Goal: Task Accomplishment & Management: Use online tool/utility

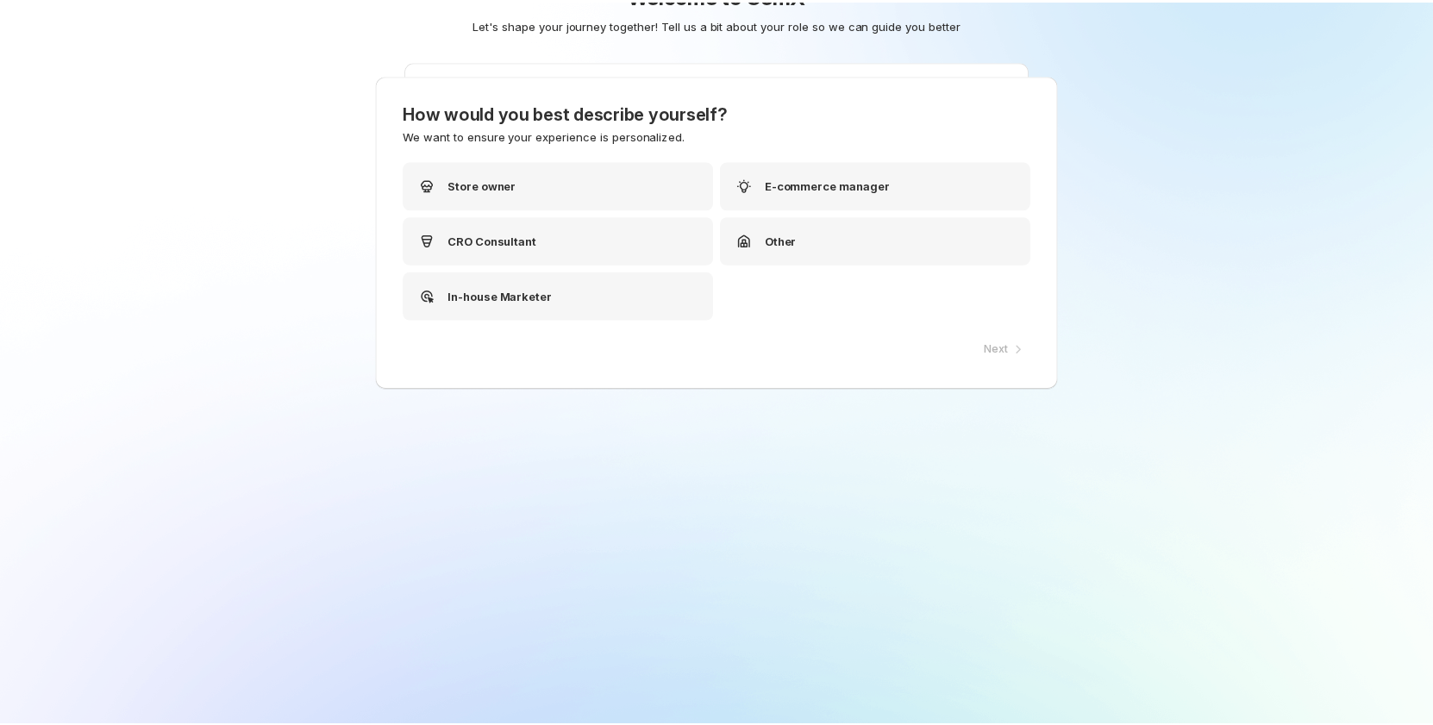
scroll to position [69, 0]
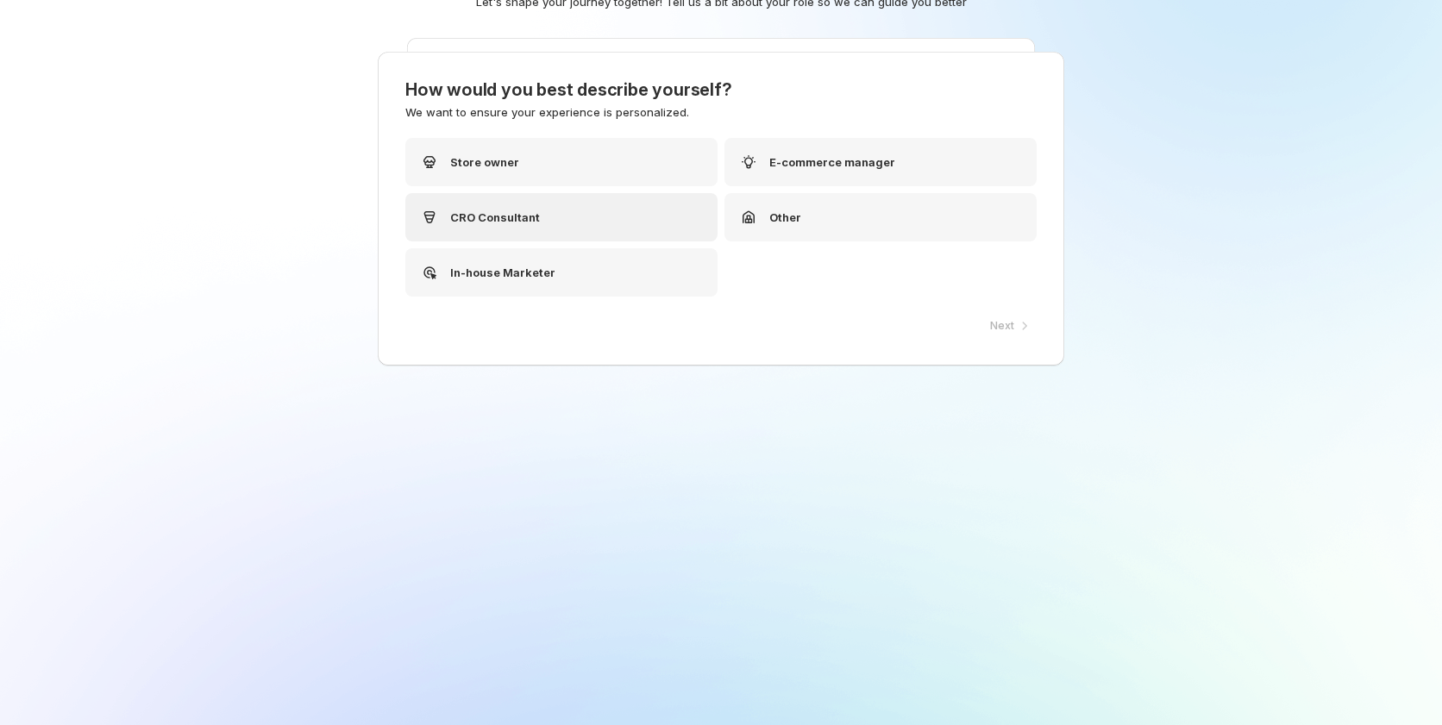
click at [490, 219] on p "CRO Consultant" at bounding box center [495, 217] width 90 height 17
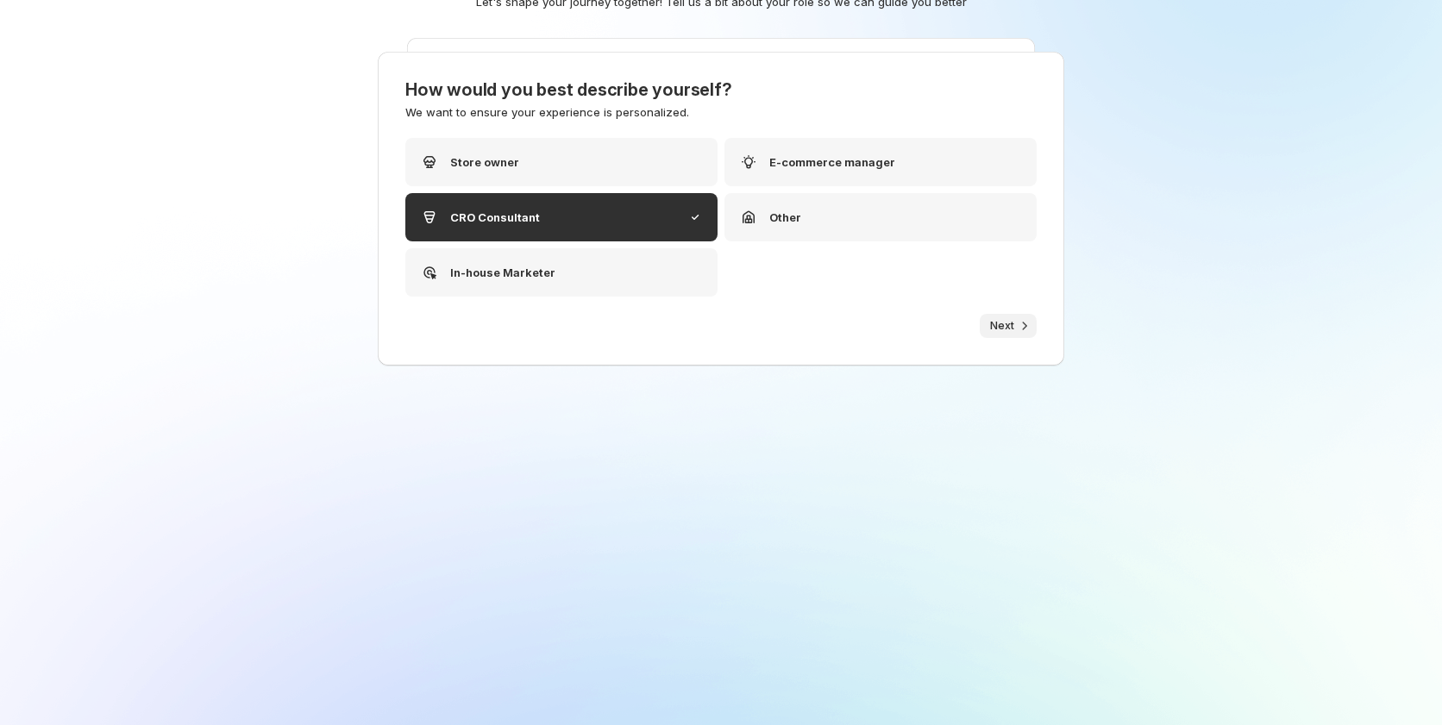
click at [992, 324] on span "Next" at bounding box center [1002, 326] width 24 height 14
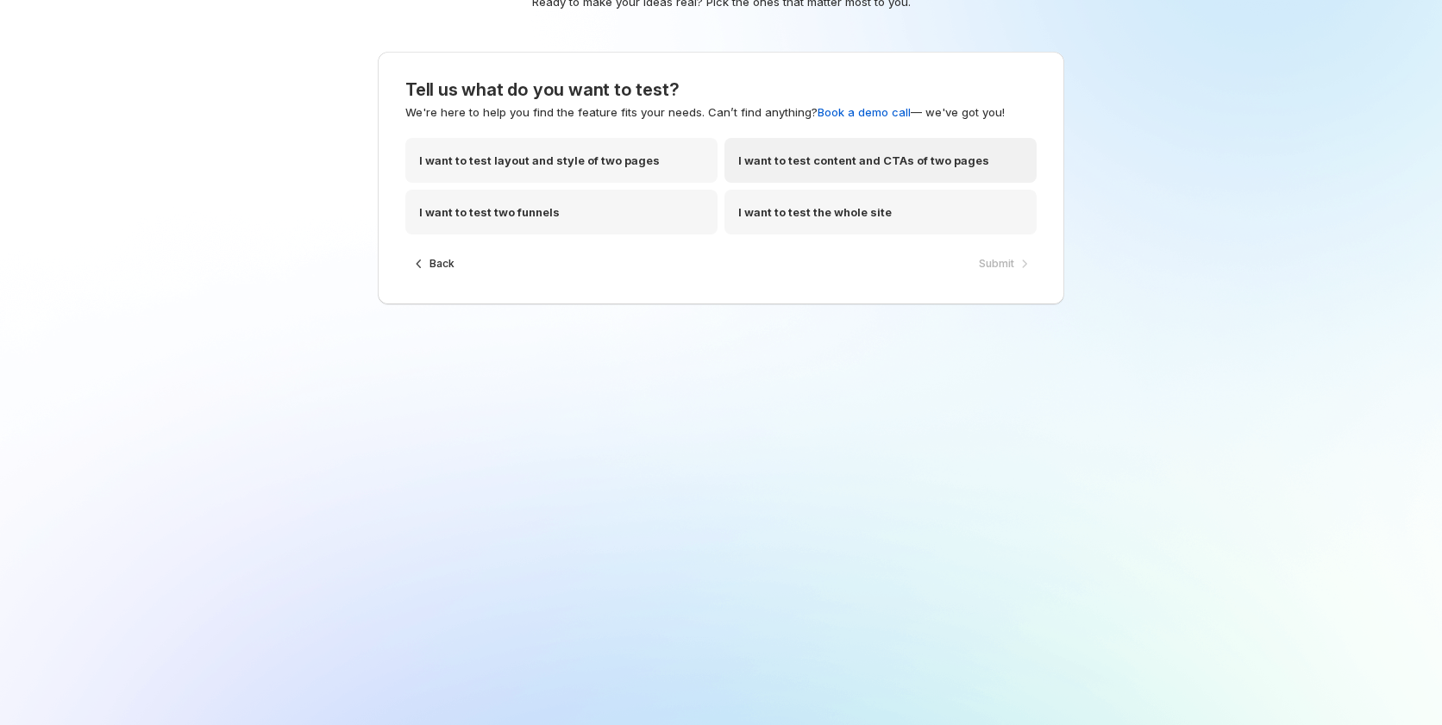
click at [848, 172] on div "I want to test content and CTAs of two pages" at bounding box center [880, 160] width 312 height 45
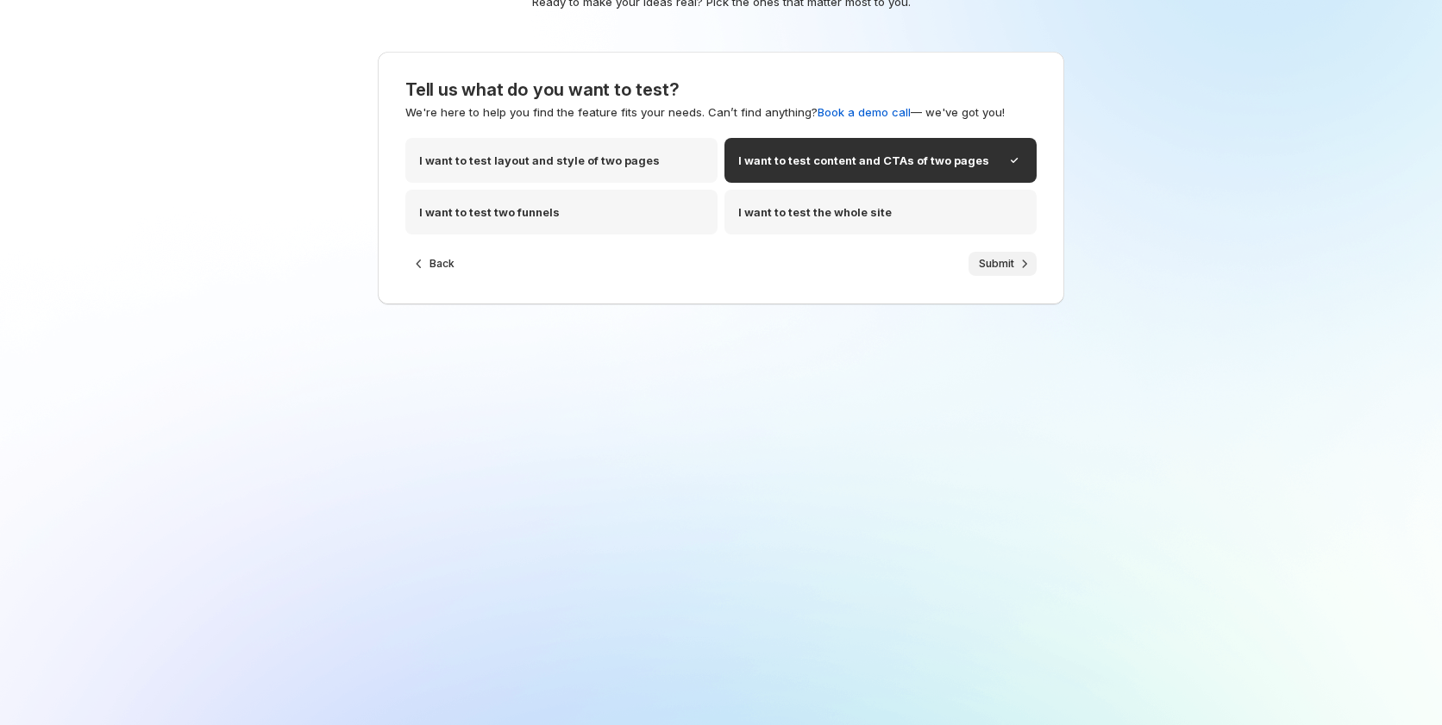
click at [985, 263] on span "Submit" at bounding box center [996, 264] width 35 height 14
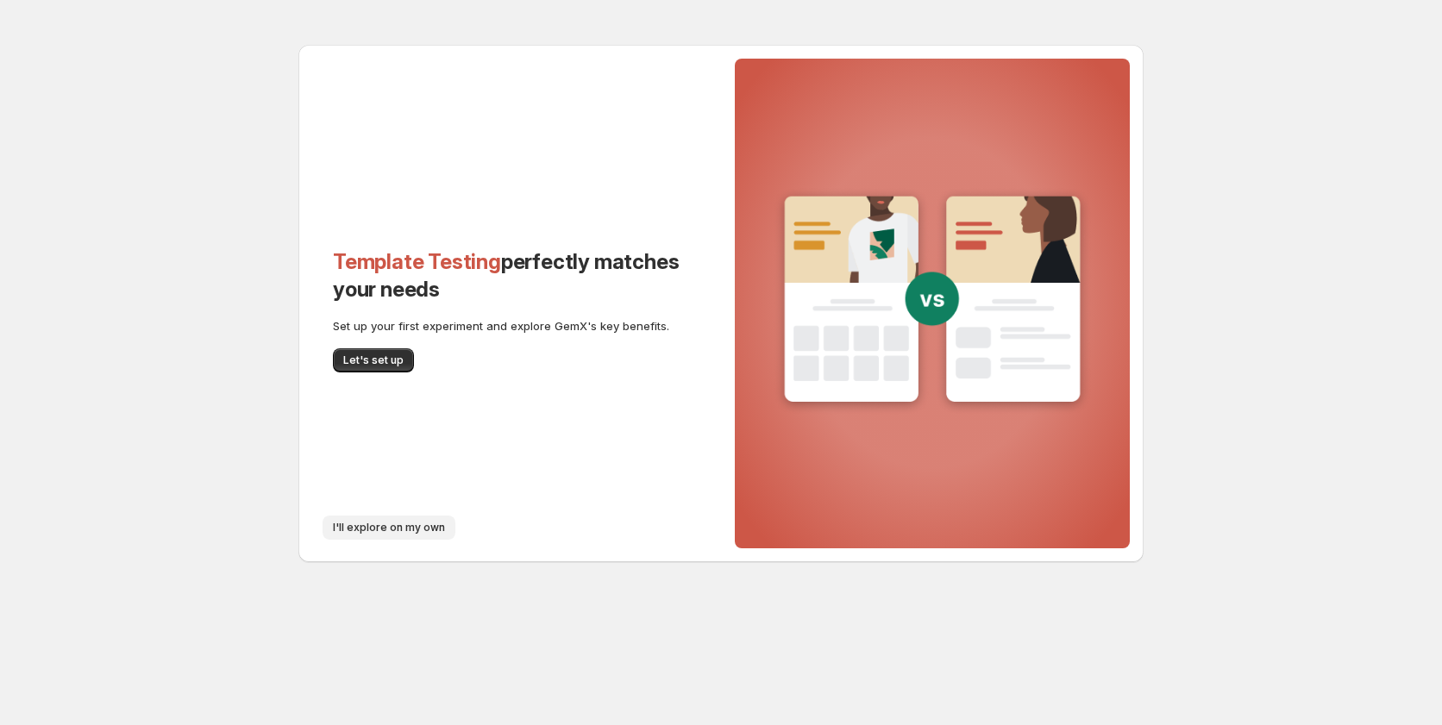
click at [398, 526] on span "I'll explore on my own" at bounding box center [389, 528] width 112 height 14
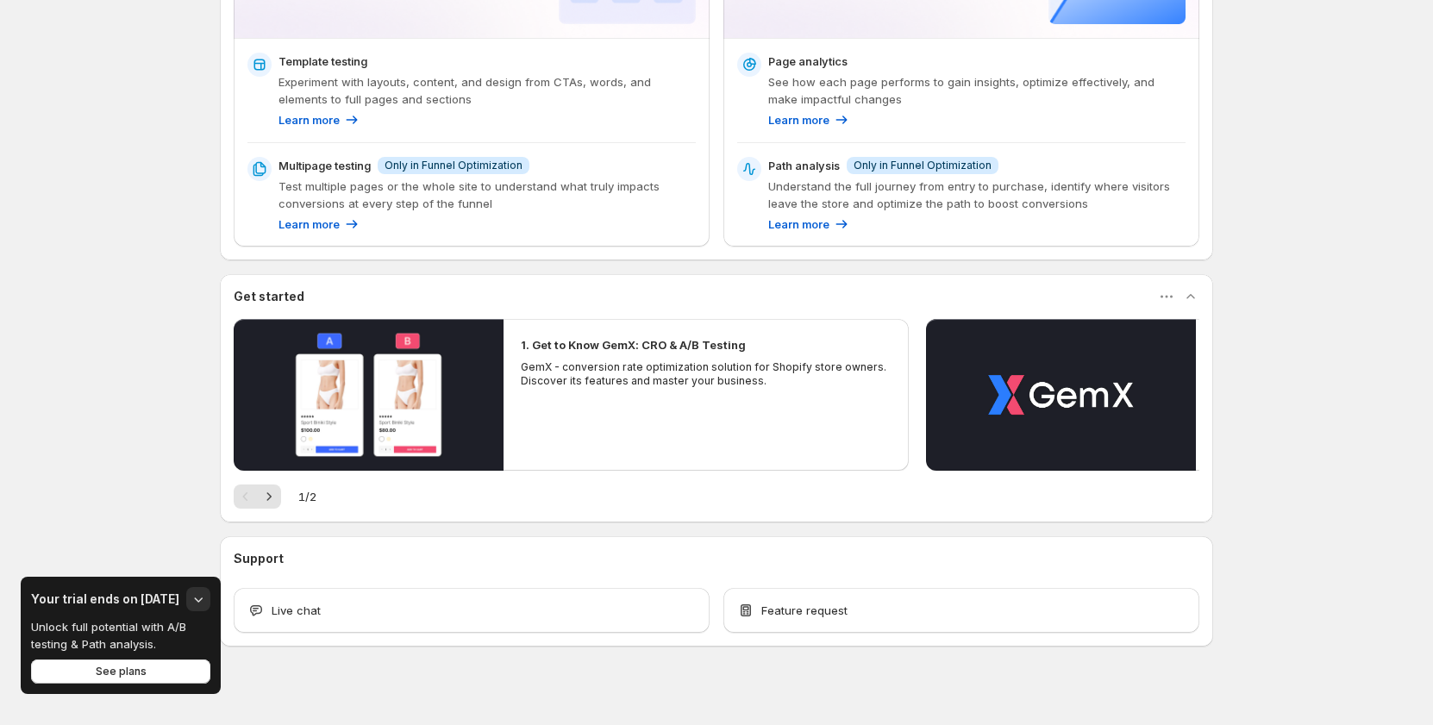
scroll to position [393, 0]
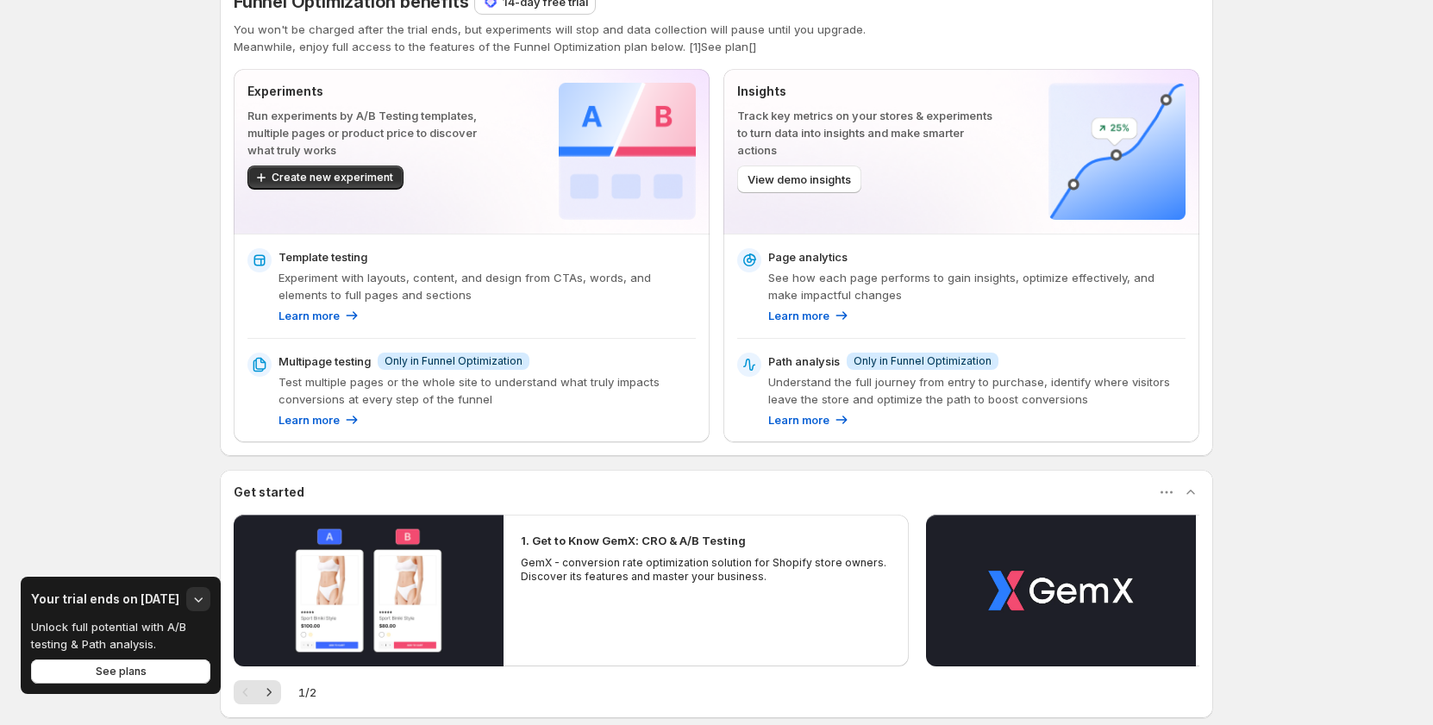
scroll to position [172, 0]
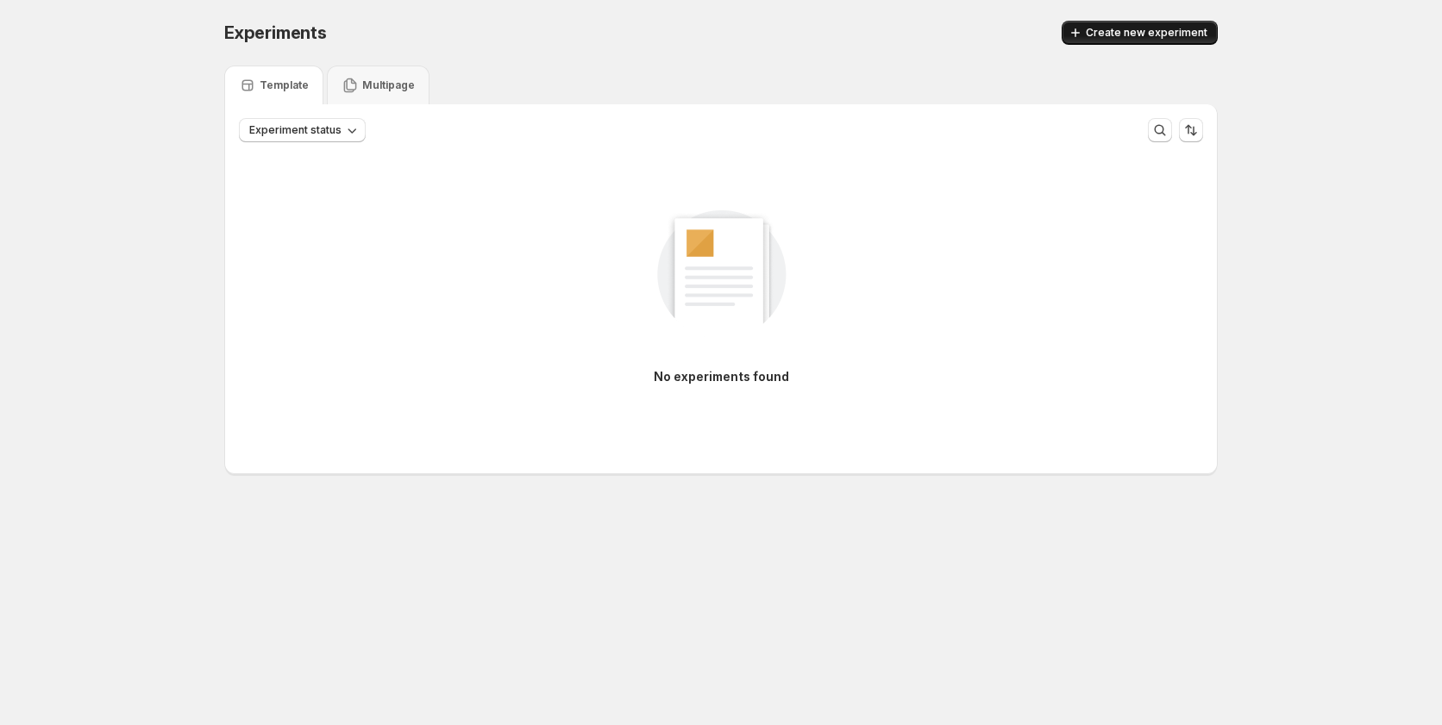
click at [1136, 39] on span "Create new experiment" at bounding box center [1147, 33] width 122 height 14
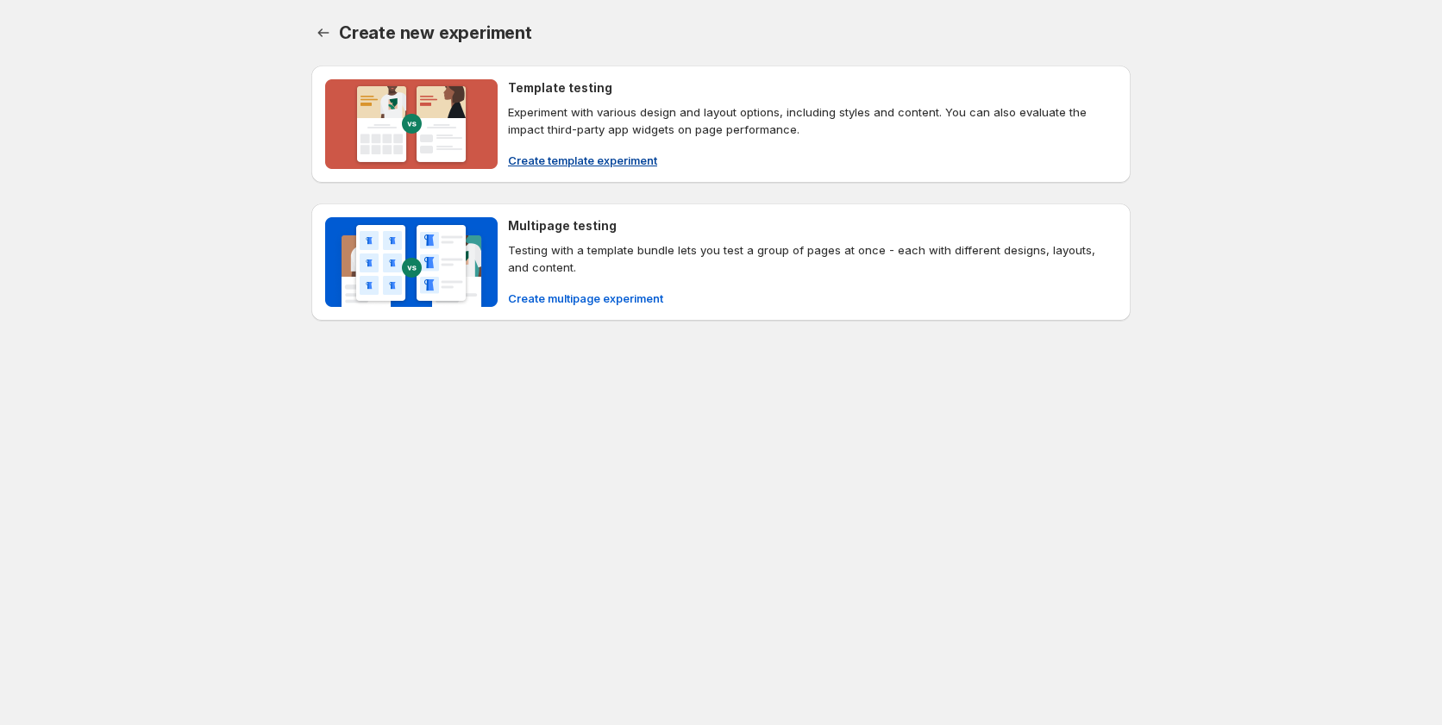
click at [570, 160] on span "Create template experiment" at bounding box center [582, 160] width 149 height 17
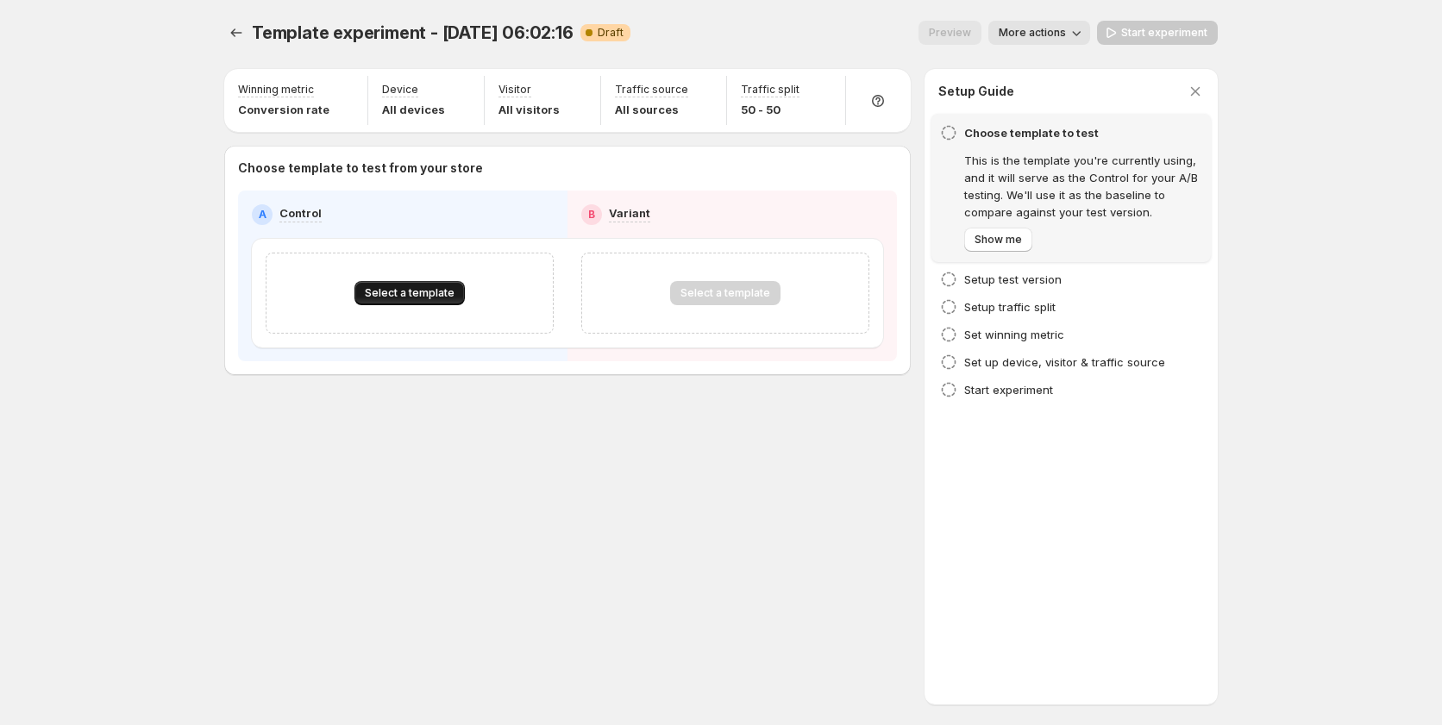
click at [424, 290] on span "Select a template" at bounding box center [410, 293] width 90 height 14
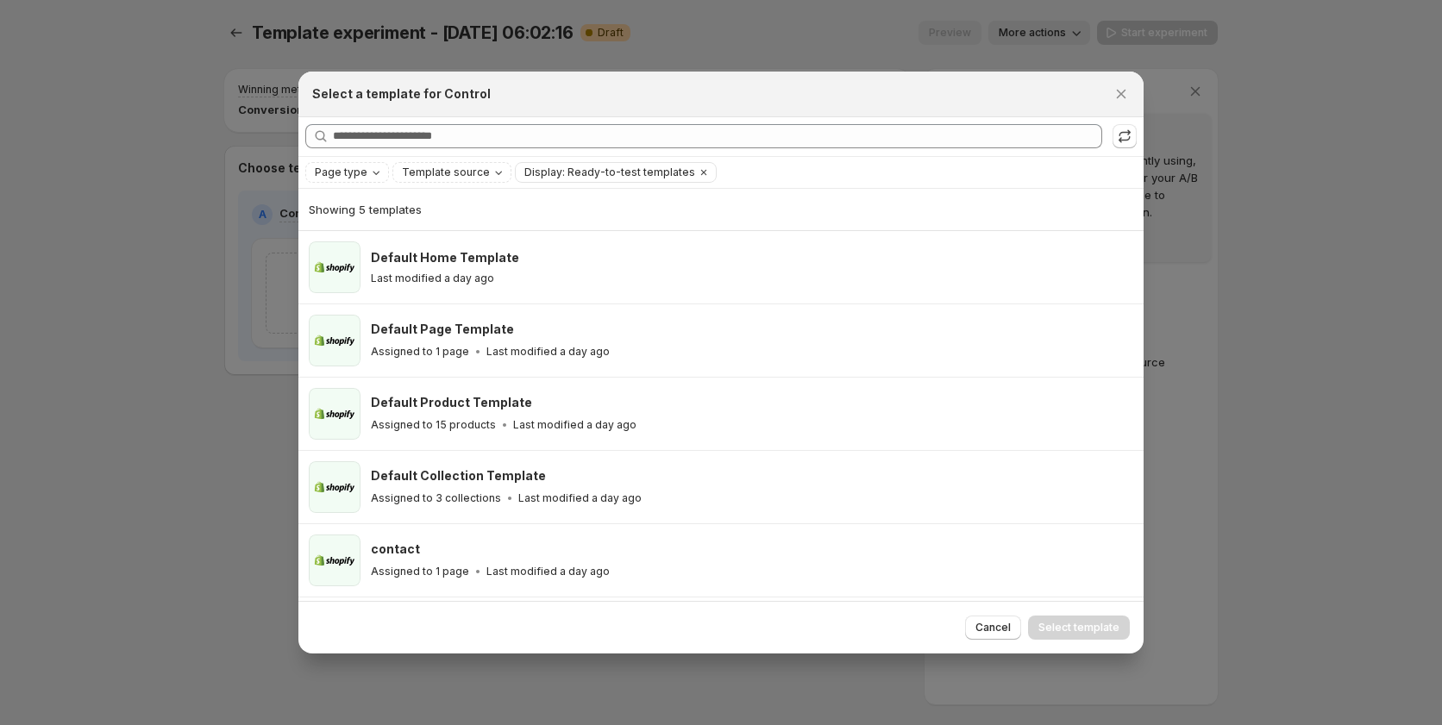
click at [424, 290] on div "Default Home Template Last modified a day ago" at bounding box center [752, 267] width 762 height 52
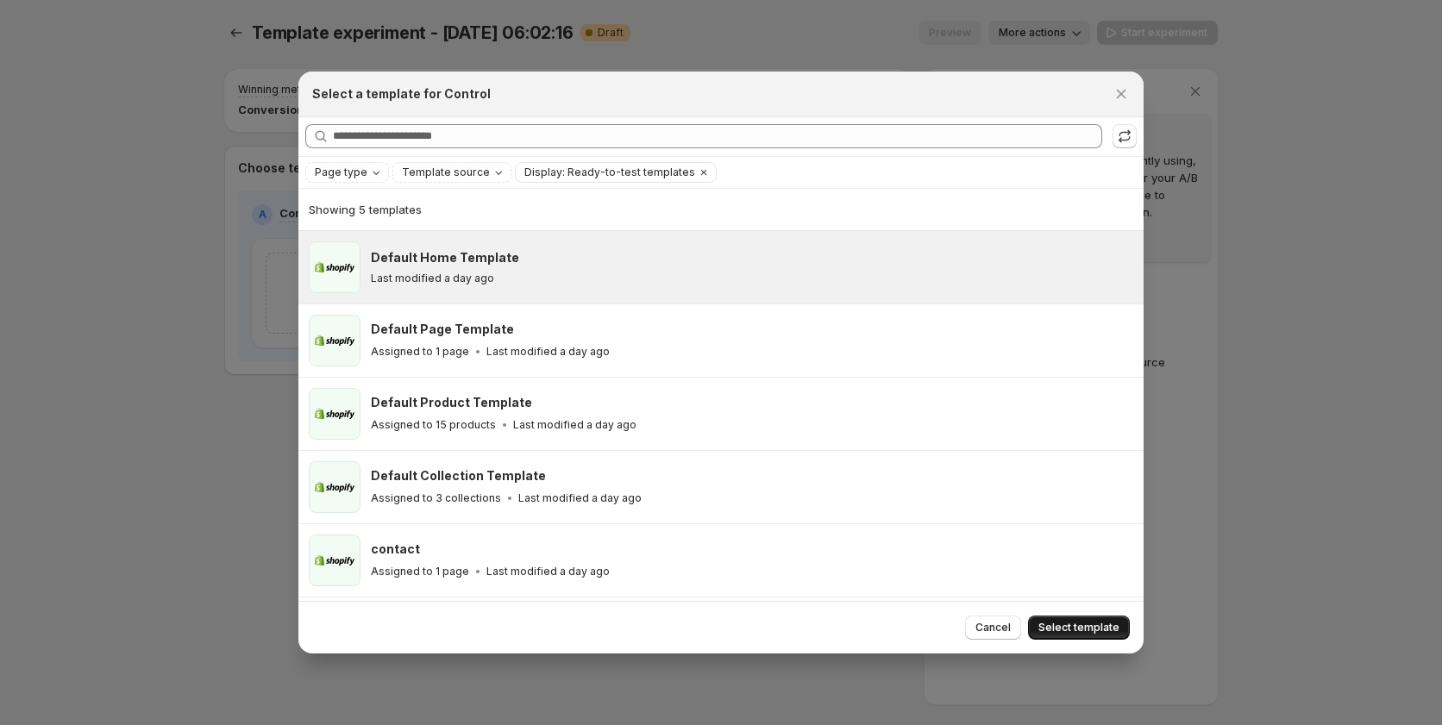
click at [1062, 626] on span "Select template" at bounding box center [1078, 628] width 81 height 14
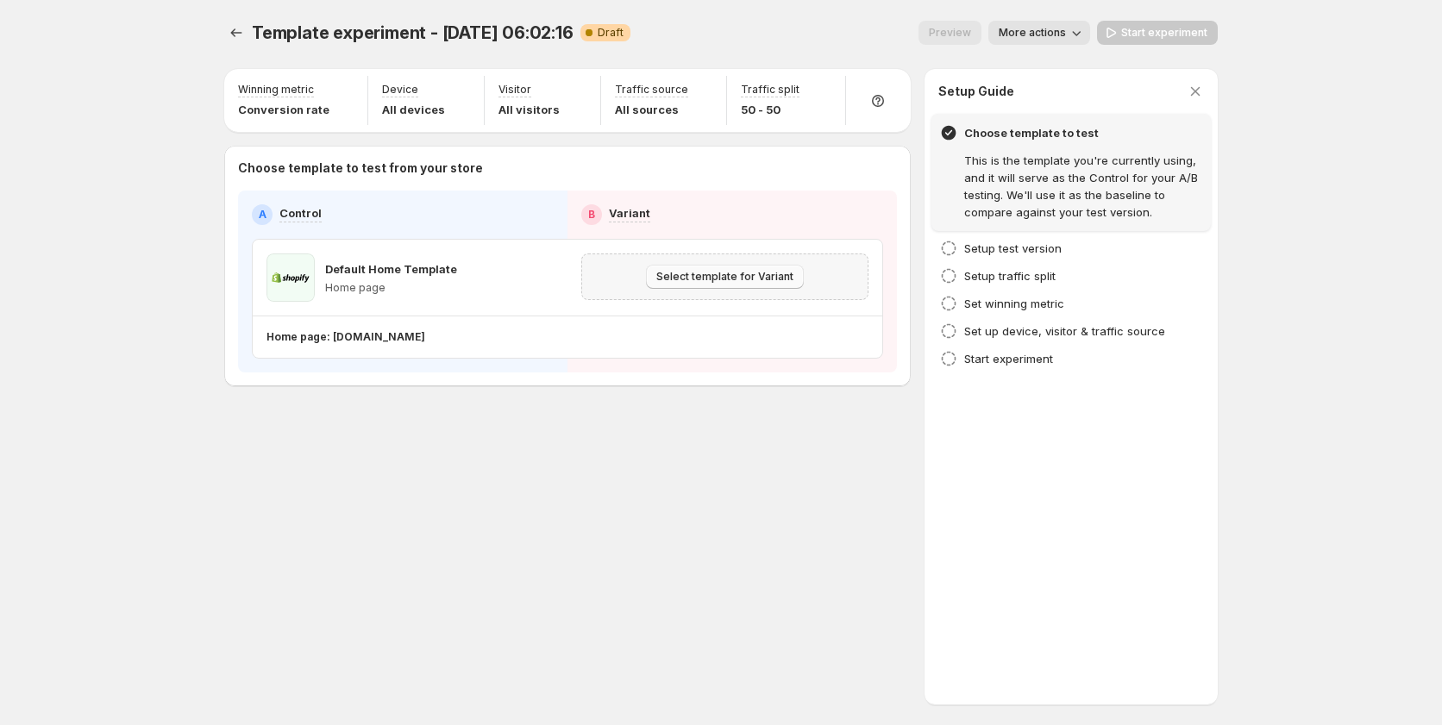
click at [705, 275] on span "Select template for Variant" at bounding box center [724, 277] width 137 height 14
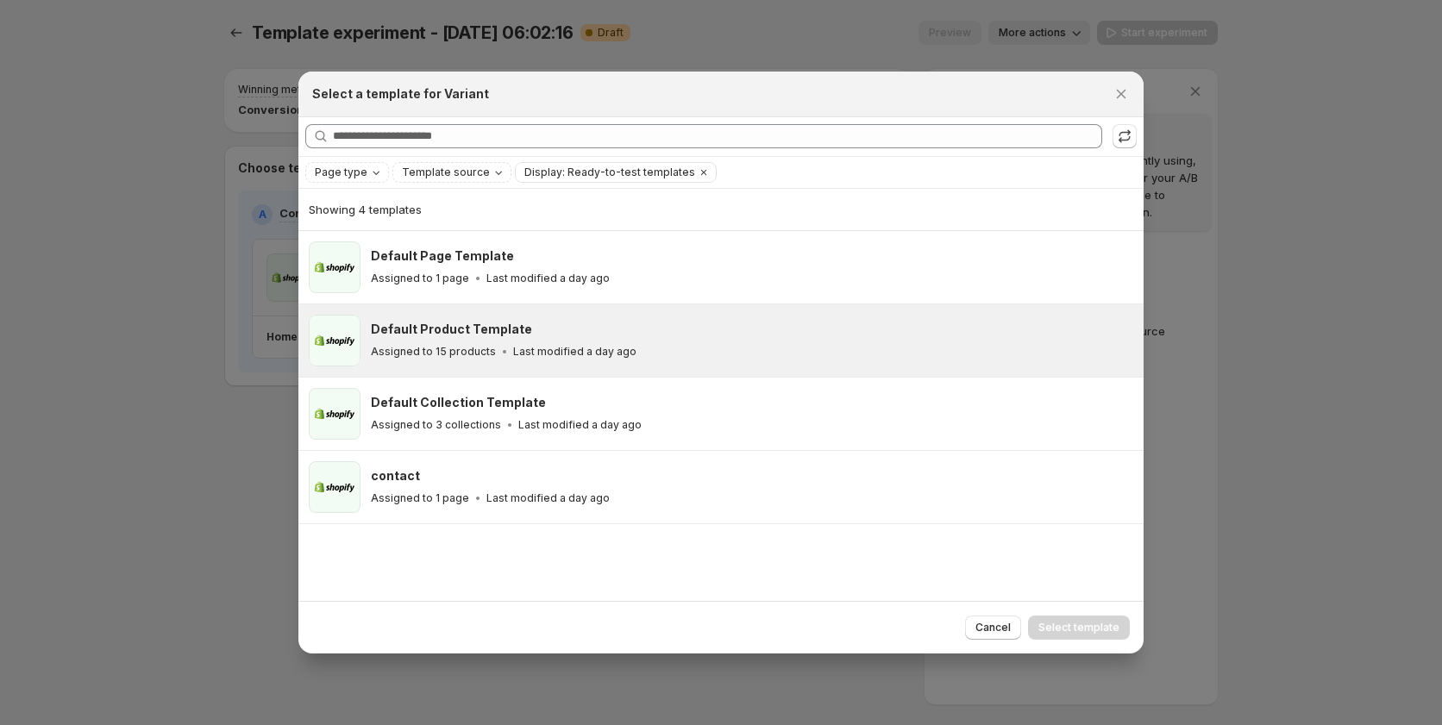
click at [573, 373] on div "Default Product Template Assigned to 15 products Last modified a day ago" at bounding box center [720, 340] width 845 height 72
click at [1087, 624] on span "Select template" at bounding box center [1078, 628] width 81 height 14
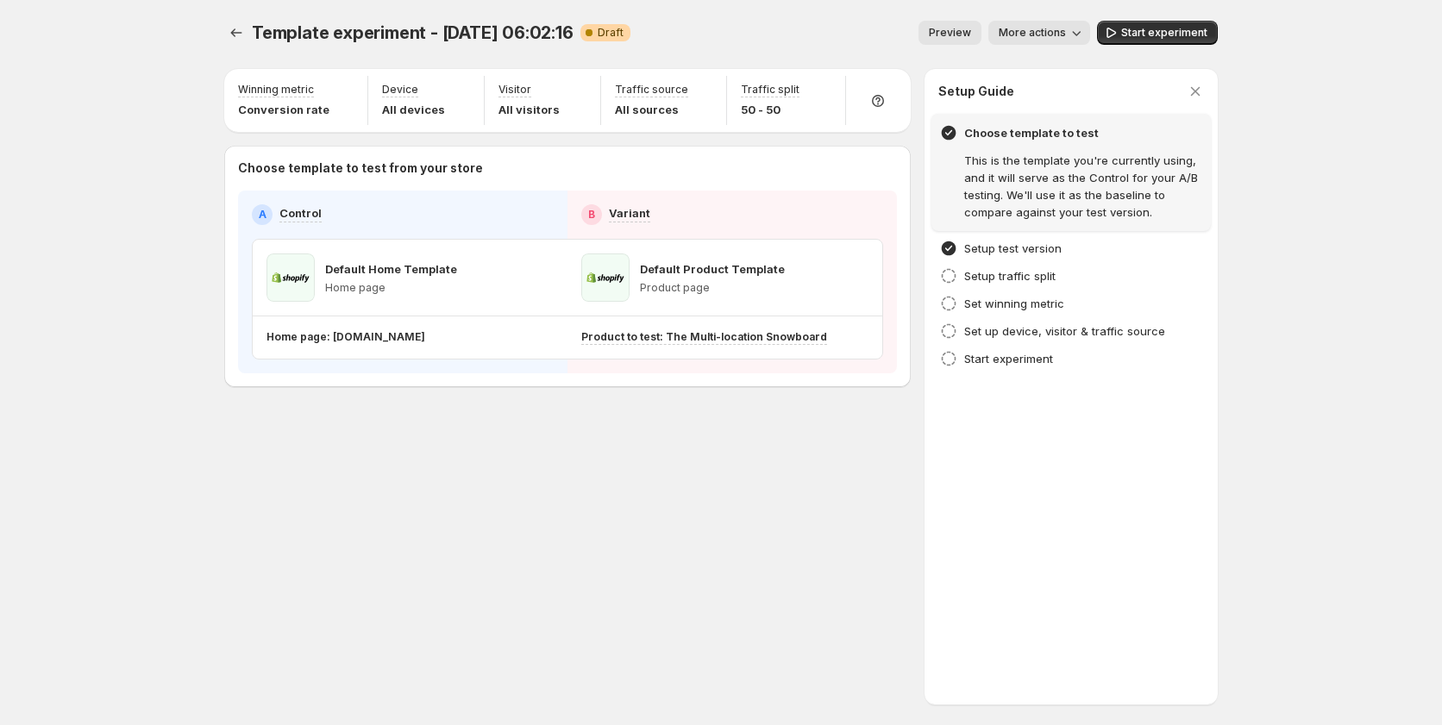
click at [1137, 20] on div "Template experiment - Sep 16, 06:02:16. This page is ready Template experiment …" at bounding box center [720, 33] width 993 height 66
click at [1138, 21] on button "Start experiment" at bounding box center [1157, 33] width 121 height 24
click at [242, 32] on icon "Experiments" at bounding box center [236, 32] width 17 height 17
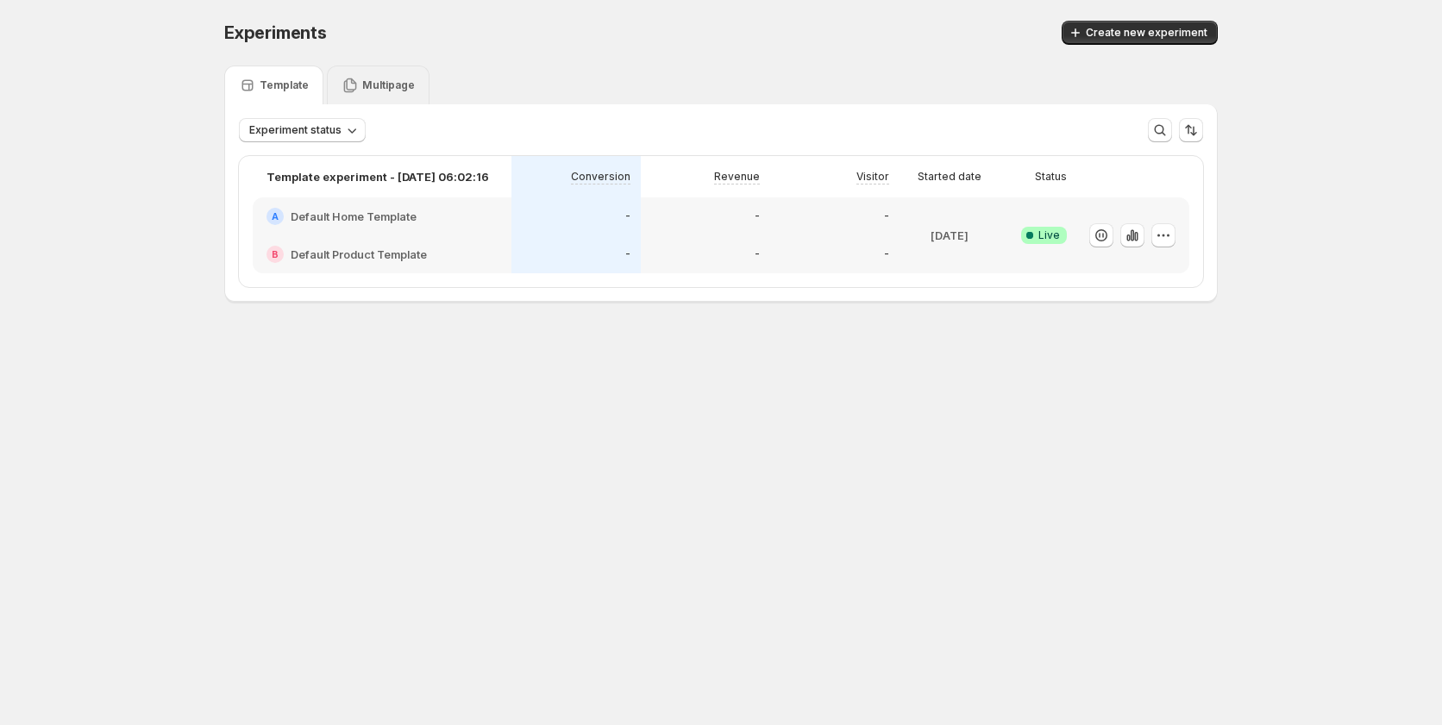
click at [357, 80] on div "Multipage" at bounding box center [377, 85] width 73 height 17
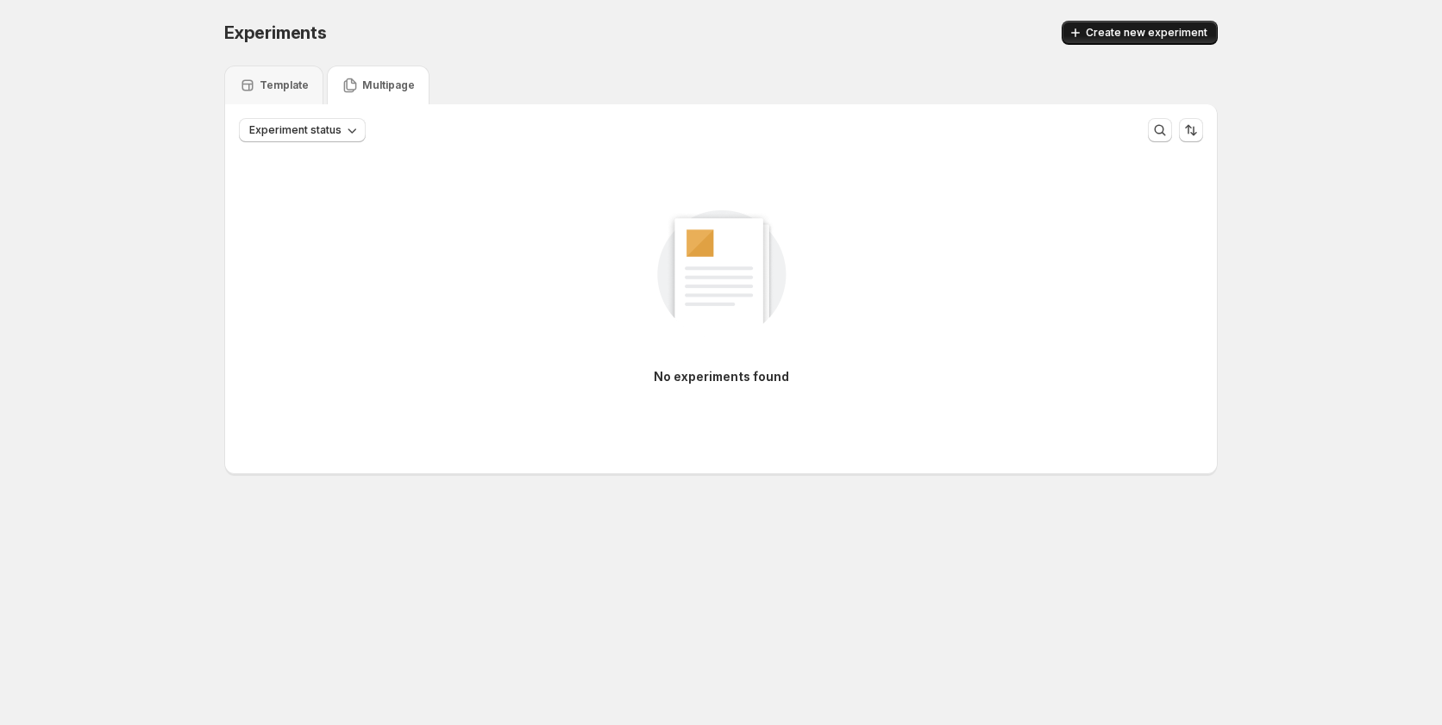
click at [1149, 32] on span "Create new experiment" at bounding box center [1147, 33] width 122 height 14
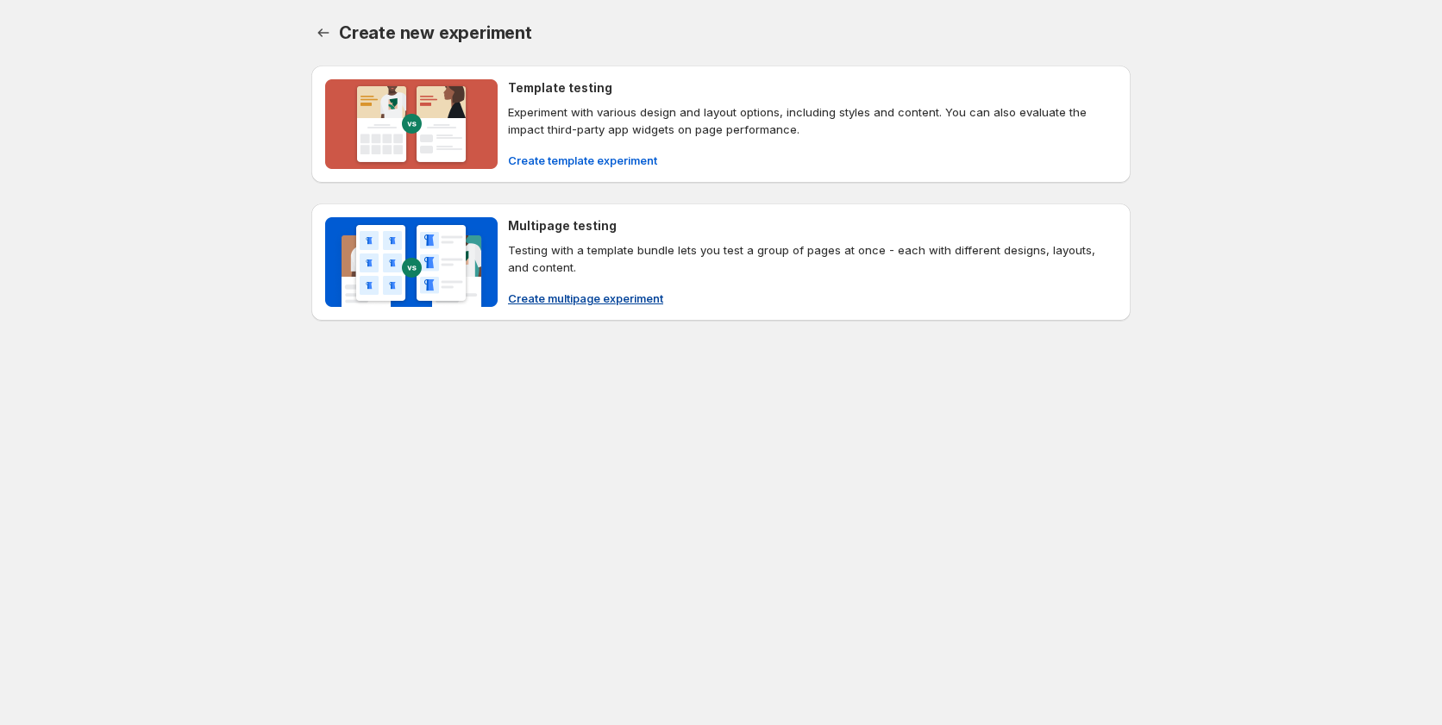
click at [543, 298] on span "Create multipage experiment" at bounding box center [585, 298] width 155 height 17
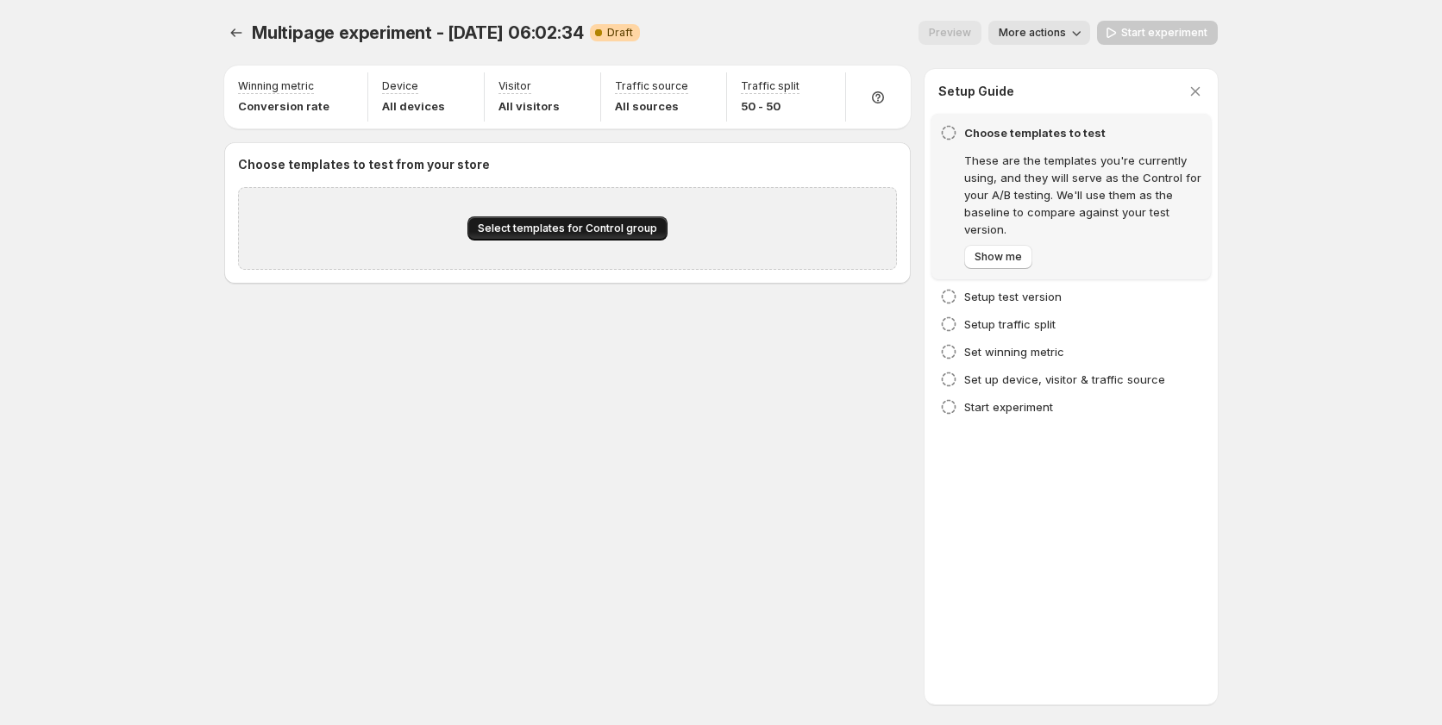
click at [542, 230] on span "Select templates for Control group" at bounding box center [567, 229] width 179 height 14
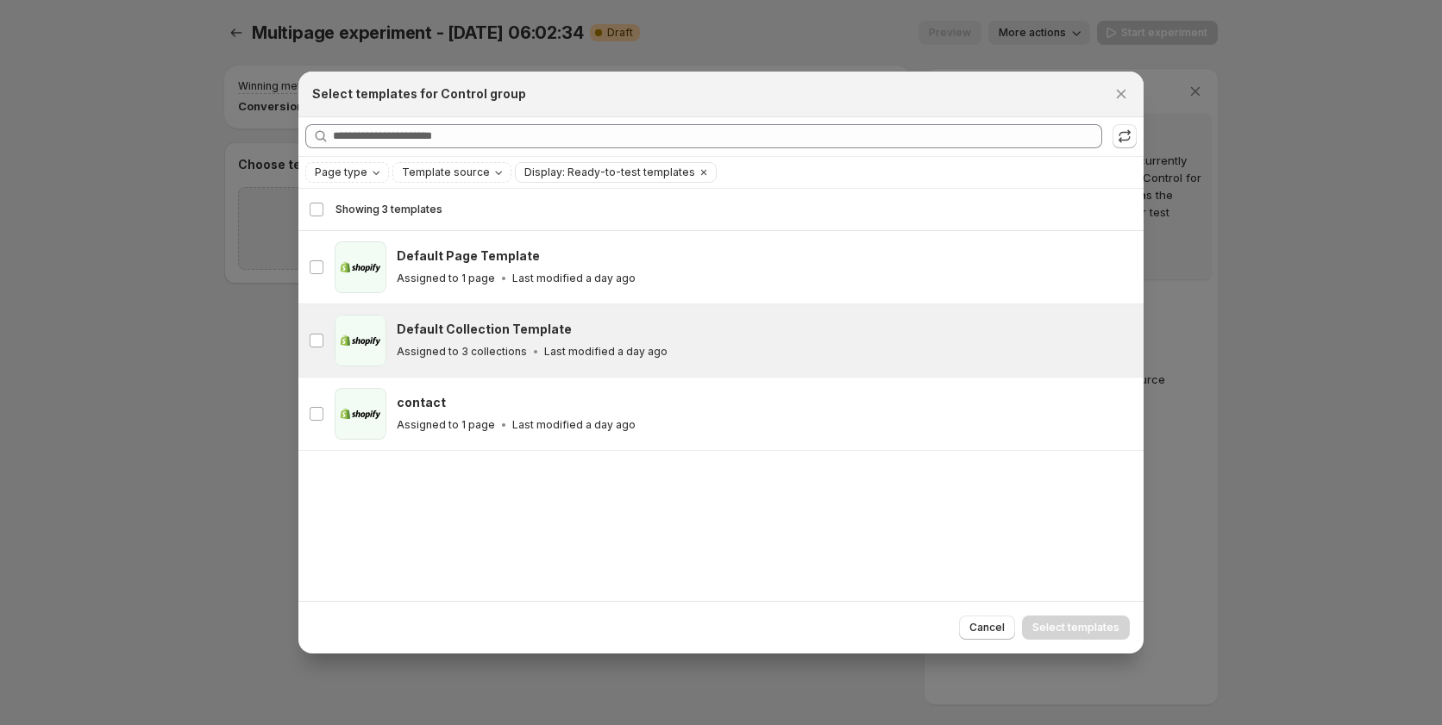
click at [459, 308] on div "collection Default Collection Template Assigned to 3 collections Last modified …" at bounding box center [720, 340] width 845 height 72
click at [1083, 622] on span "Select templates" at bounding box center [1075, 628] width 87 height 14
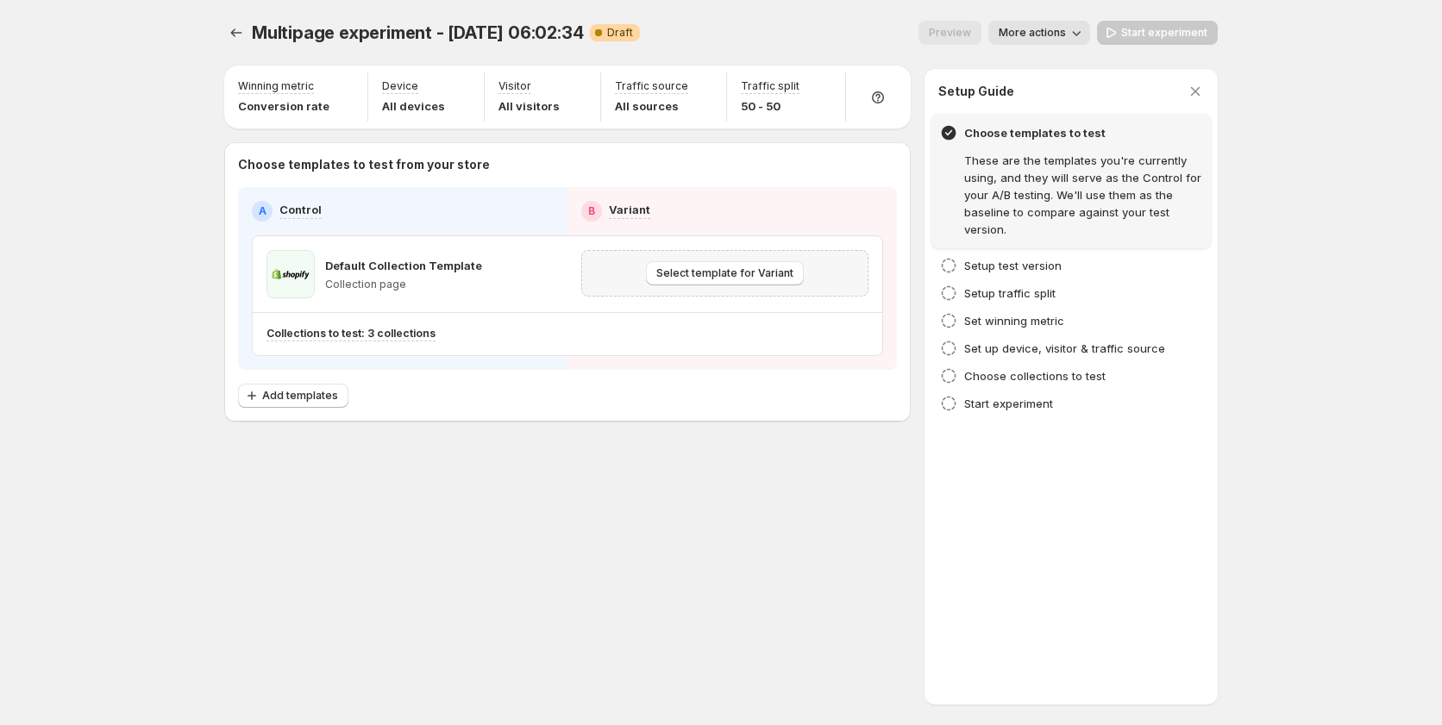
click at [717, 294] on div "Select template for Variant" at bounding box center [724, 273] width 287 height 47
click at [725, 275] on span "Select template for Variant" at bounding box center [724, 273] width 137 height 14
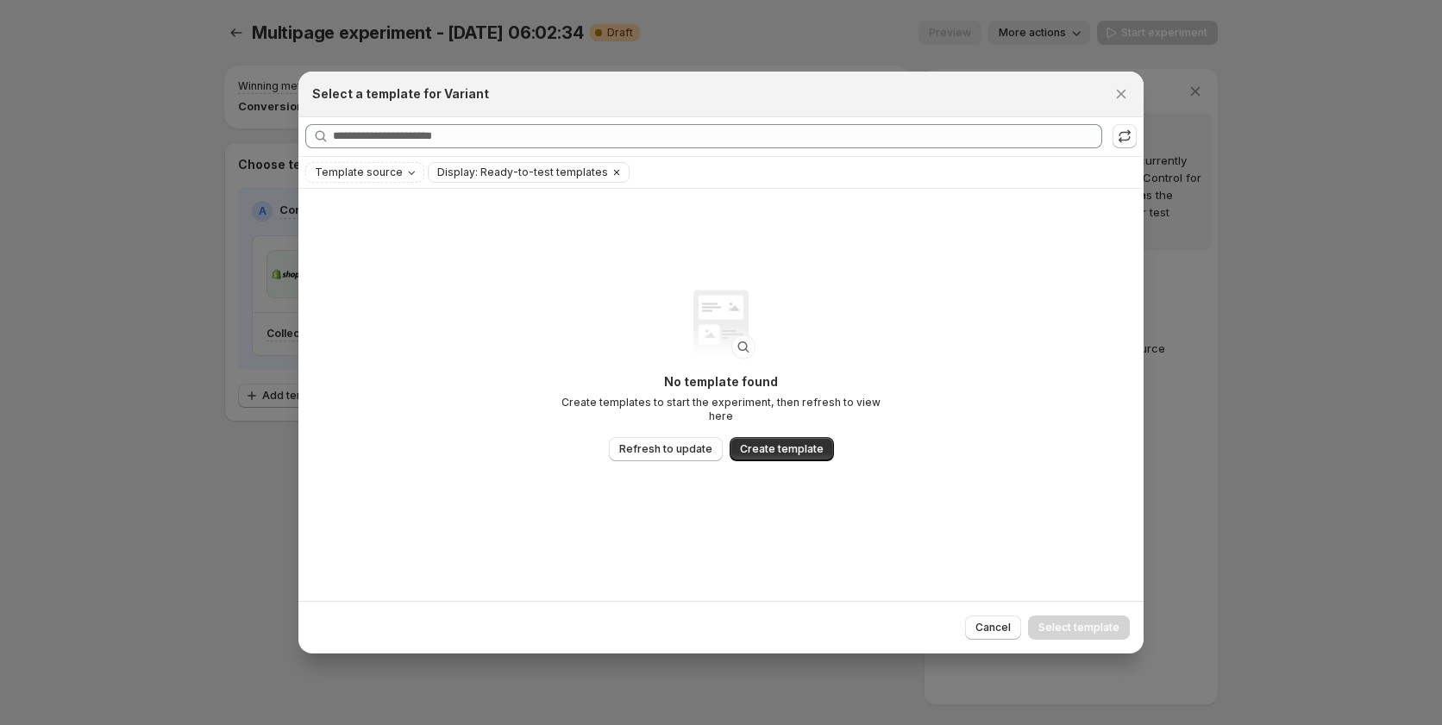
click at [610, 172] on icon "Clear" at bounding box center [617, 173] width 14 height 14
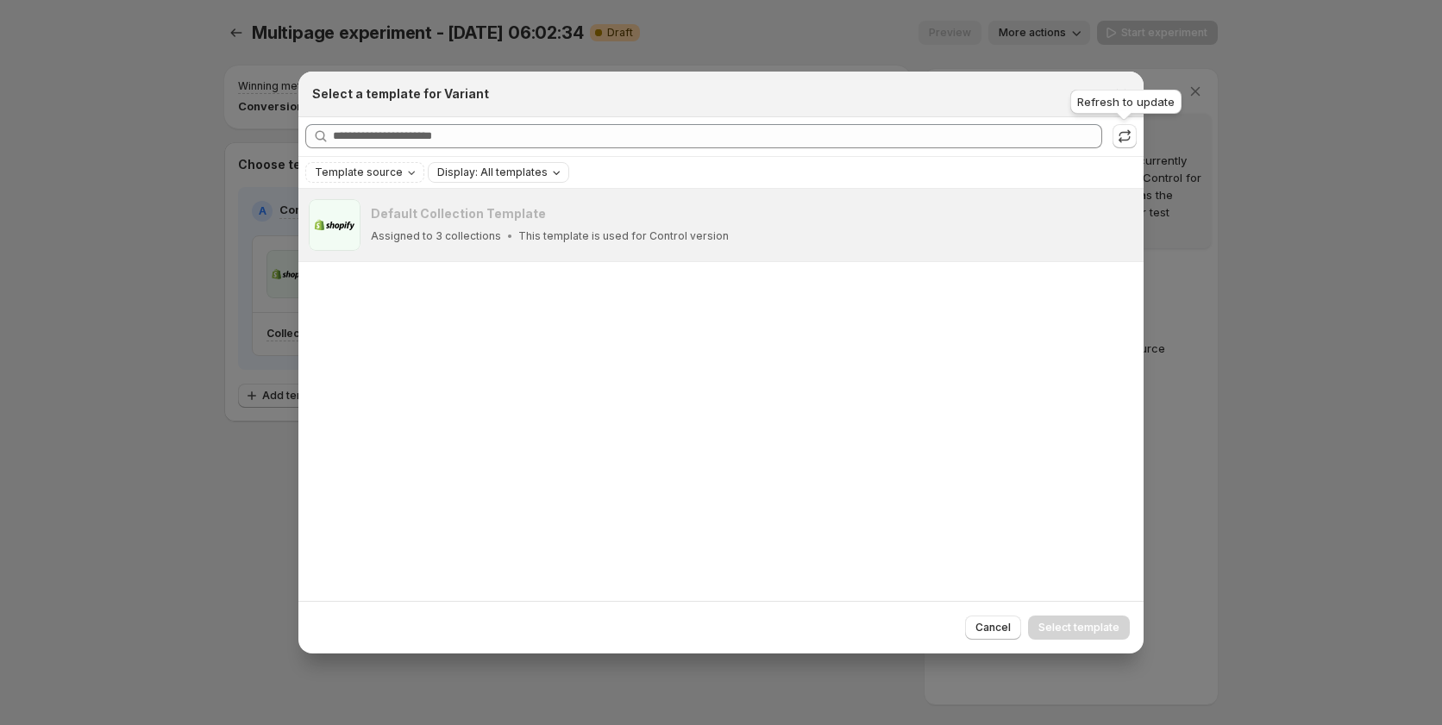
click at [1122, 97] on div "Refresh to update" at bounding box center [1126, 105] width 118 height 38
drag, startPoint x: 970, startPoint y: 78, endPoint x: 1205, endPoint y: 107, distance: 237.2
click at [990, 88] on div "Select a template for Variant" at bounding box center [720, 95] width 845 height 46
click at [1132, 91] on button "Close" at bounding box center [1121, 94] width 24 height 24
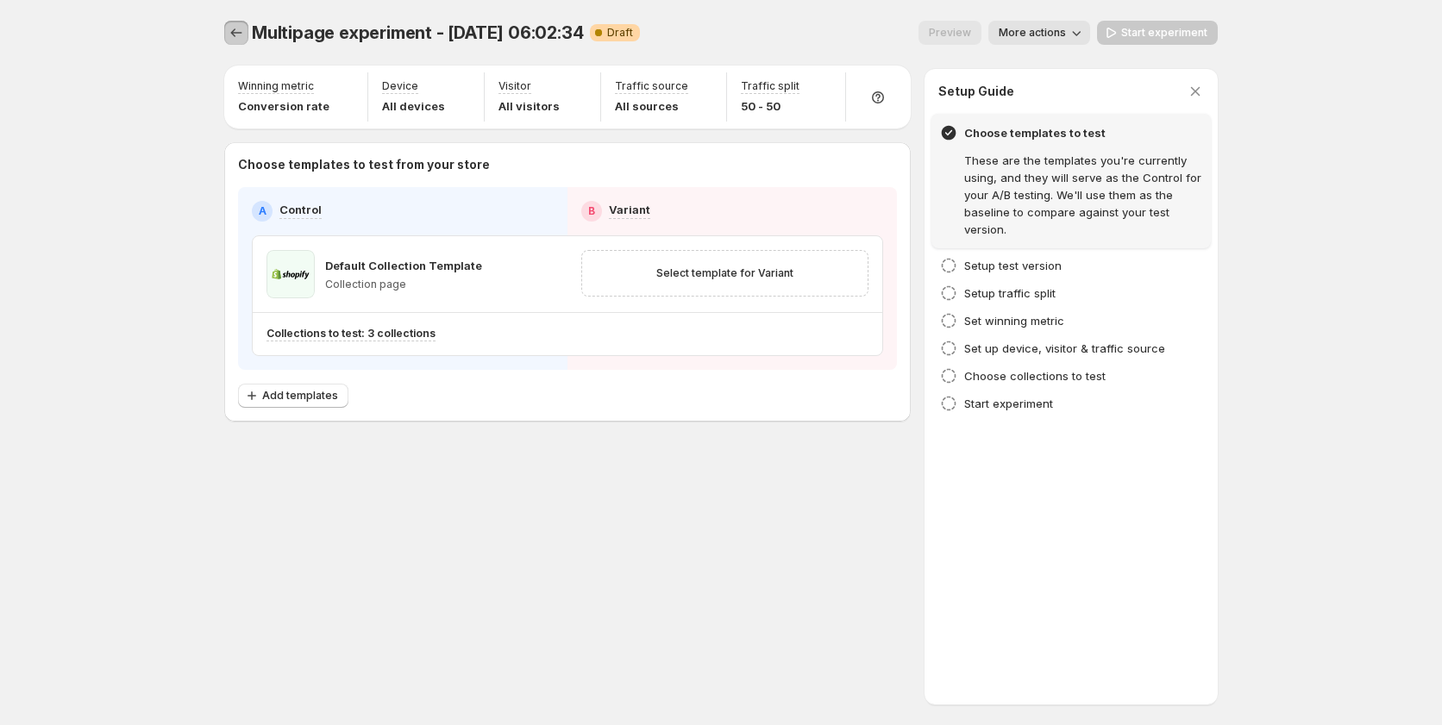
click at [224, 32] on button "Experiments" at bounding box center [236, 33] width 24 height 24
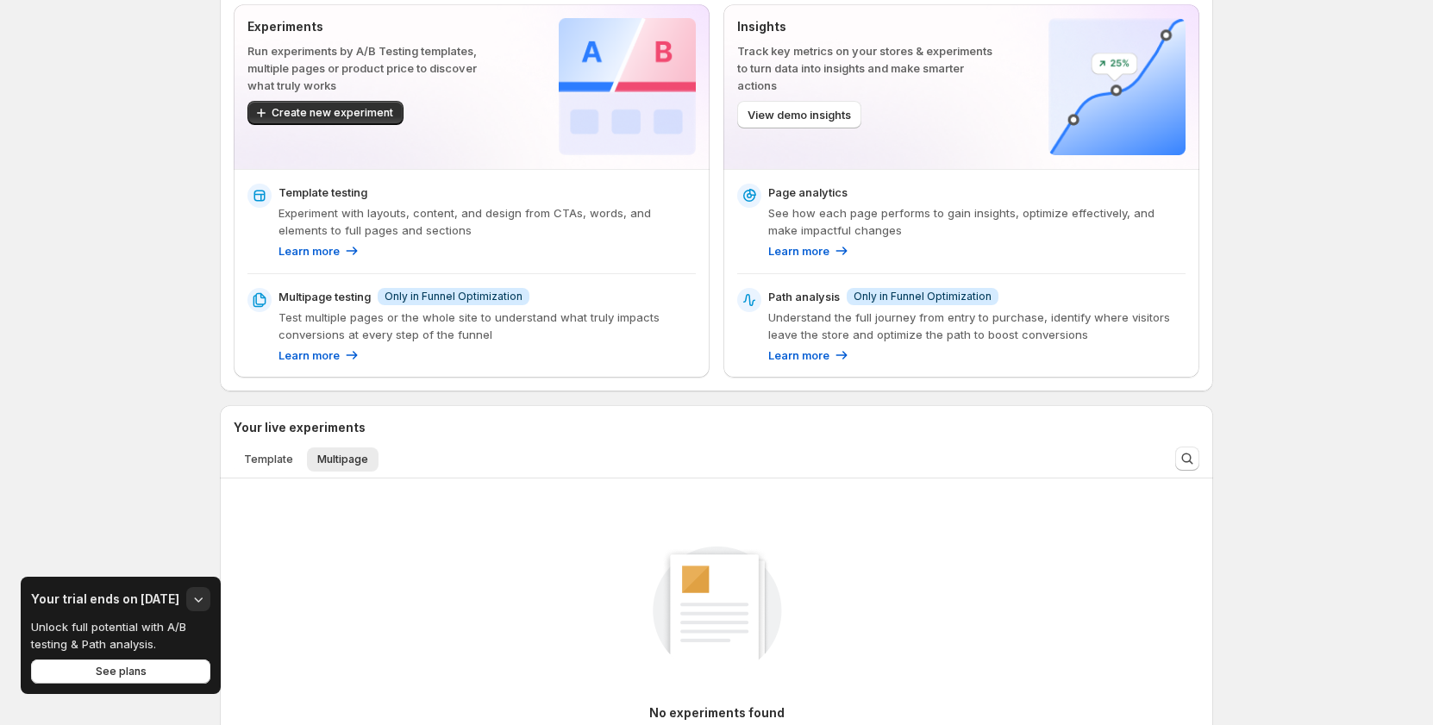
scroll to position [259, 0]
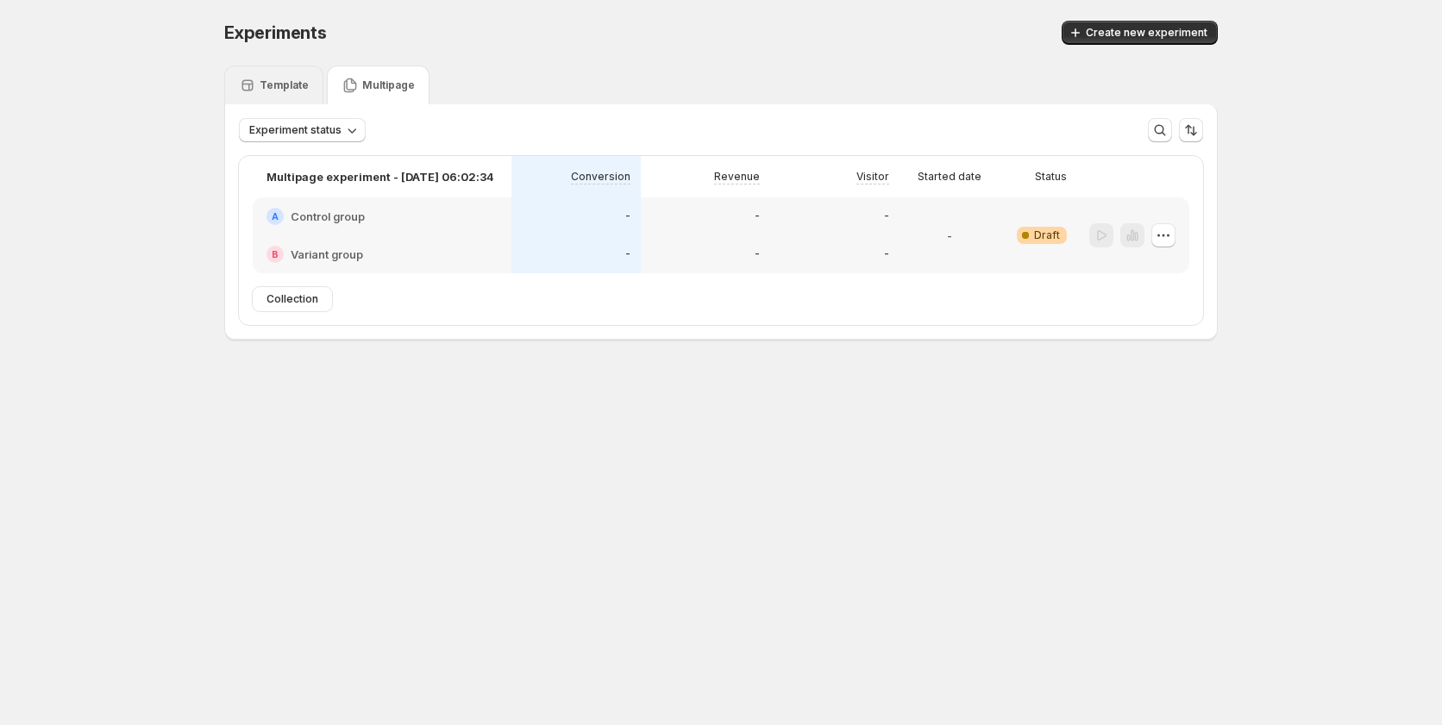
click at [284, 82] on p "Template" at bounding box center [284, 85] width 49 height 14
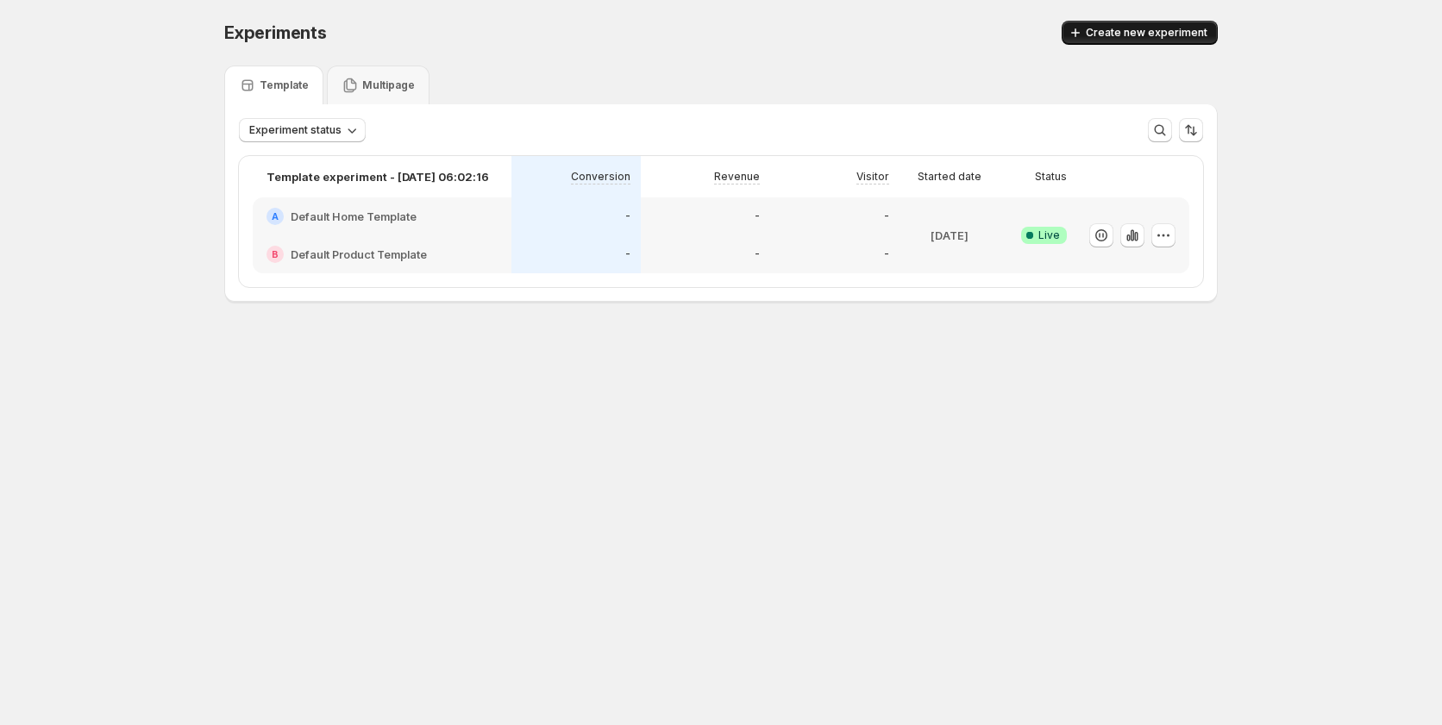
click at [1139, 29] on span "Create new experiment" at bounding box center [1147, 33] width 122 height 14
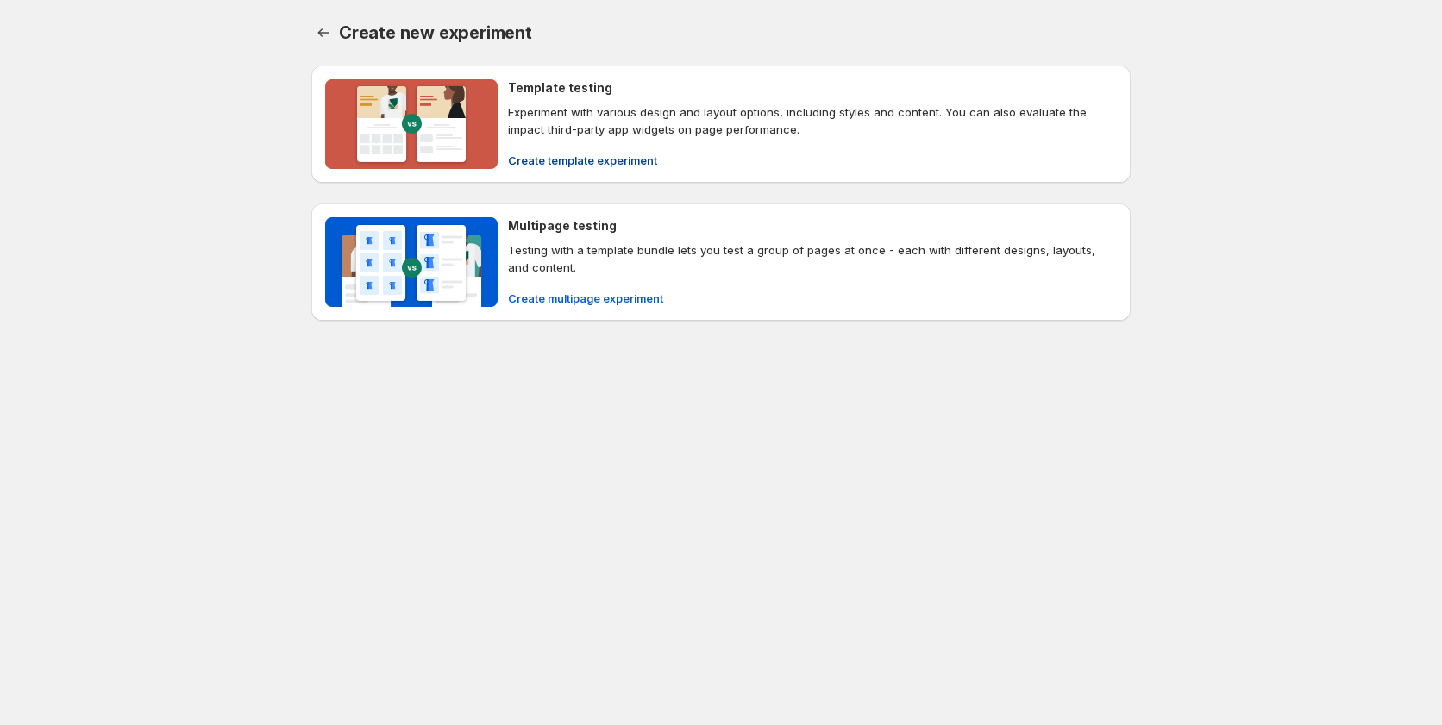
click at [548, 164] on span "Create template experiment" at bounding box center [582, 160] width 149 height 17
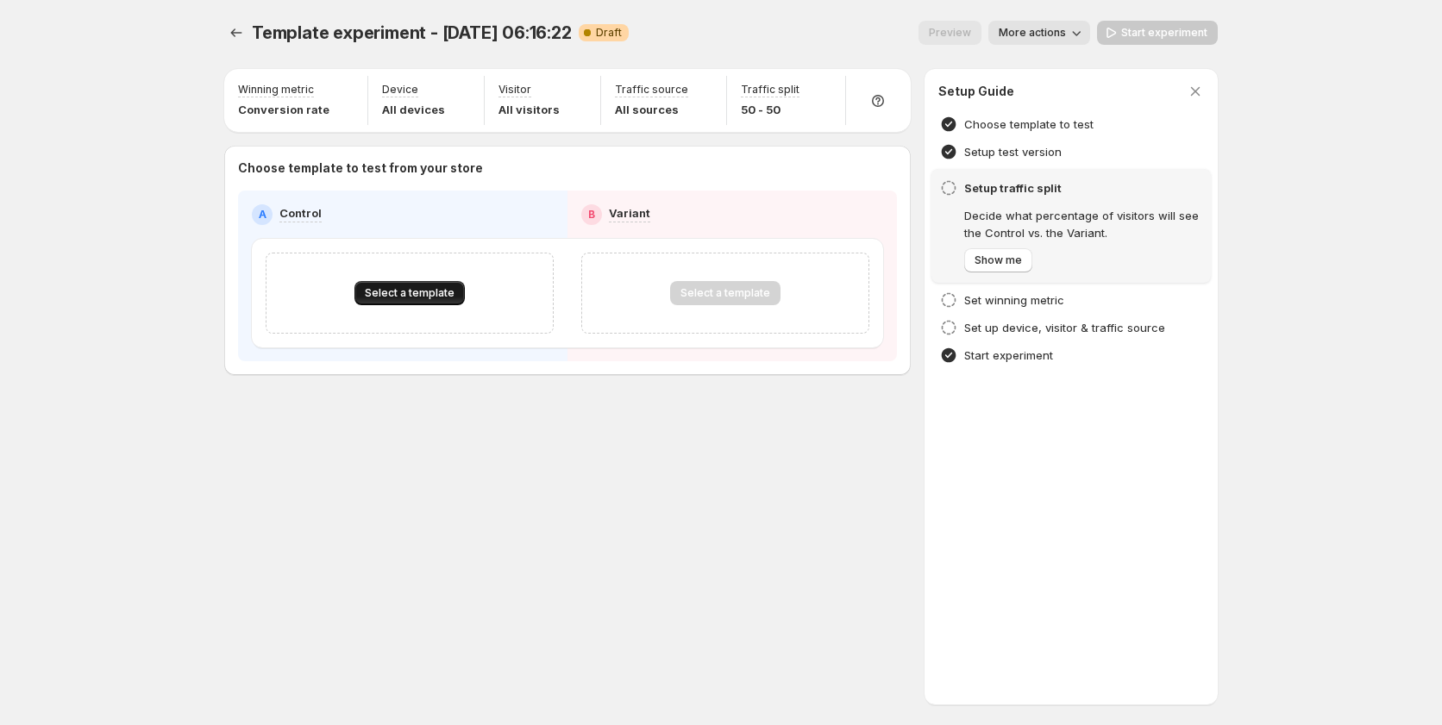
click at [391, 291] on span "Select a template" at bounding box center [410, 293] width 90 height 14
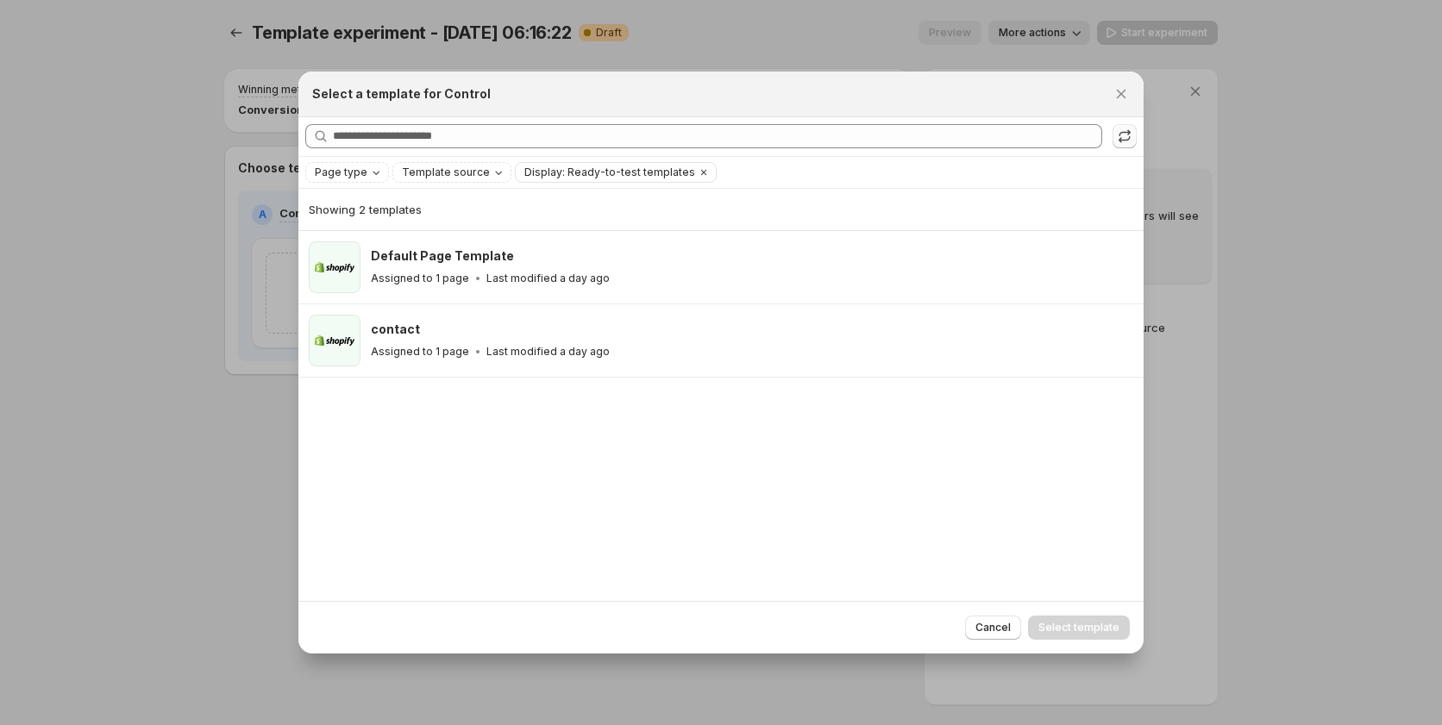
click at [1123, 141] on icon ":ral:" at bounding box center [1124, 136] width 17 height 17
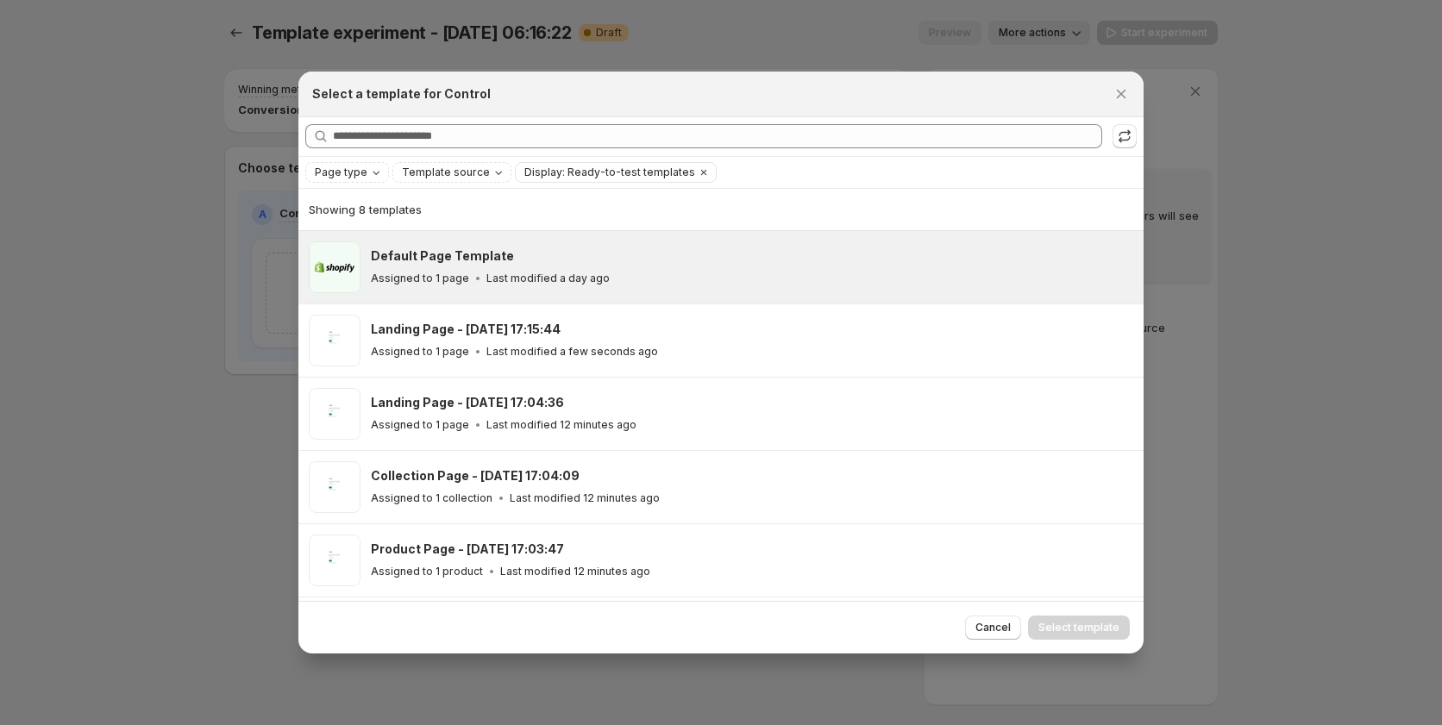
click at [475, 270] on icon ":ral:" at bounding box center [477, 278] width 17 height 17
click at [1044, 626] on span "Select template" at bounding box center [1078, 628] width 81 height 14
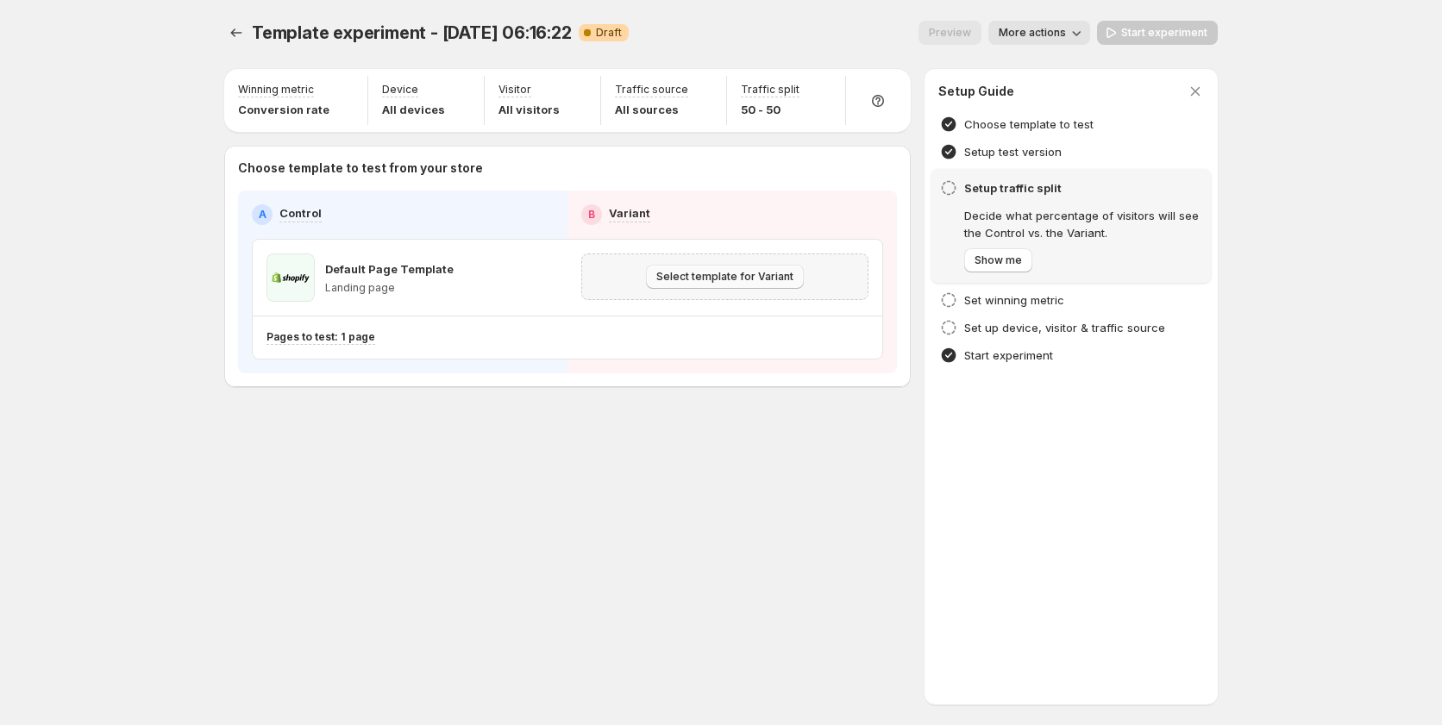
click at [712, 272] on span "Select template for Variant" at bounding box center [724, 277] width 137 height 14
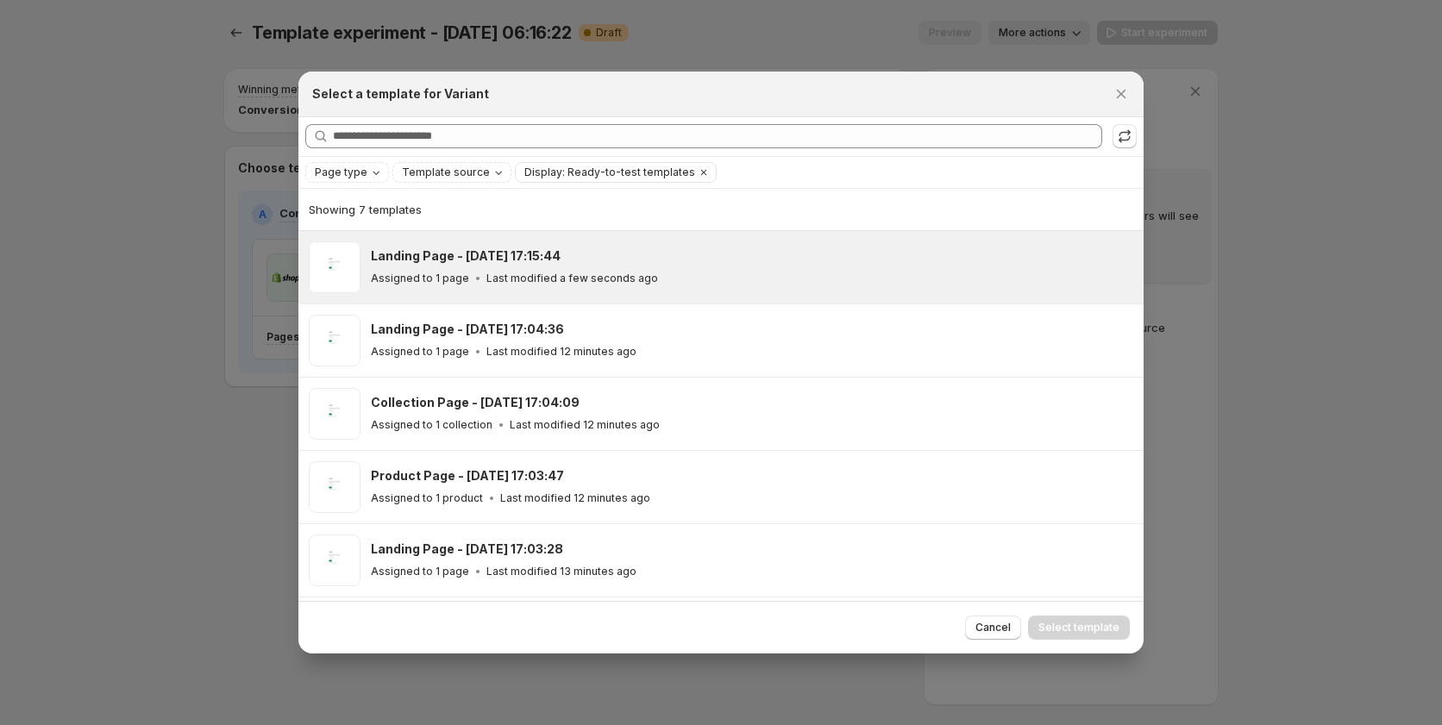
click at [603, 300] on div "Landing Page - Sep 16, 17:15:44 Assigned to 1 page Last modified a few seconds …" at bounding box center [720, 267] width 845 height 72
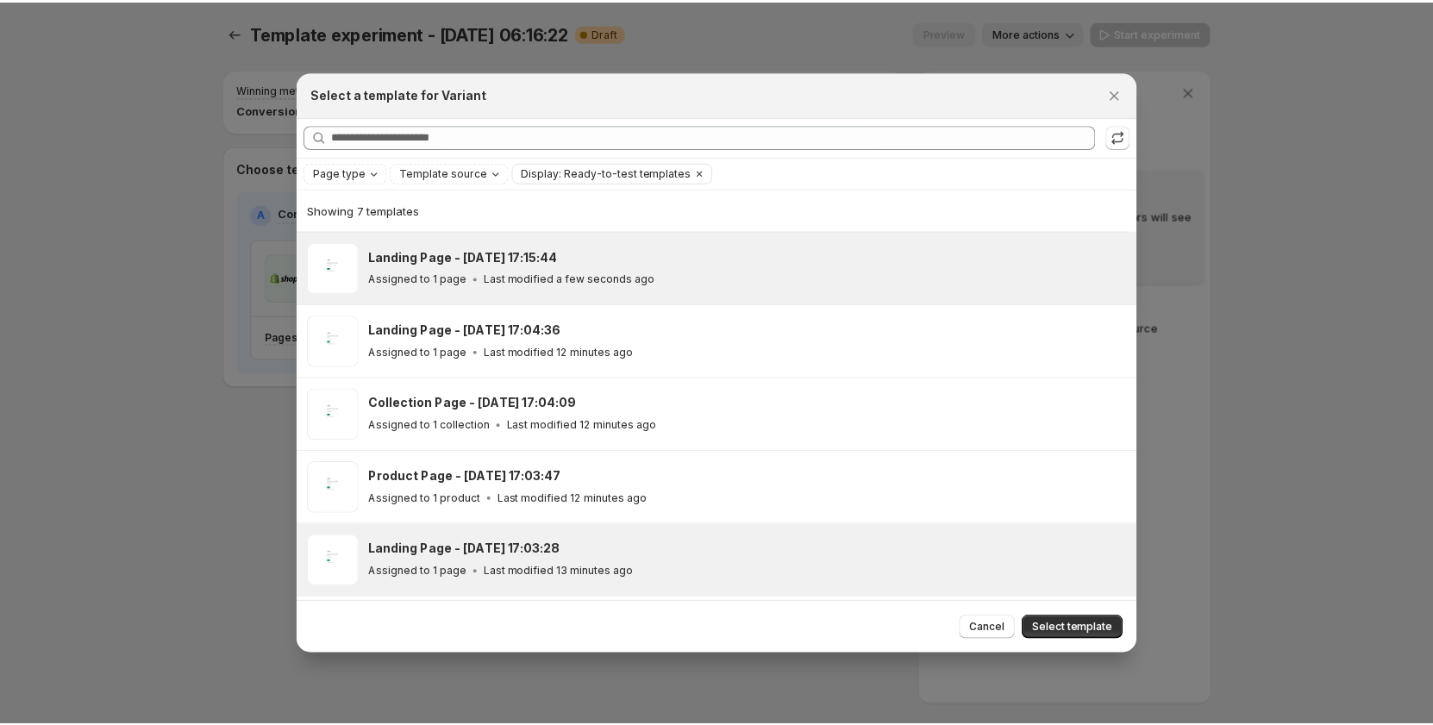
scroll to position [142, 0]
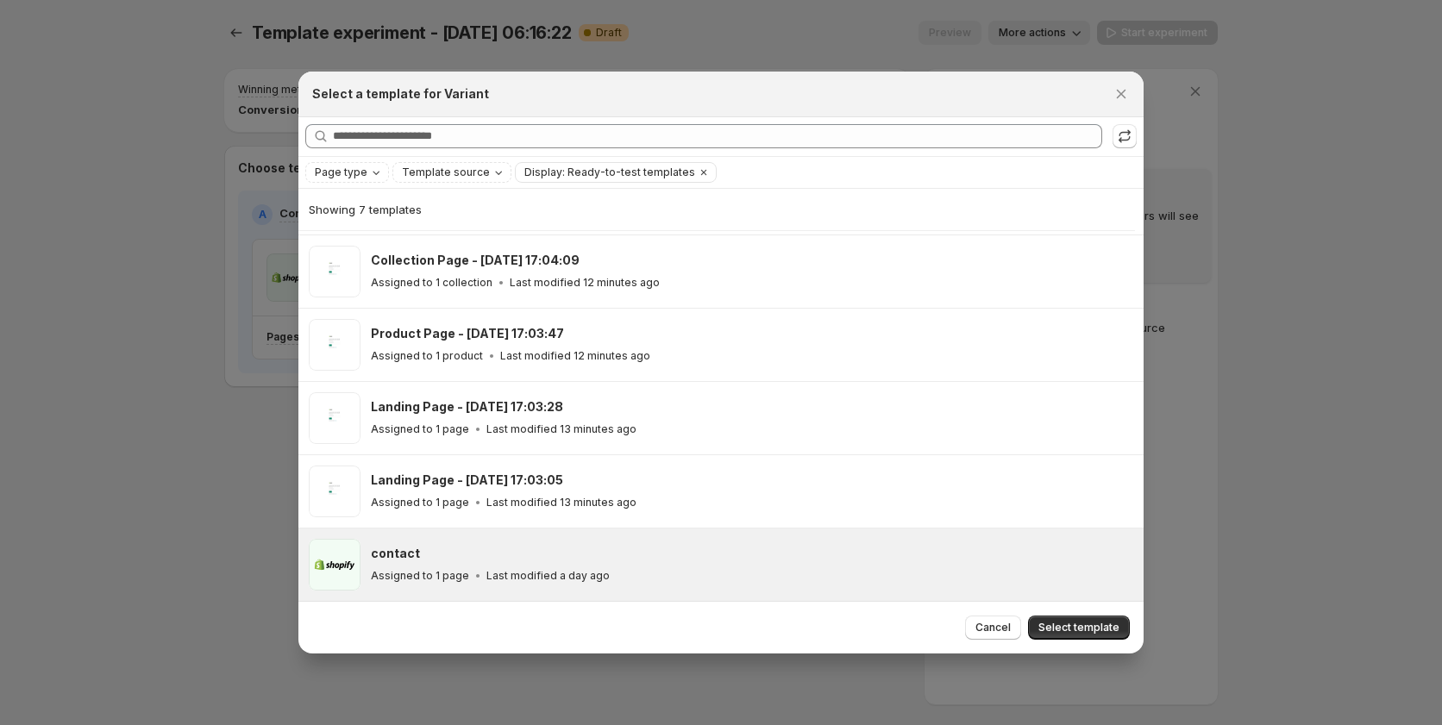
click at [816, 573] on div "Assigned to 1 page Last modified a day ago" at bounding box center [749, 575] width 757 height 17
click at [1058, 634] on span "Select template" at bounding box center [1078, 628] width 81 height 14
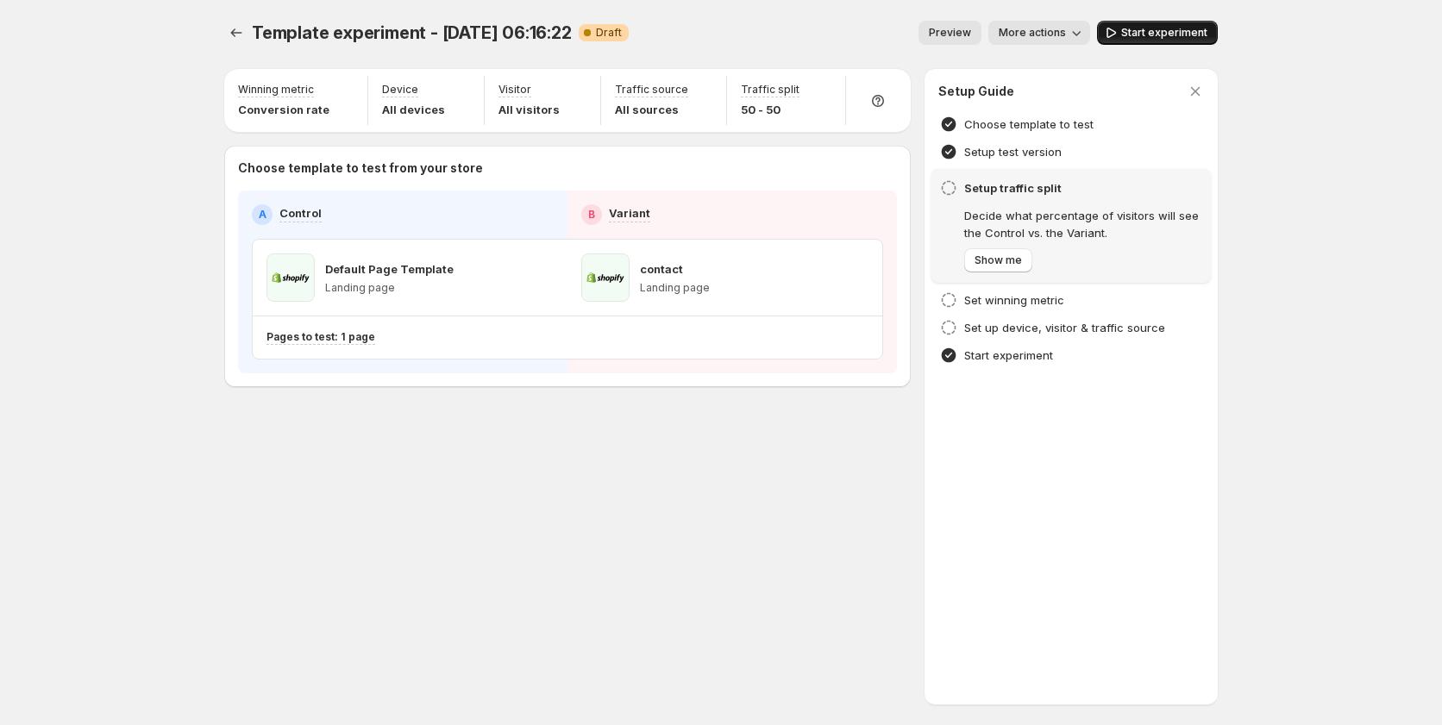
click at [1144, 34] on span "Start experiment" at bounding box center [1164, 33] width 86 height 14
click at [241, 29] on icon "Experiments" at bounding box center [236, 32] width 17 height 17
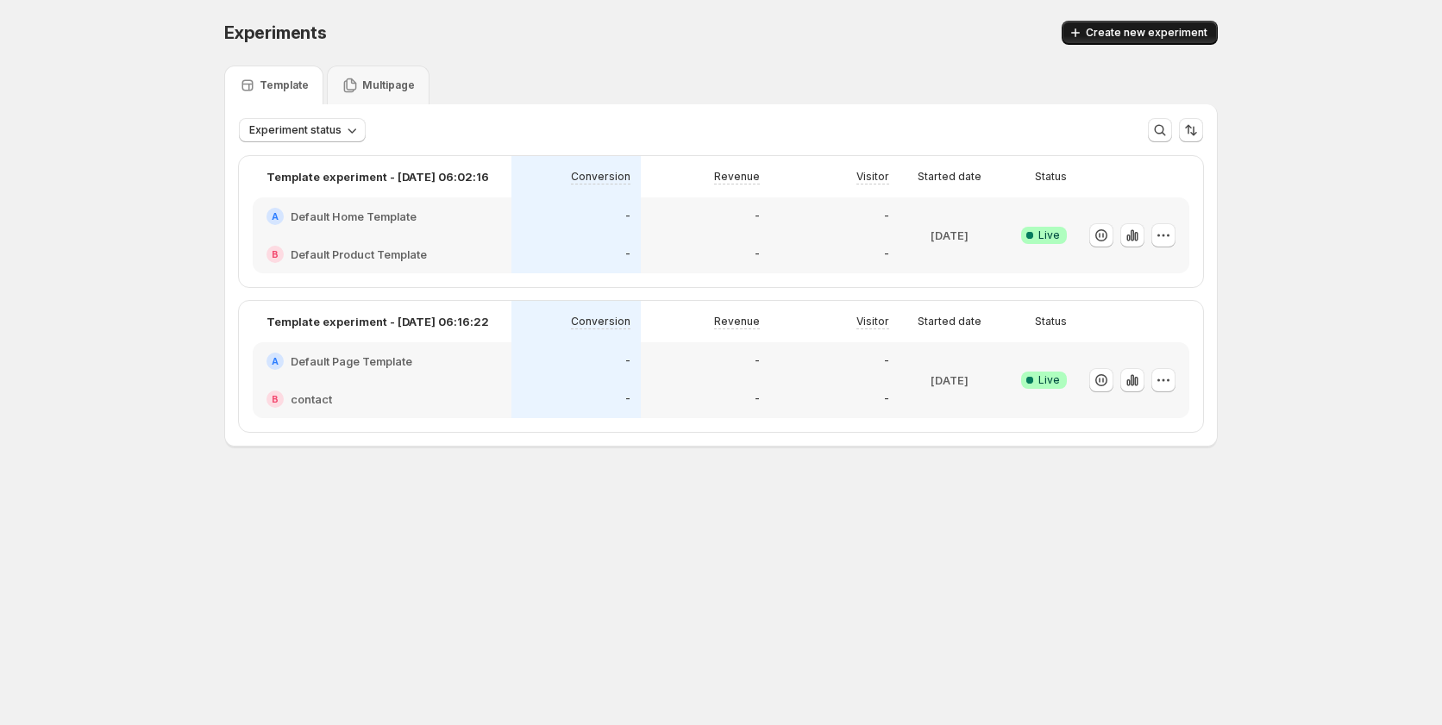
click at [1113, 31] on span "Create new experiment" at bounding box center [1147, 33] width 122 height 14
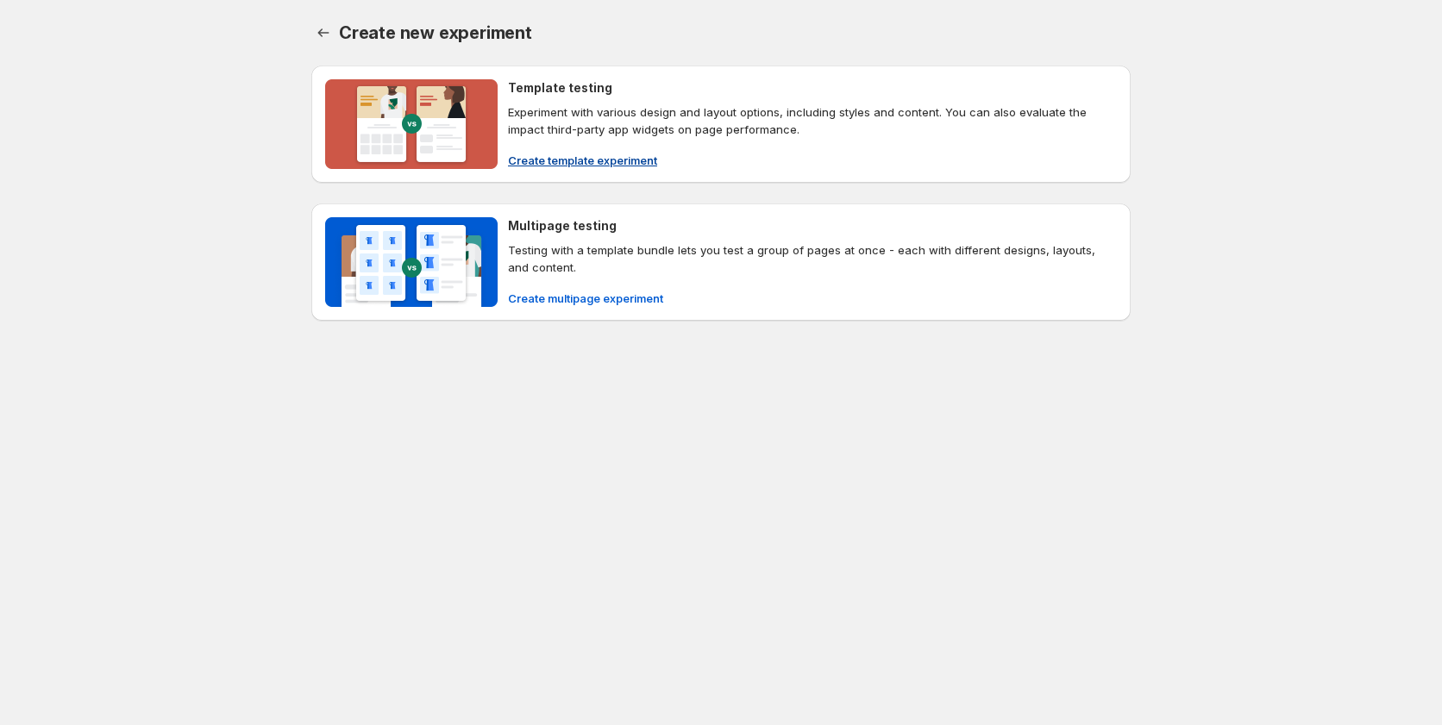
click at [575, 157] on span "Create template experiment" at bounding box center [582, 160] width 149 height 17
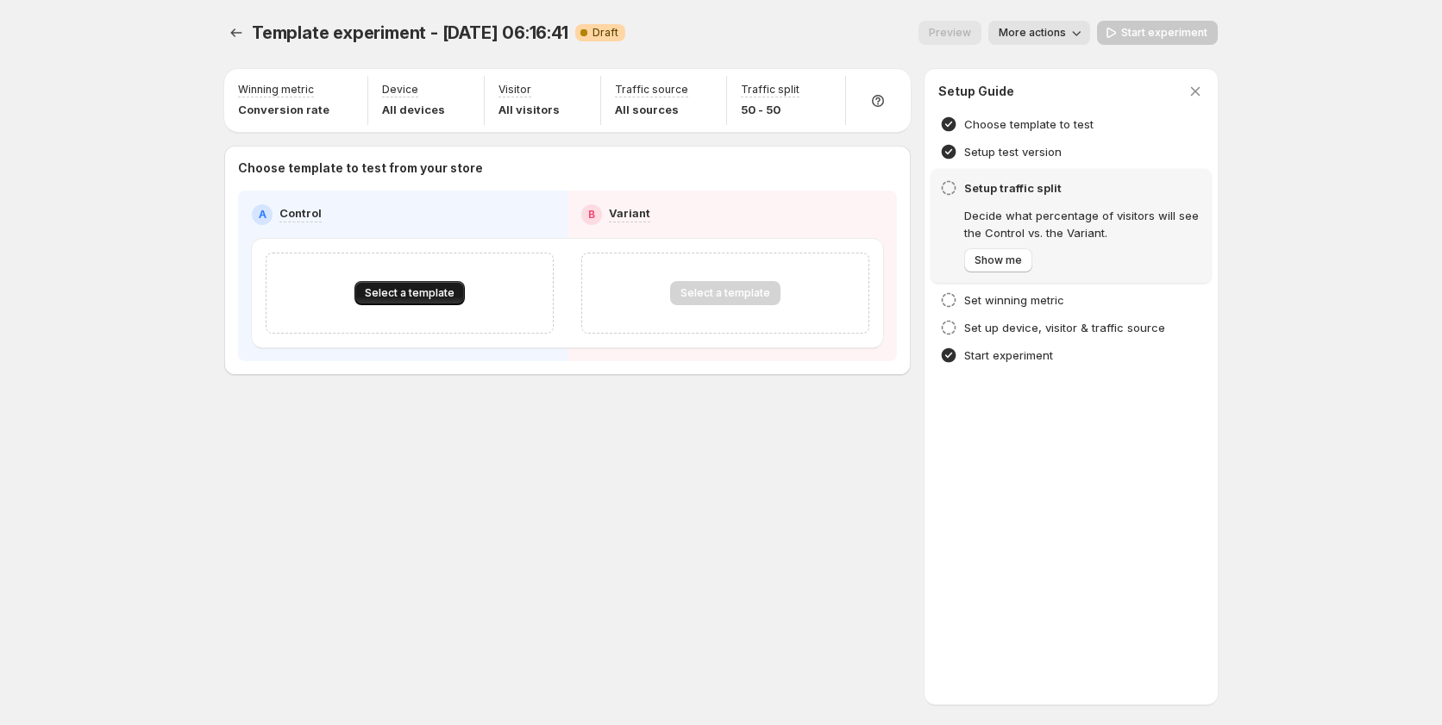
click at [446, 295] on span "Select a template" at bounding box center [410, 293] width 90 height 14
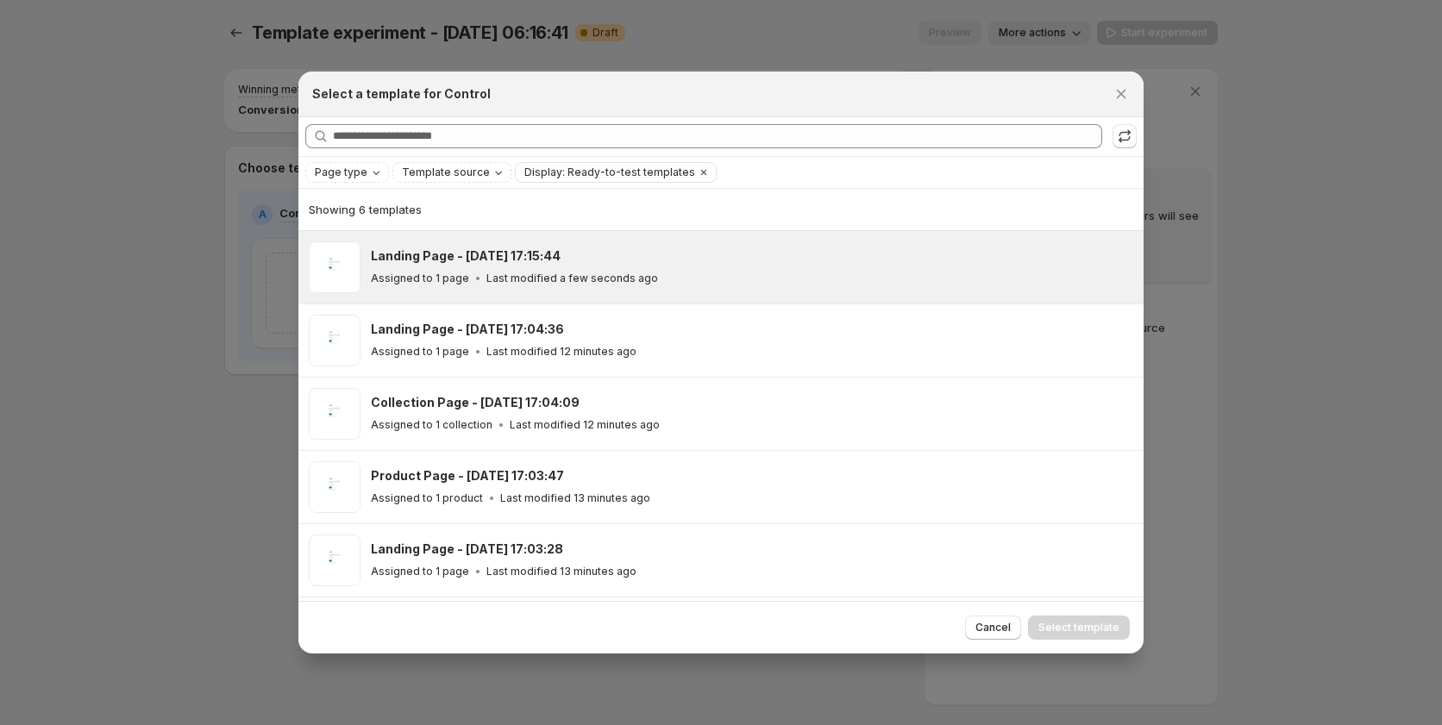
click at [463, 266] on div "Landing Page - Sep 16, 17:15:44 Assigned to 1 page Last modified a few seconds …" at bounding box center [749, 267] width 757 height 40
click at [1061, 623] on span "Select template" at bounding box center [1078, 628] width 81 height 14
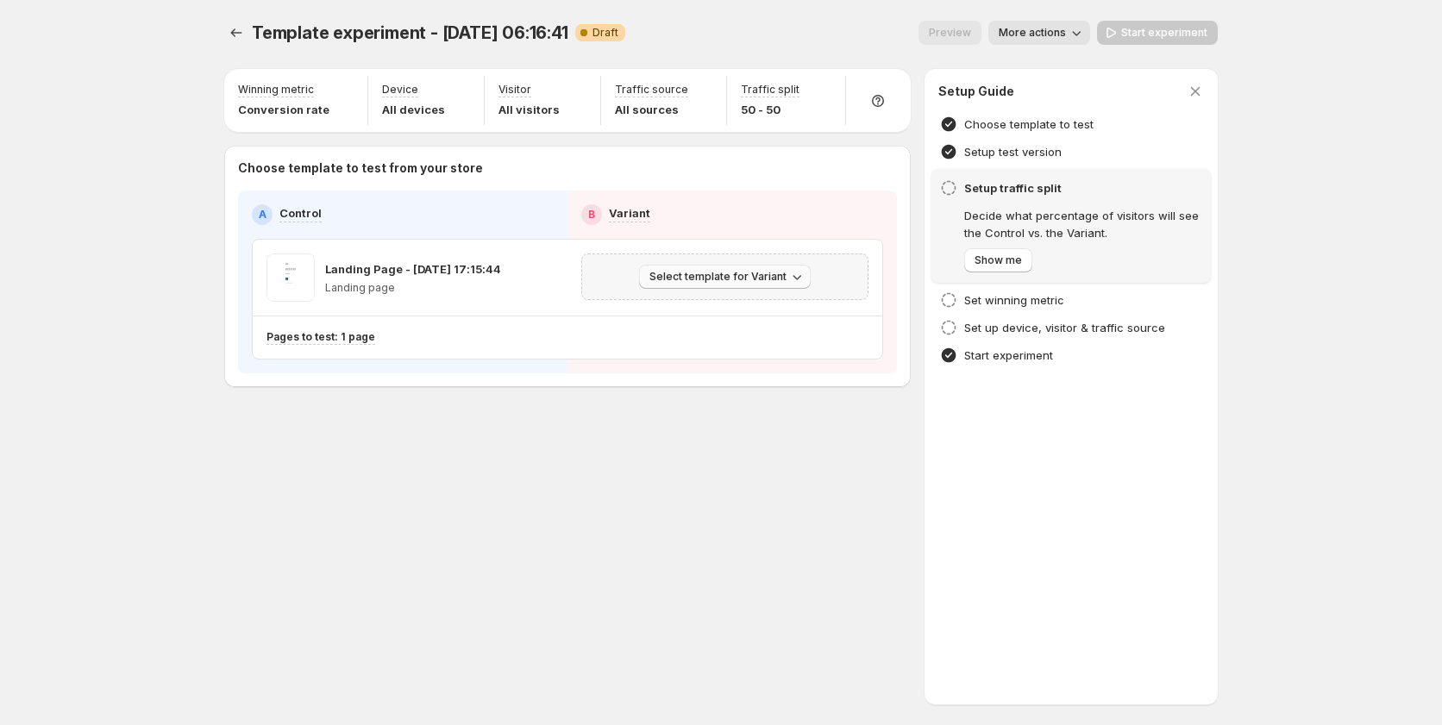
click at [773, 279] on span "Select template for Variant" at bounding box center [717, 277] width 137 height 14
click at [751, 341] on span "Create Variant based on Control" at bounding box center [728, 342] width 176 height 14
click at [1149, 36] on span "Start experiment" at bounding box center [1164, 33] width 86 height 14
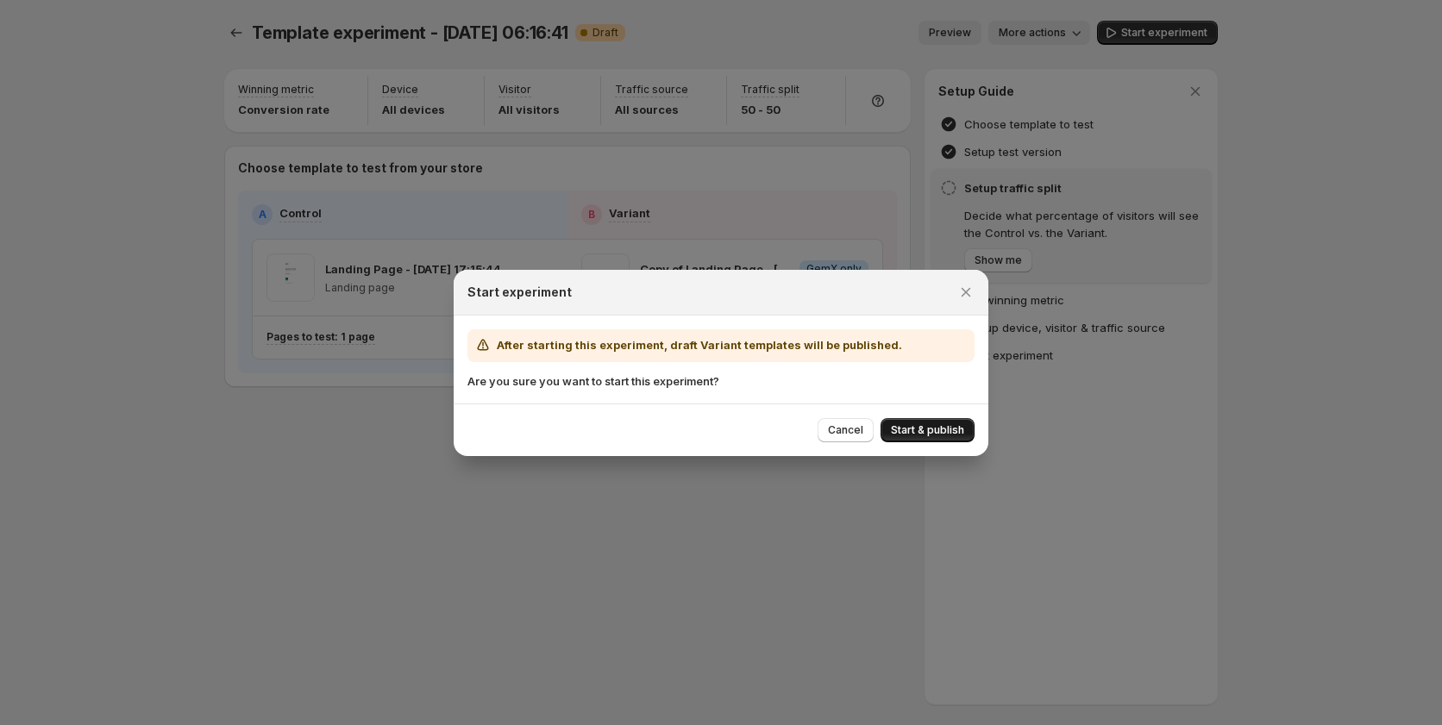
click at [932, 423] on button "Start & publish" at bounding box center [927, 430] width 94 height 24
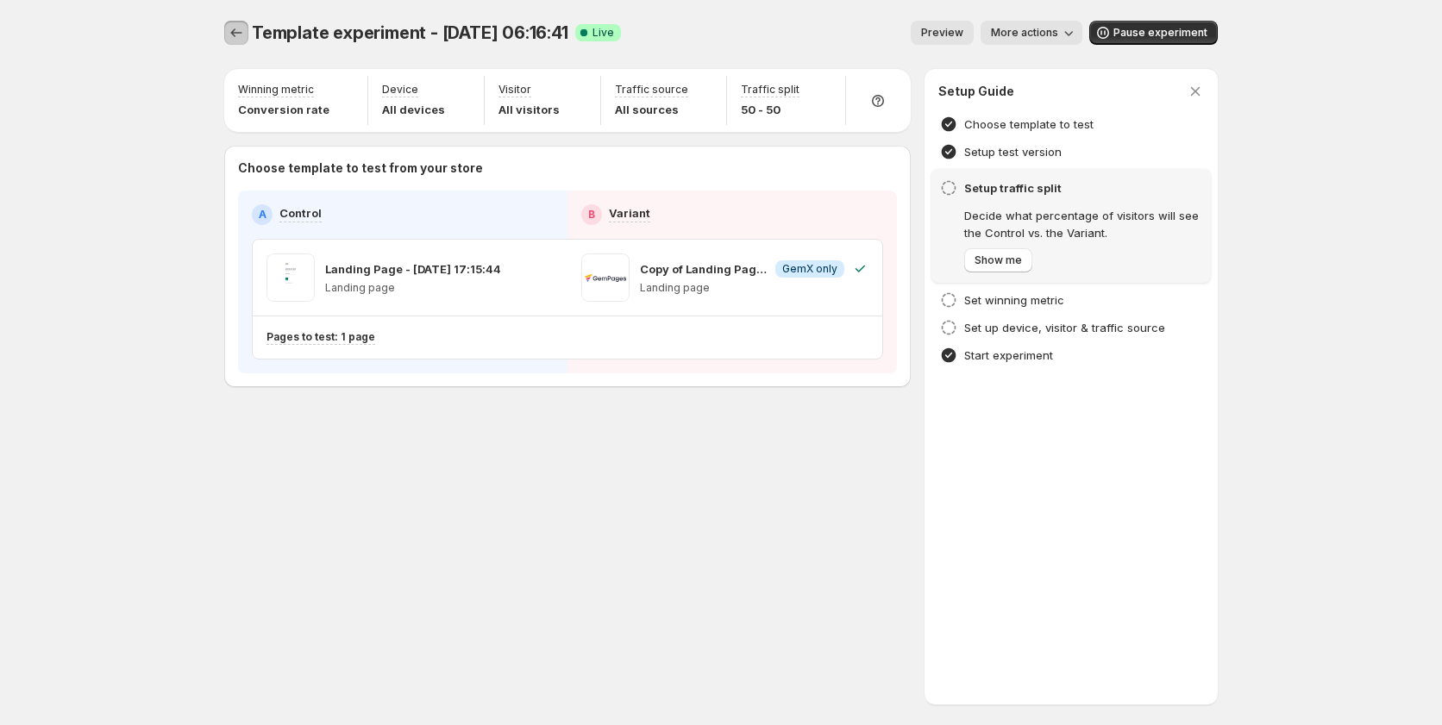
click at [241, 28] on icon "Experiments" at bounding box center [236, 32] width 17 height 17
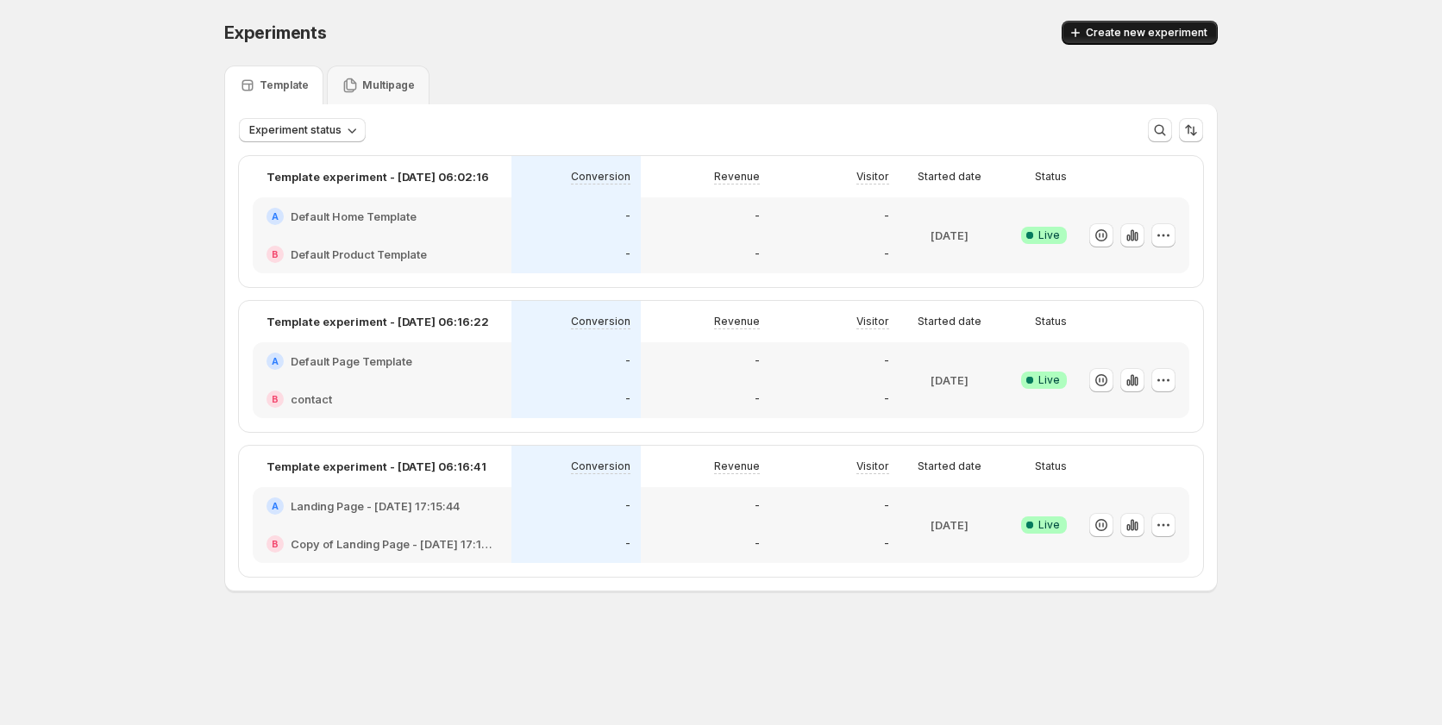
click at [1098, 33] on span "Create new experiment" at bounding box center [1147, 33] width 122 height 14
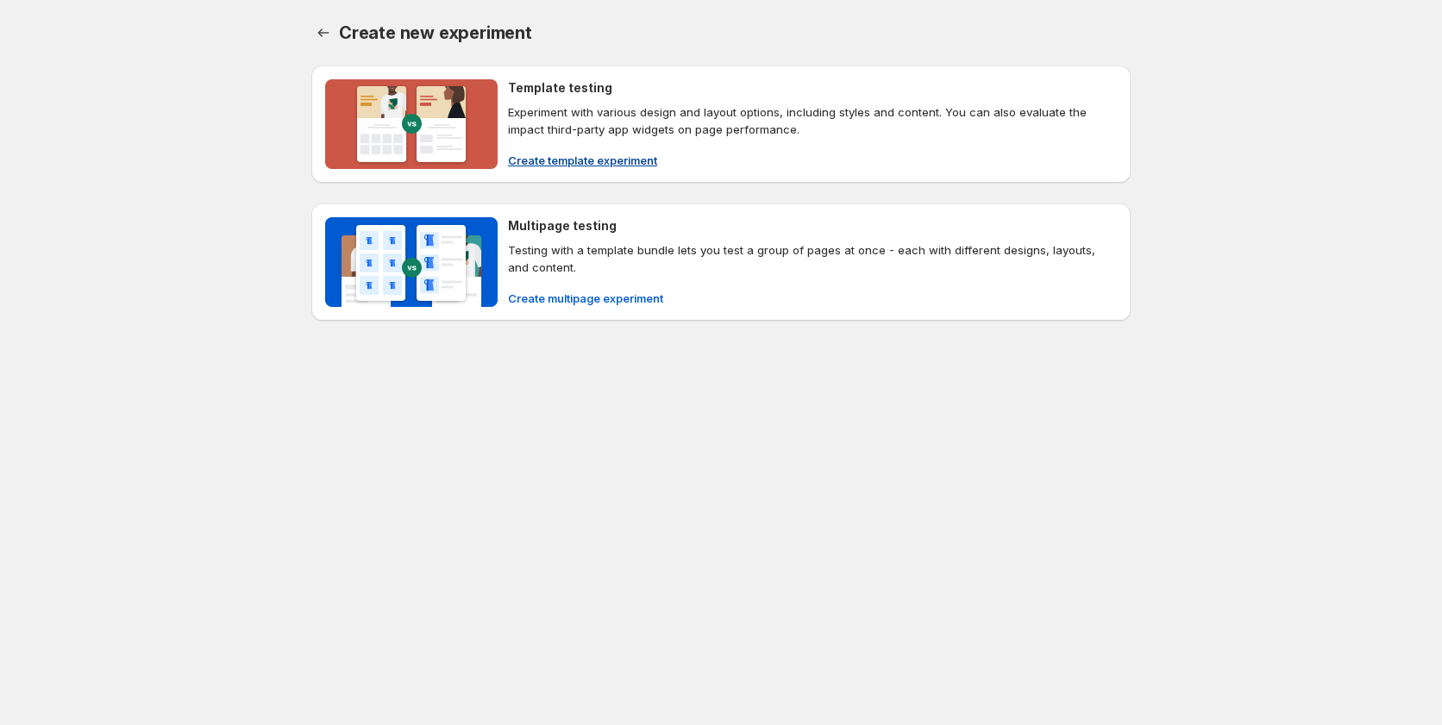
click at [579, 165] on span "Create template experiment" at bounding box center [582, 160] width 149 height 17
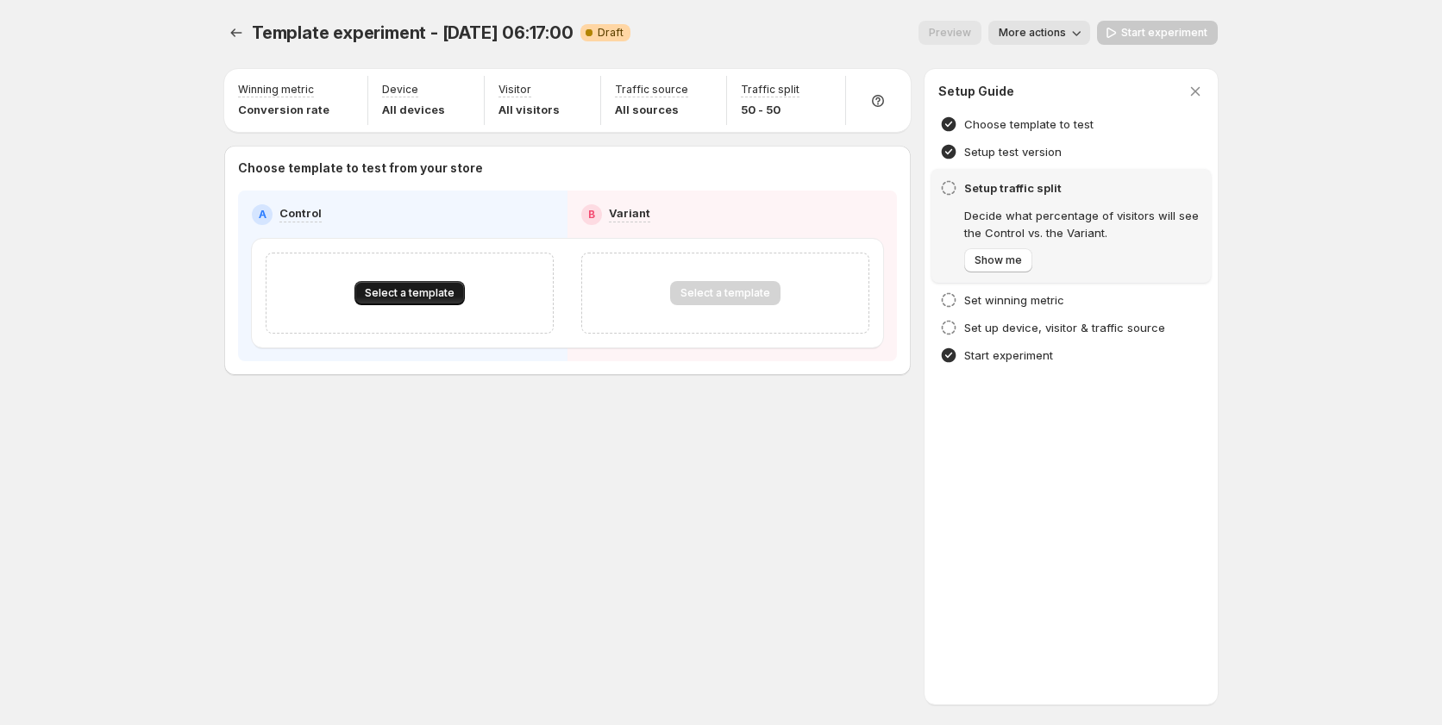
click at [428, 286] on button "Select a template" at bounding box center [409, 293] width 110 height 24
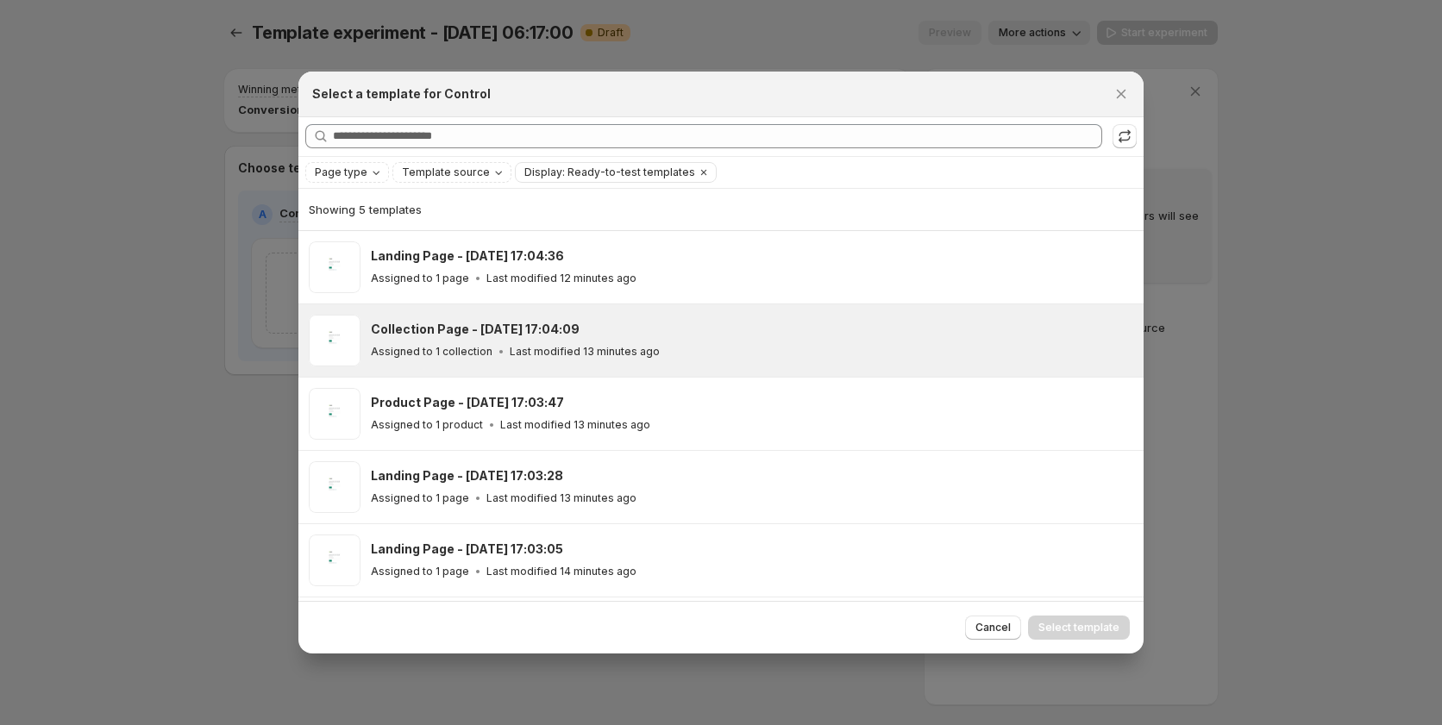
click at [435, 336] on h3 "Collection Page - [DATE] 17:04:09" at bounding box center [475, 329] width 209 height 17
click at [1112, 628] on span "Select template" at bounding box center [1078, 628] width 81 height 14
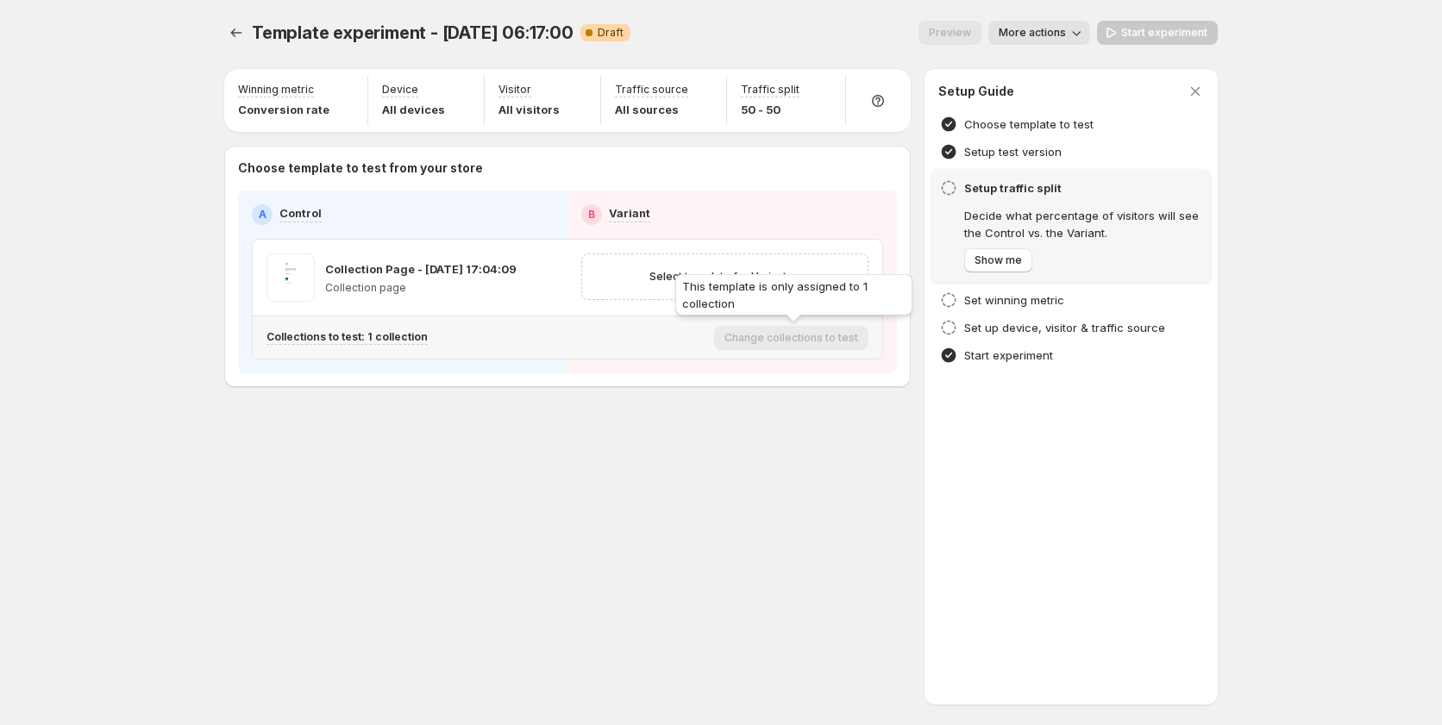
click at [736, 271] on div "This template is only assigned to 1 collection" at bounding box center [794, 298] width 244 height 55
click at [676, 274] on div "This template is only assigned to 1 collection" at bounding box center [794, 298] width 244 height 55
click at [653, 279] on span "Select template for Variant" at bounding box center [717, 277] width 137 height 14
click at [683, 348] on span "Create Variant based on Control" at bounding box center [728, 342] width 176 height 14
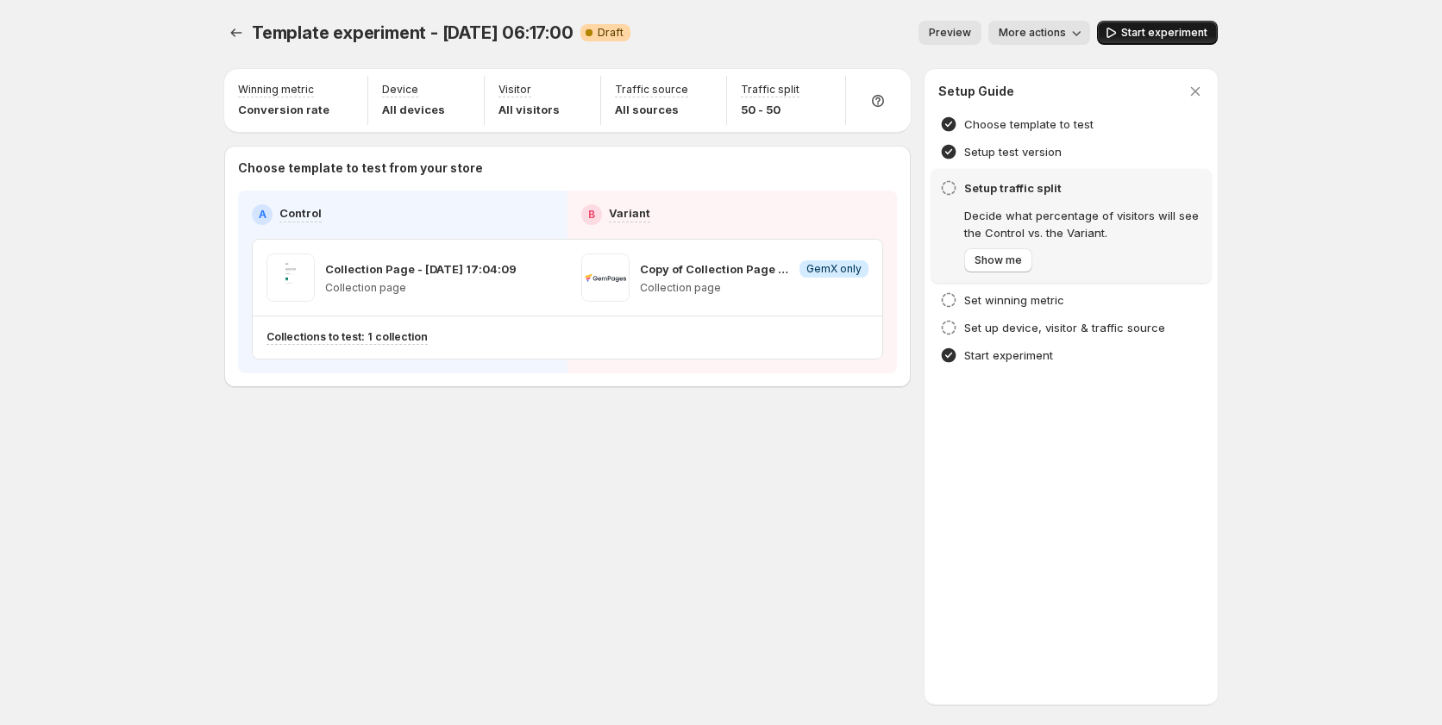
click at [1177, 28] on span "Start experiment" at bounding box center [1164, 33] width 86 height 14
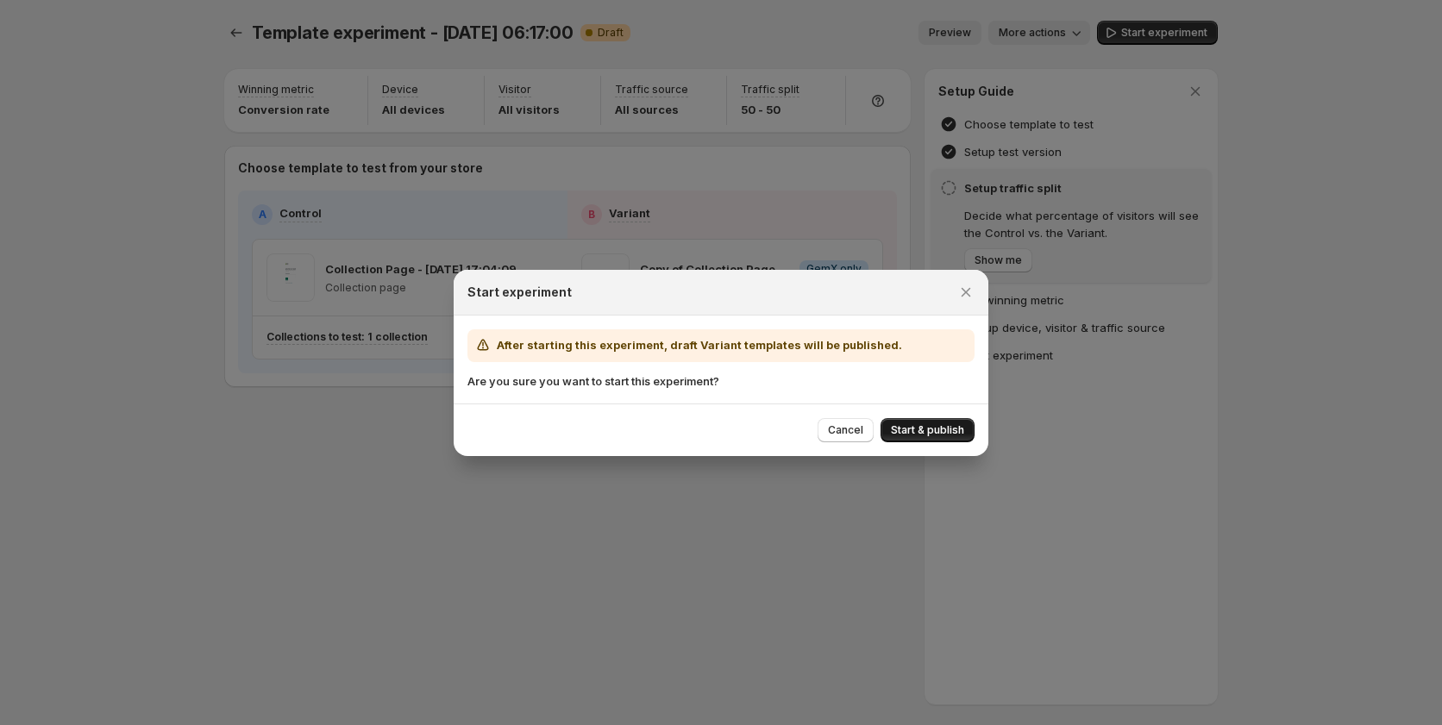
click at [892, 431] on span "Start & publish" at bounding box center [927, 430] width 73 height 14
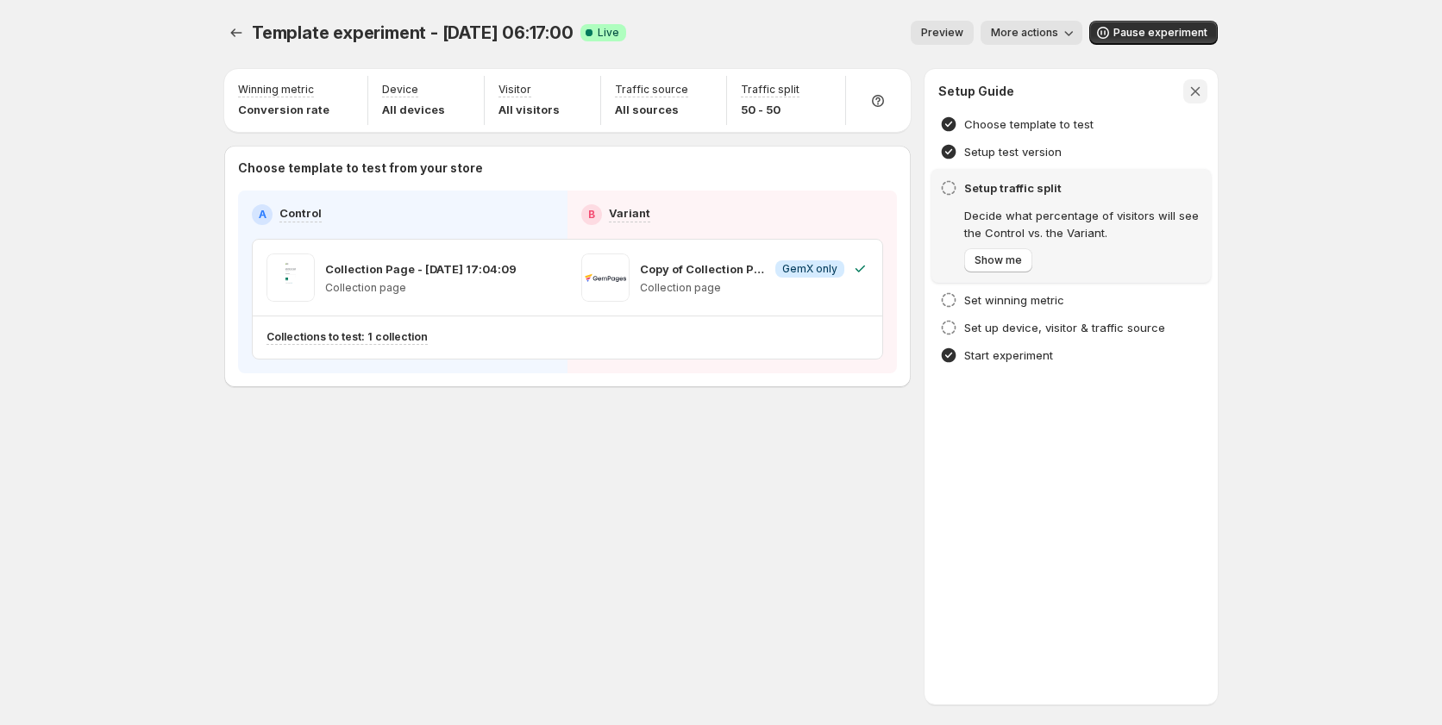
click at [1201, 89] on icon "button" at bounding box center [1194, 91] width 17 height 17
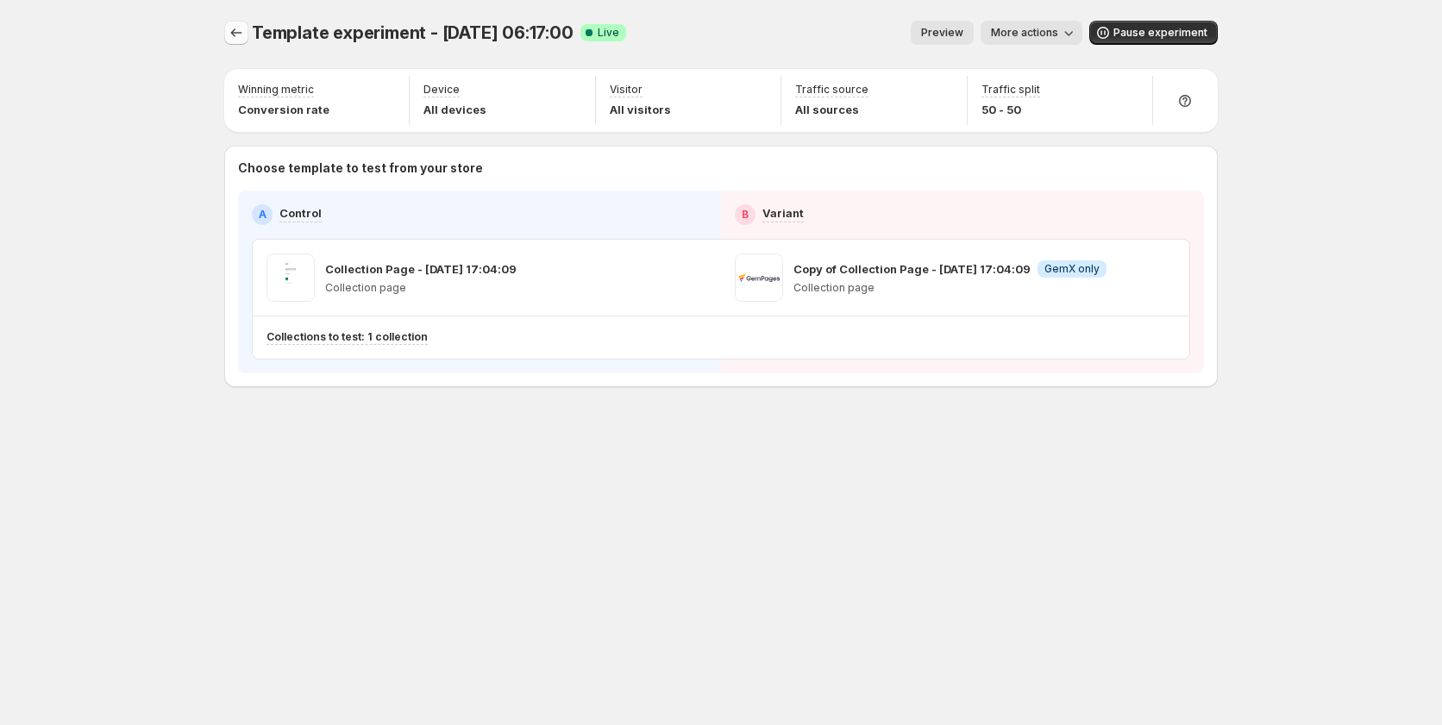
click at [230, 34] on icon "Experiments" at bounding box center [236, 32] width 17 height 17
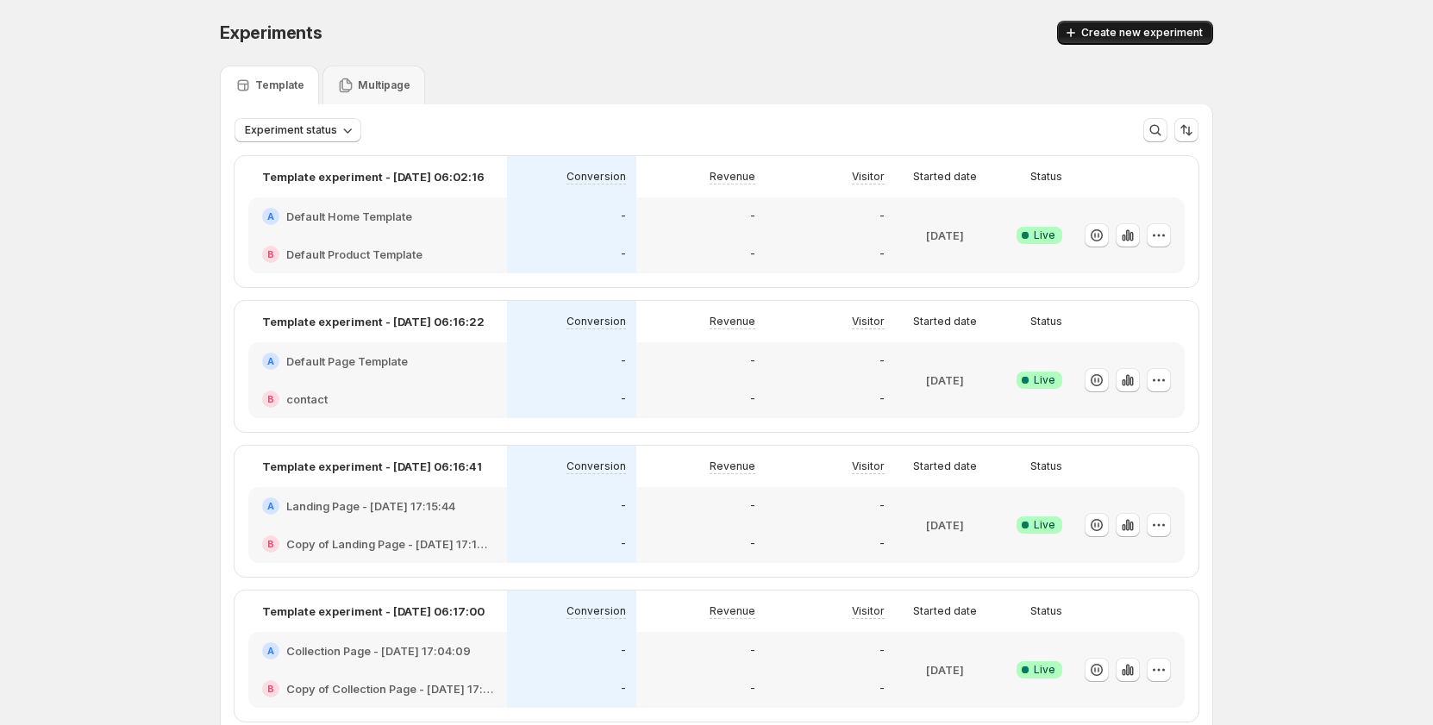
click at [1155, 34] on span "Create new experiment" at bounding box center [1142, 33] width 122 height 14
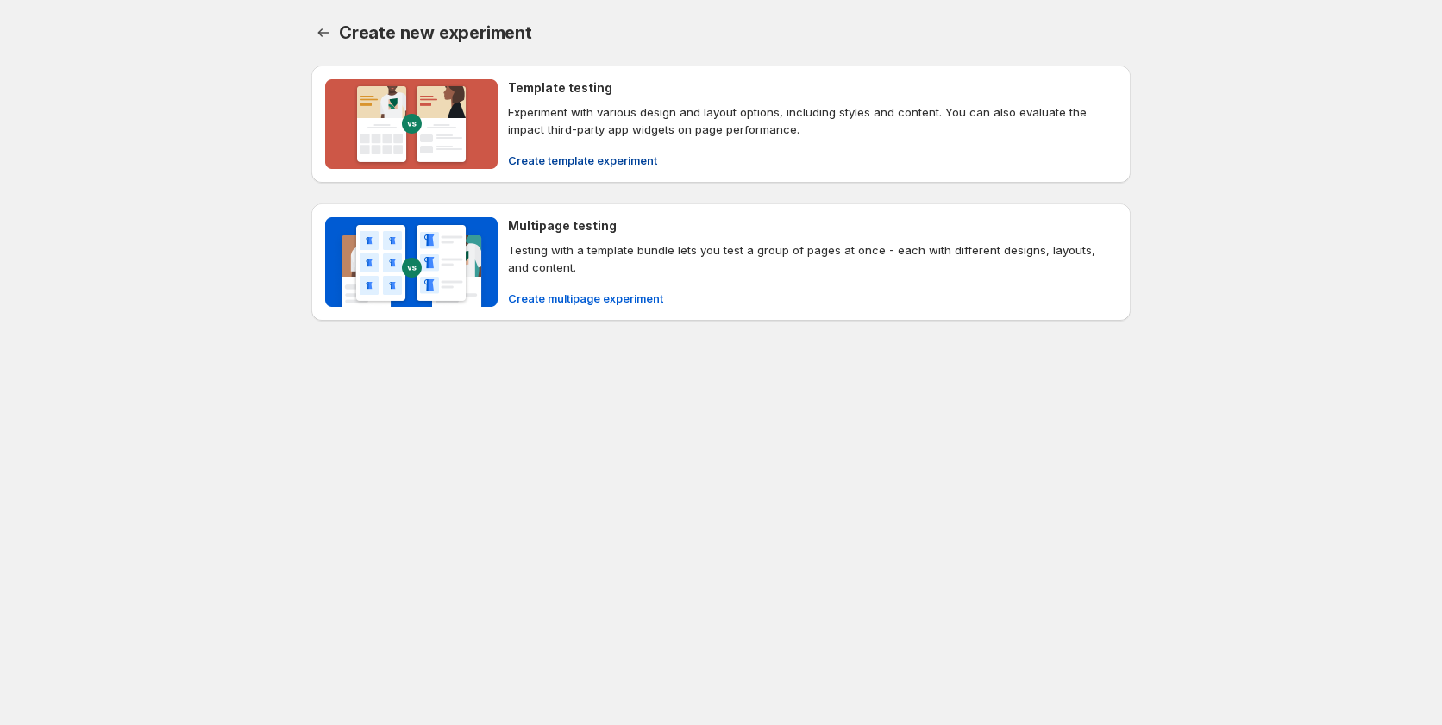
click at [588, 152] on span "Create template experiment" at bounding box center [582, 160] width 149 height 17
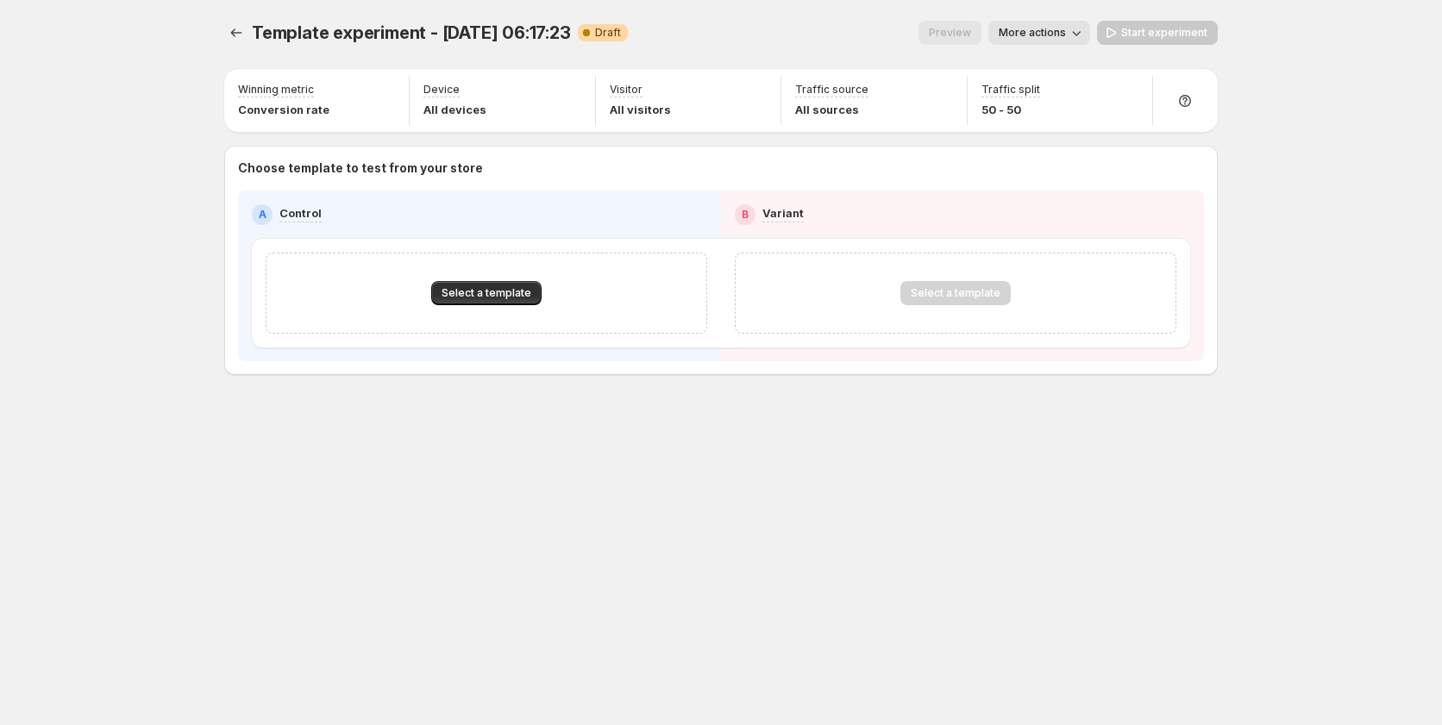
click at [512, 292] on span "Select a template" at bounding box center [486, 293] width 90 height 14
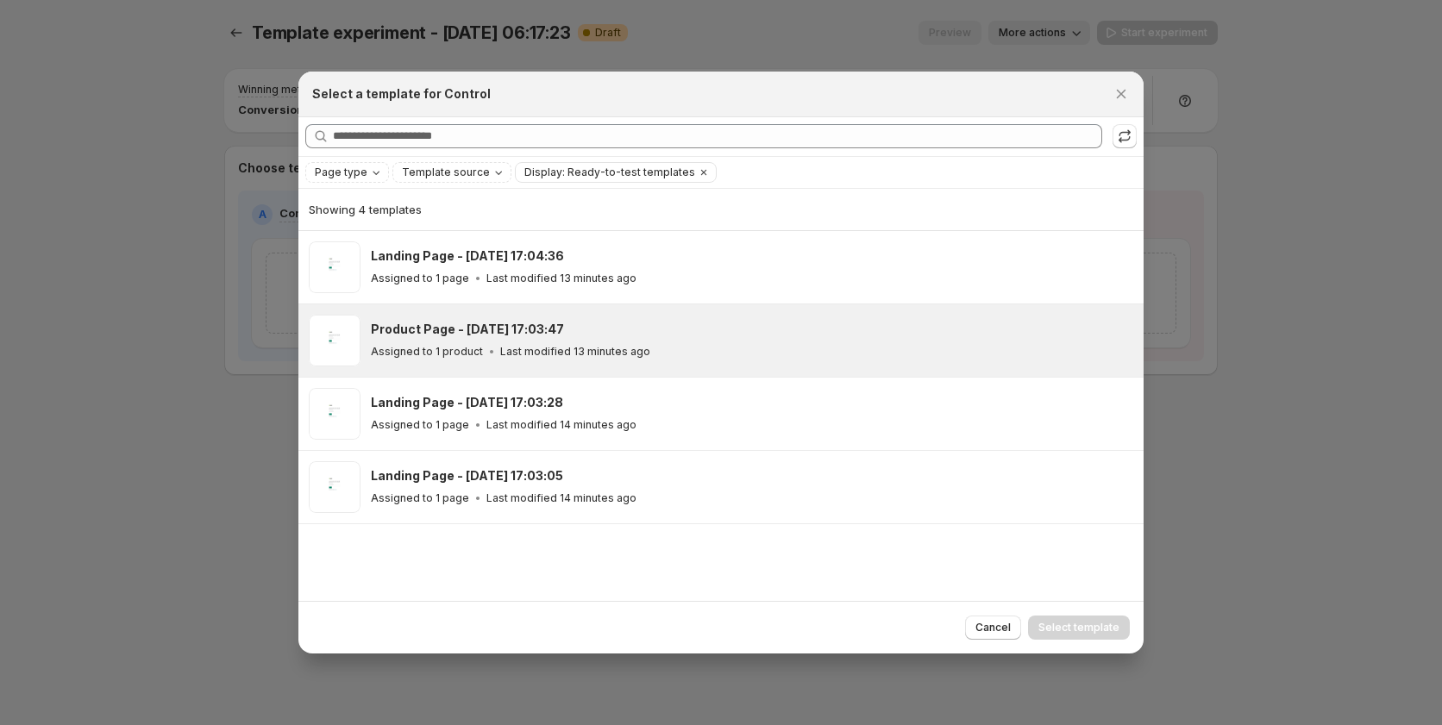
click at [487, 316] on div "Product Page - Sep 16, 17:03:47 Assigned to 1 product Last modified 13 minutes …" at bounding box center [752, 341] width 762 height 52
click at [1065, 629] on span "Select template" at bounding box center [1078, 628] width 81 height 14
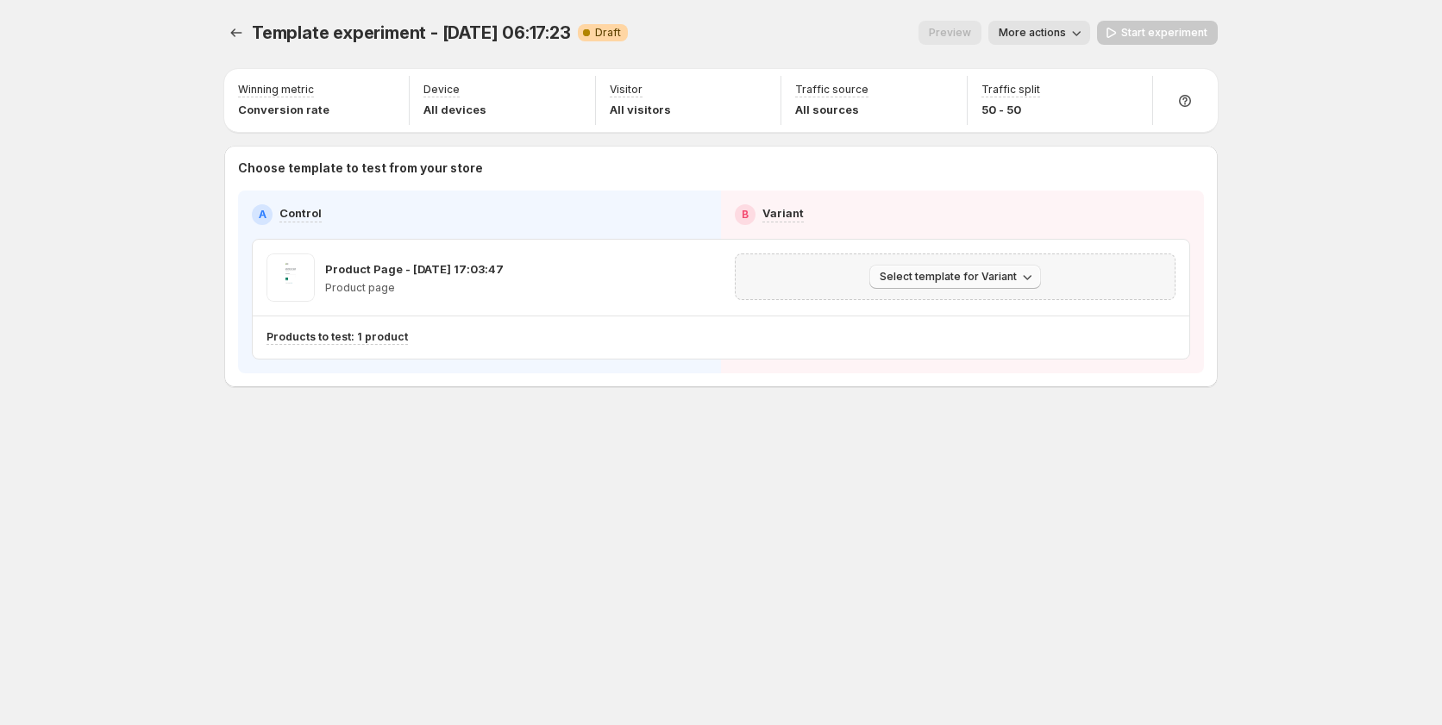
click at [938, 272] on span "Select template for Variant" at bounding box center [948, 277] width 137 height 14
click at [933, 350] on span "Create Variant based on Control" at bounding box center [958, 342] width 176 height 17
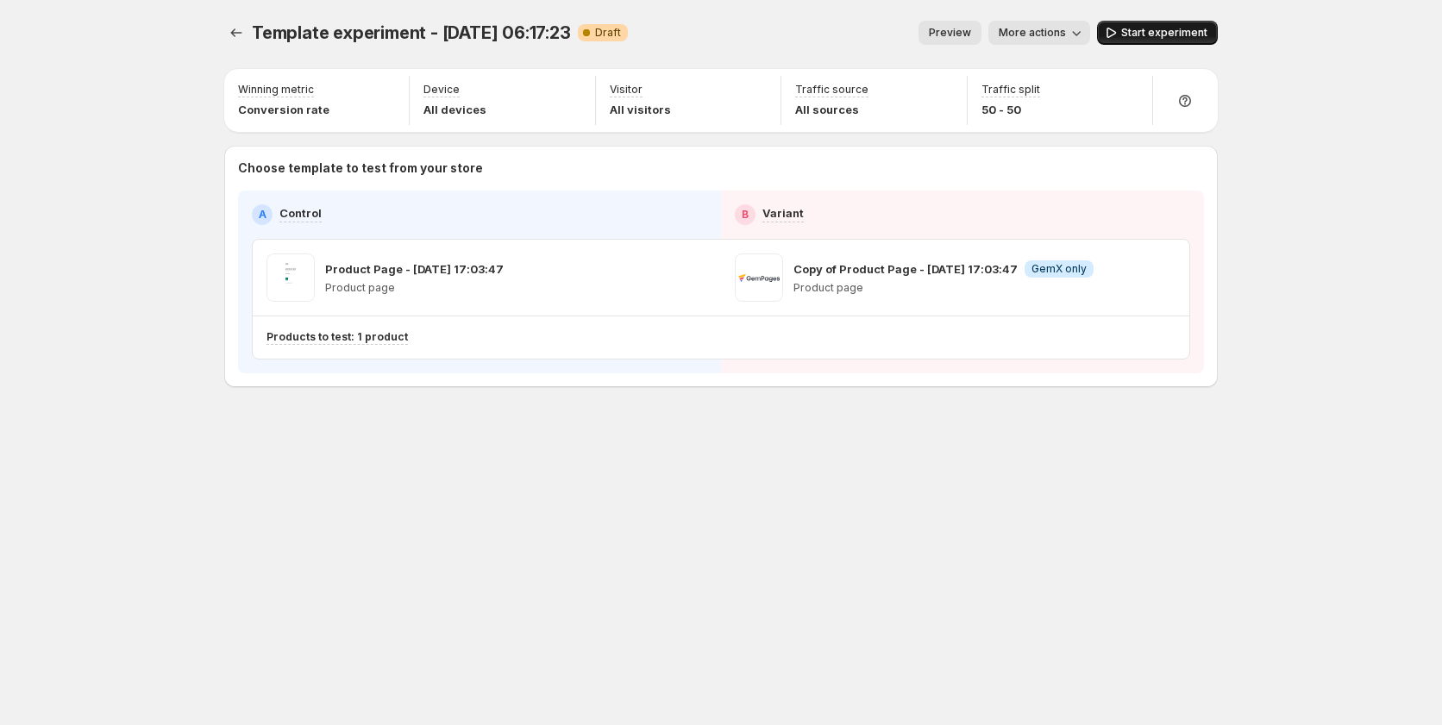
click at [1136, 22] on button "Start experiment" at bounding box center [1157, 33] width 121 height 24
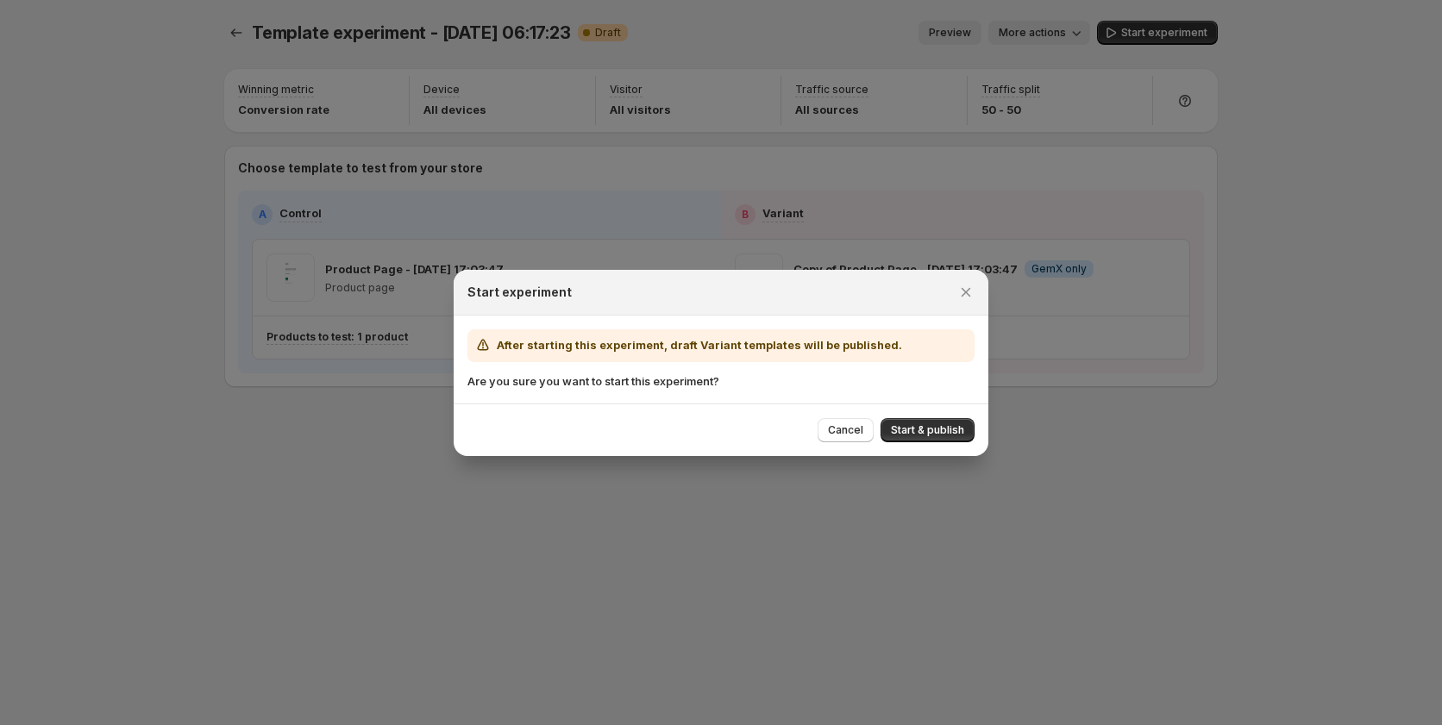
click at [883, 425] on button "Start & publish" at bounding box center [927, 430] width 94 height 24
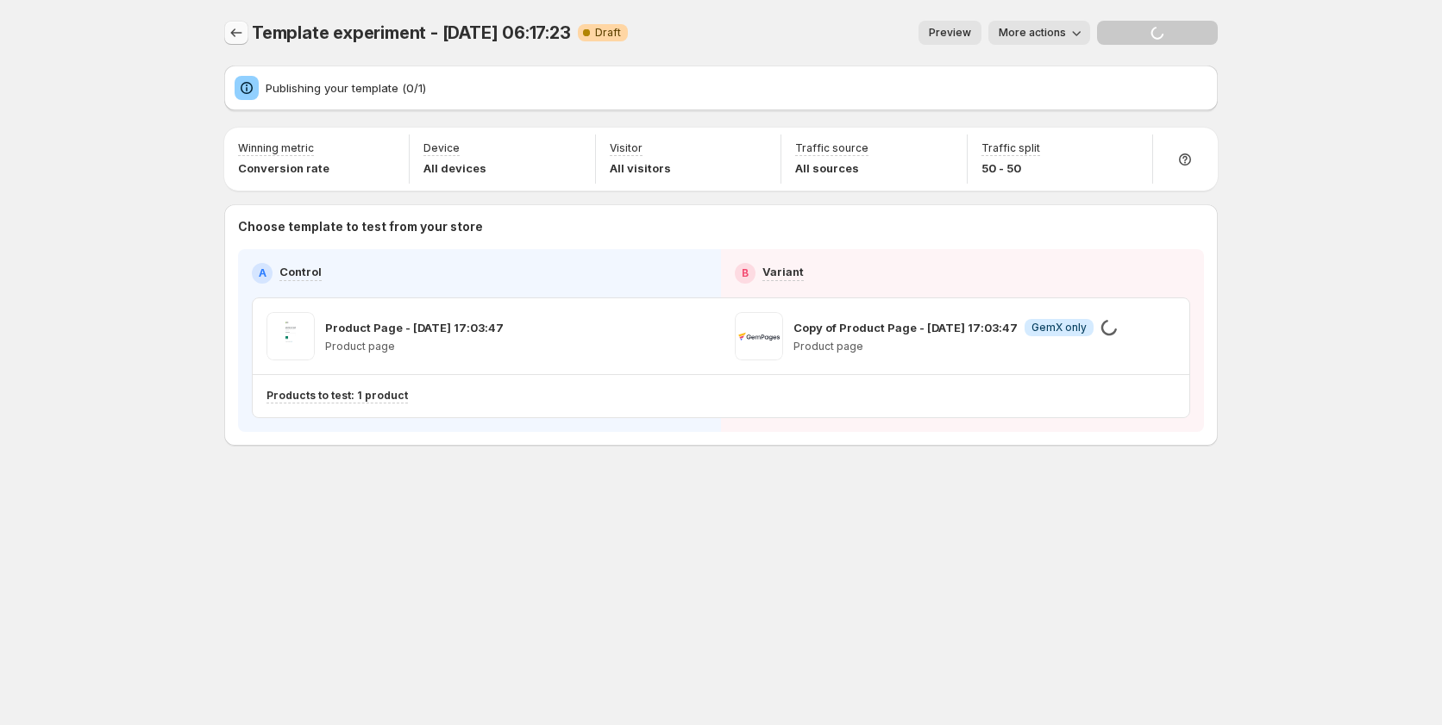
click at [235, 36] on icon "Experiments" at bounding box center [236, 32] width 17 height 17
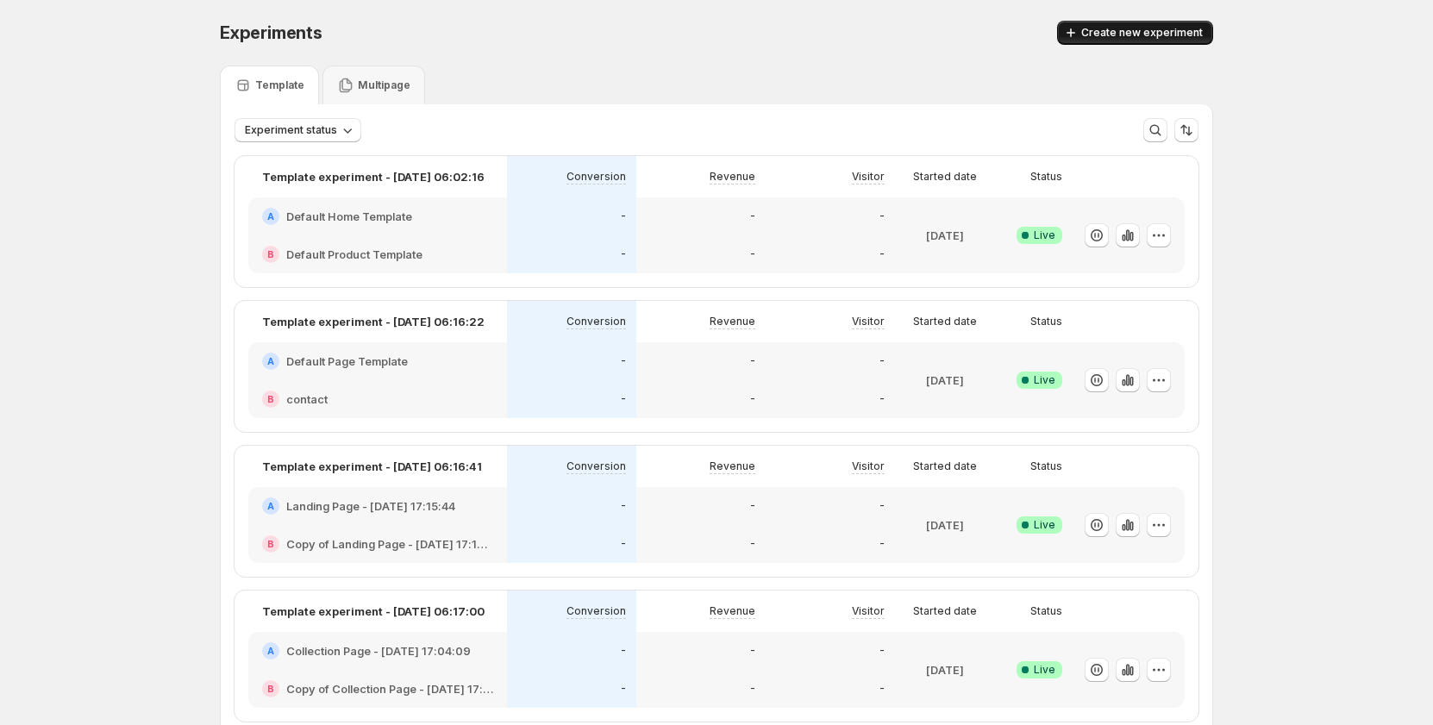
click at [1095, 21] on button "Create new experiment" at bounding box center [1135, 33] width 156 height 24
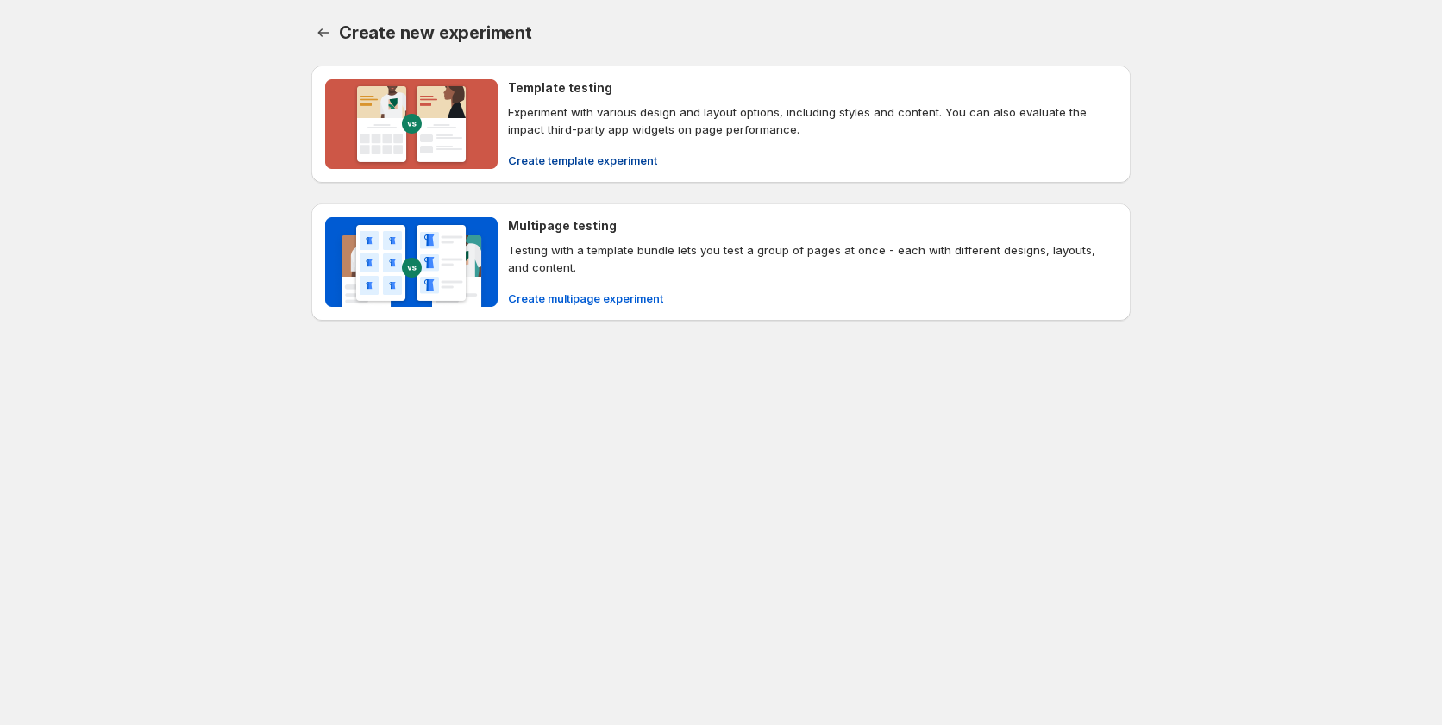
click at [561, 161] on span "Create template experiment" at bounding box center [582, 160] width 149 height 17
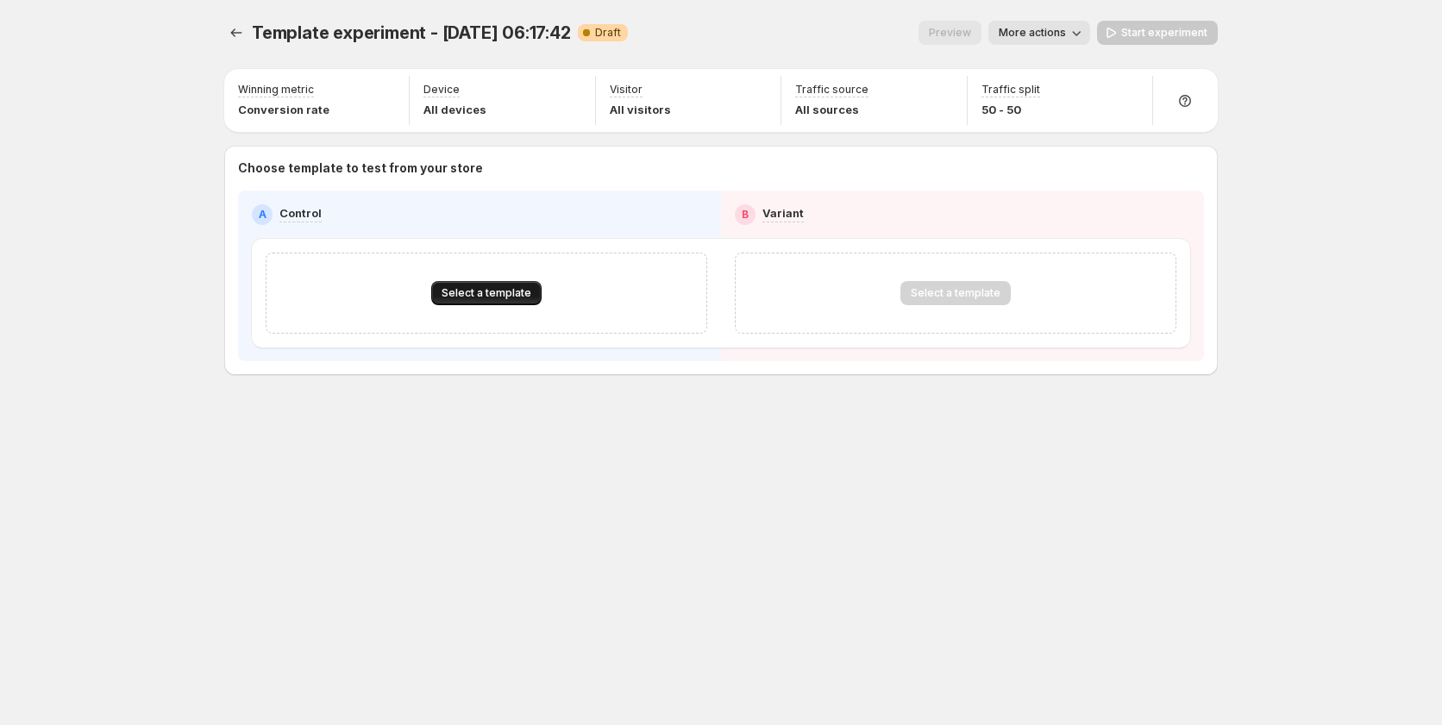
click at [472, 287] on span "Select a template" at bounding box center [486, 293] width 90 height 14
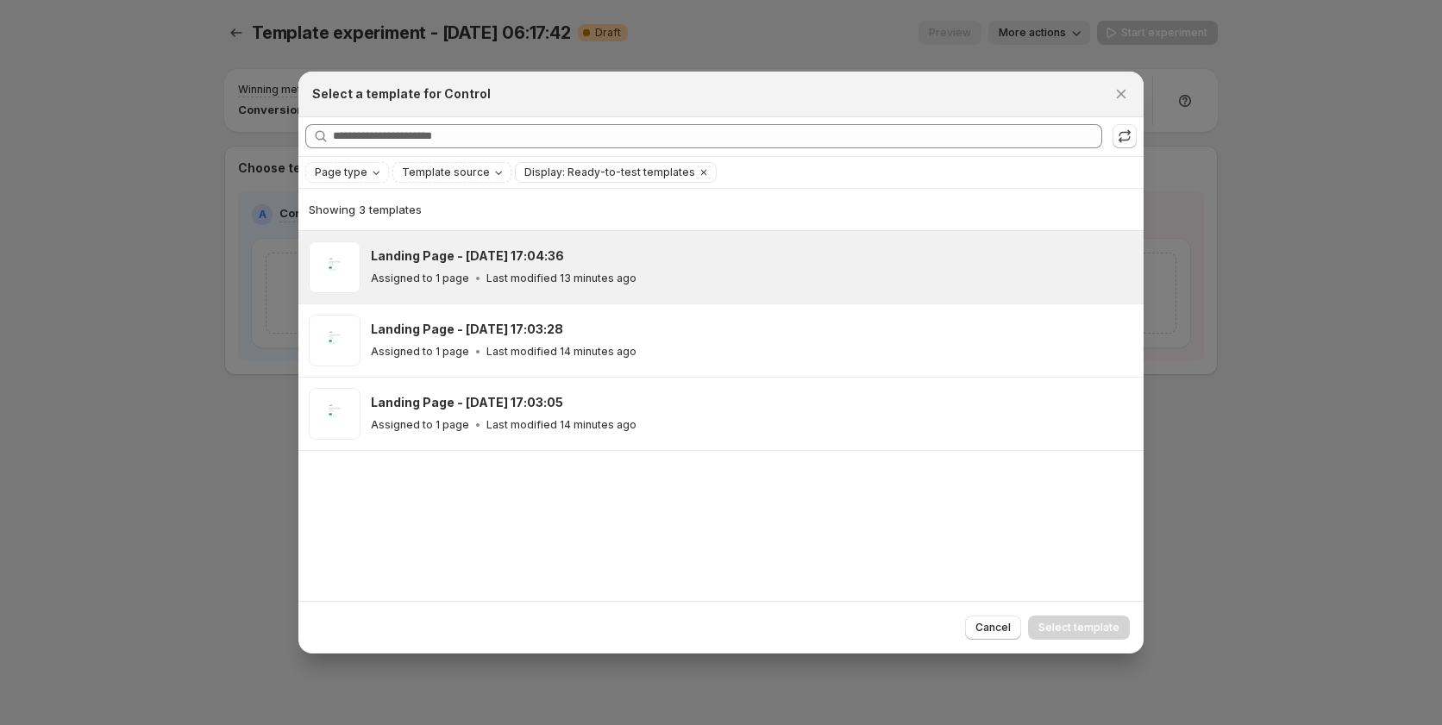
click at [473, 281] on icon ":rr9:" at bounding box center [477, 278] width 17 height 17
click at [1042, 621] on button "Select template" at bounding box center [1079, 628] width 102 height 24
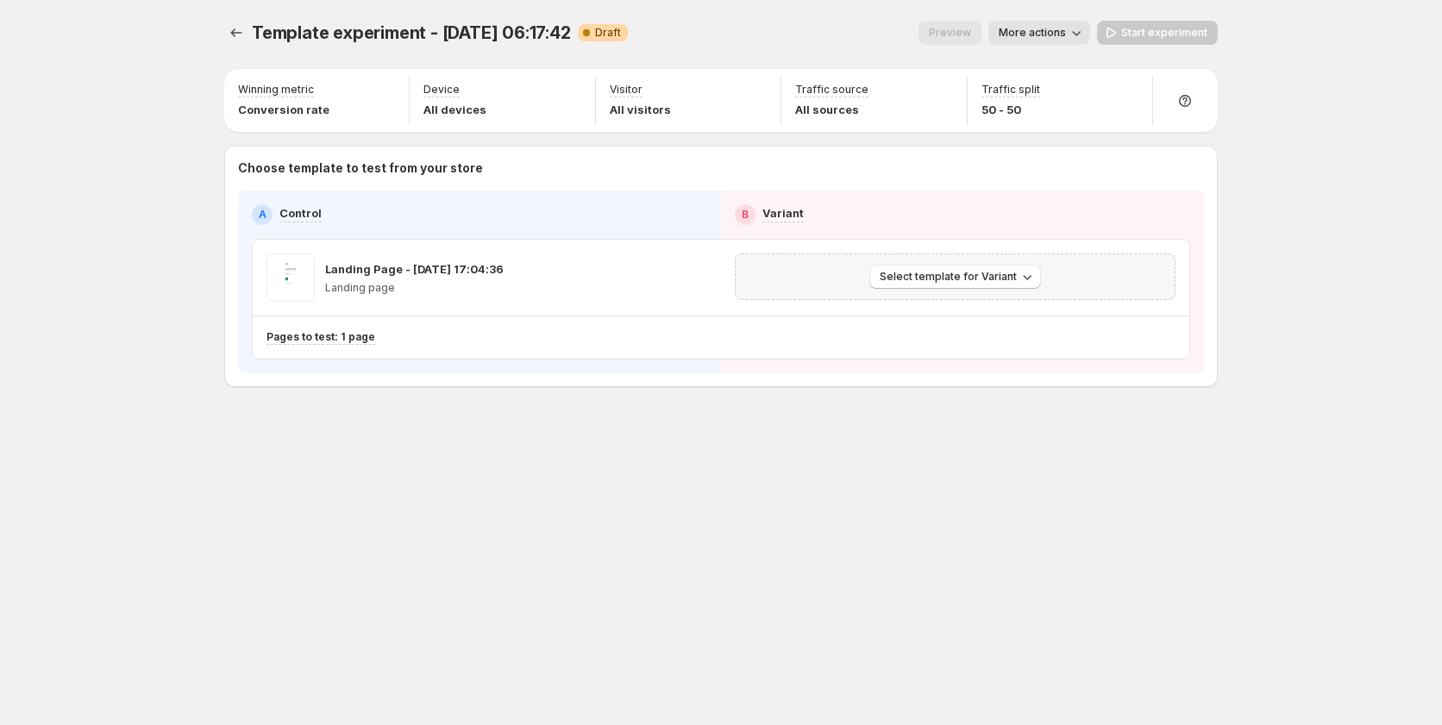
click at [930, 261] on div "Select template for Variant" at bounding box center [955, 277] width 441 height 47
click at [934, 272] on span "Select template for Variant" at bounding box center [948, 277] width 137 height 14
click at [932, 337] on span "Create Variant based on Control" at bounding box center [958, 342] width 176 height 14
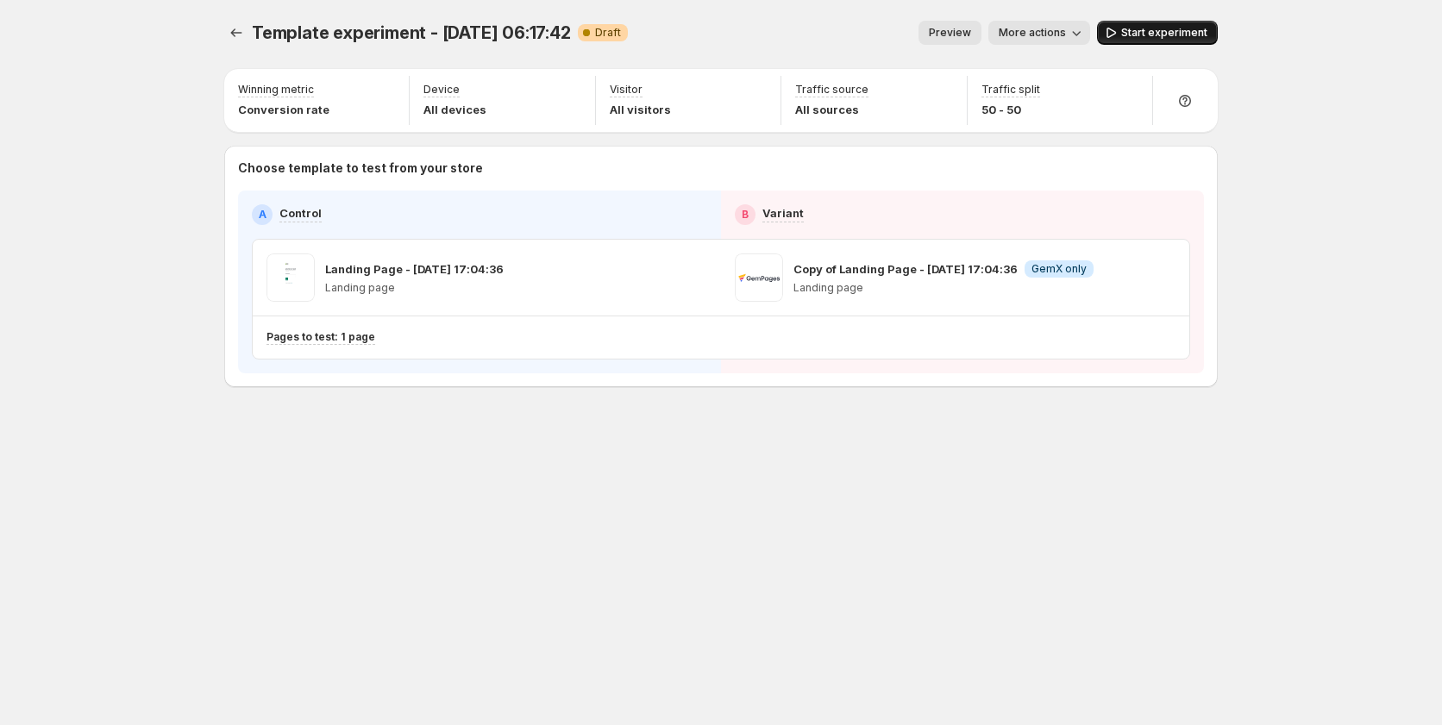
click at [1144, 35] on span "Start experiment" at bounding box center [1164, 33] width 86 height 14
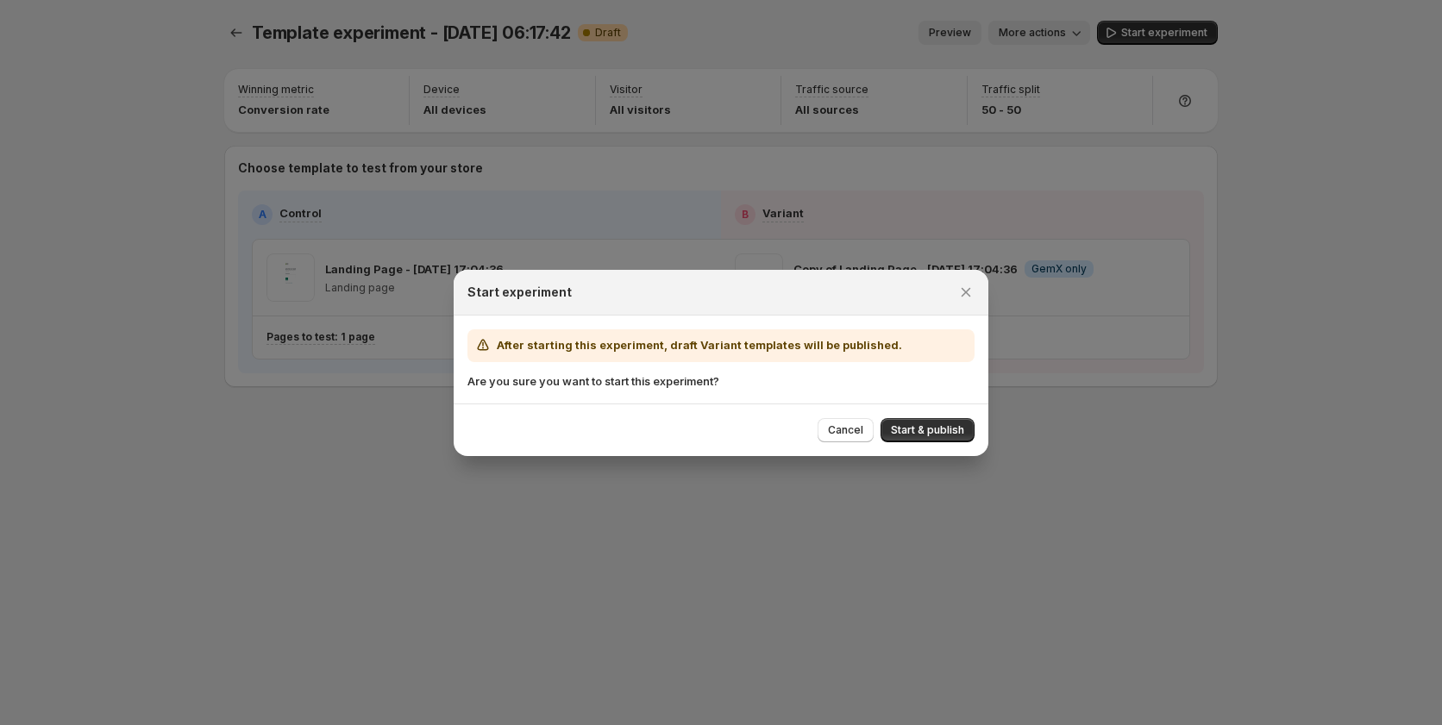
click at [939, 441] on button "Start & publish" at bounding box center [927, 430] width 94 height 24
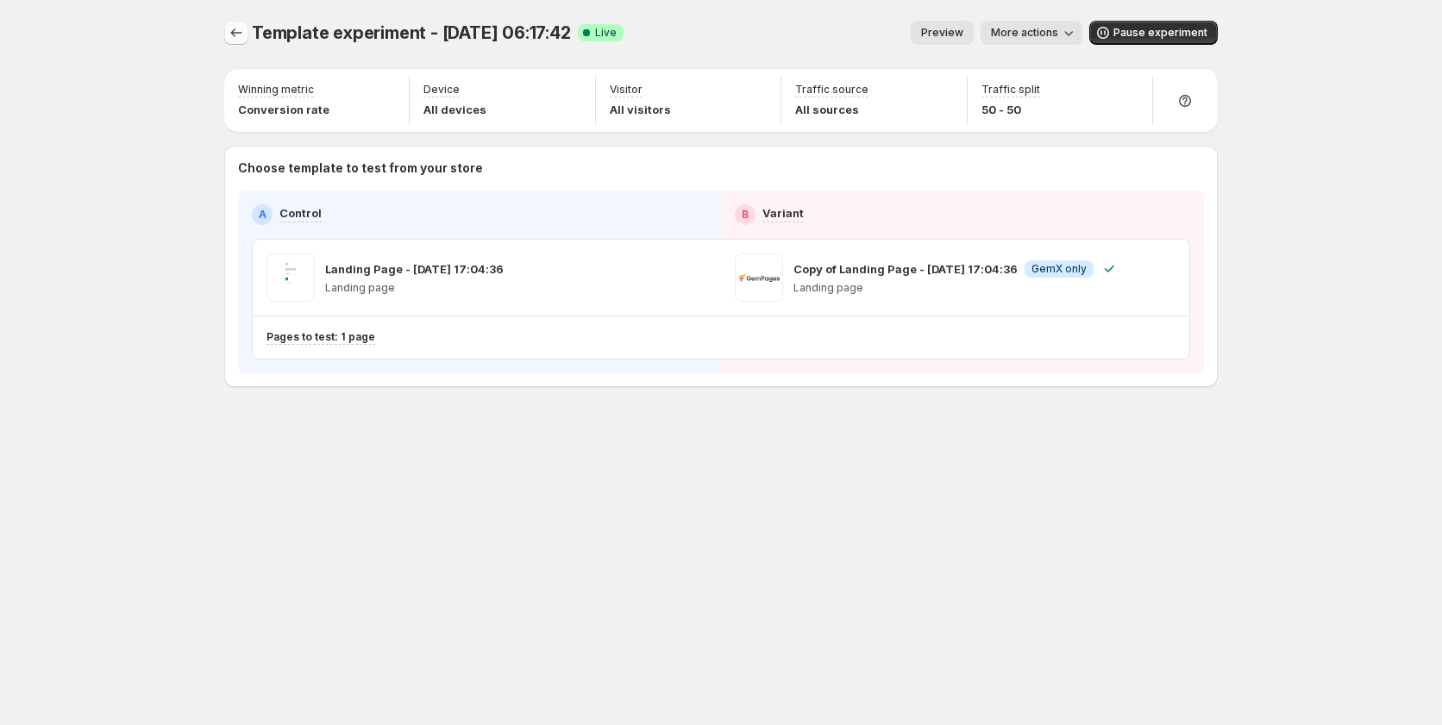
click at [229, 29] on icon "Experiments" at bounding box center [236, 32] width 17 height 17
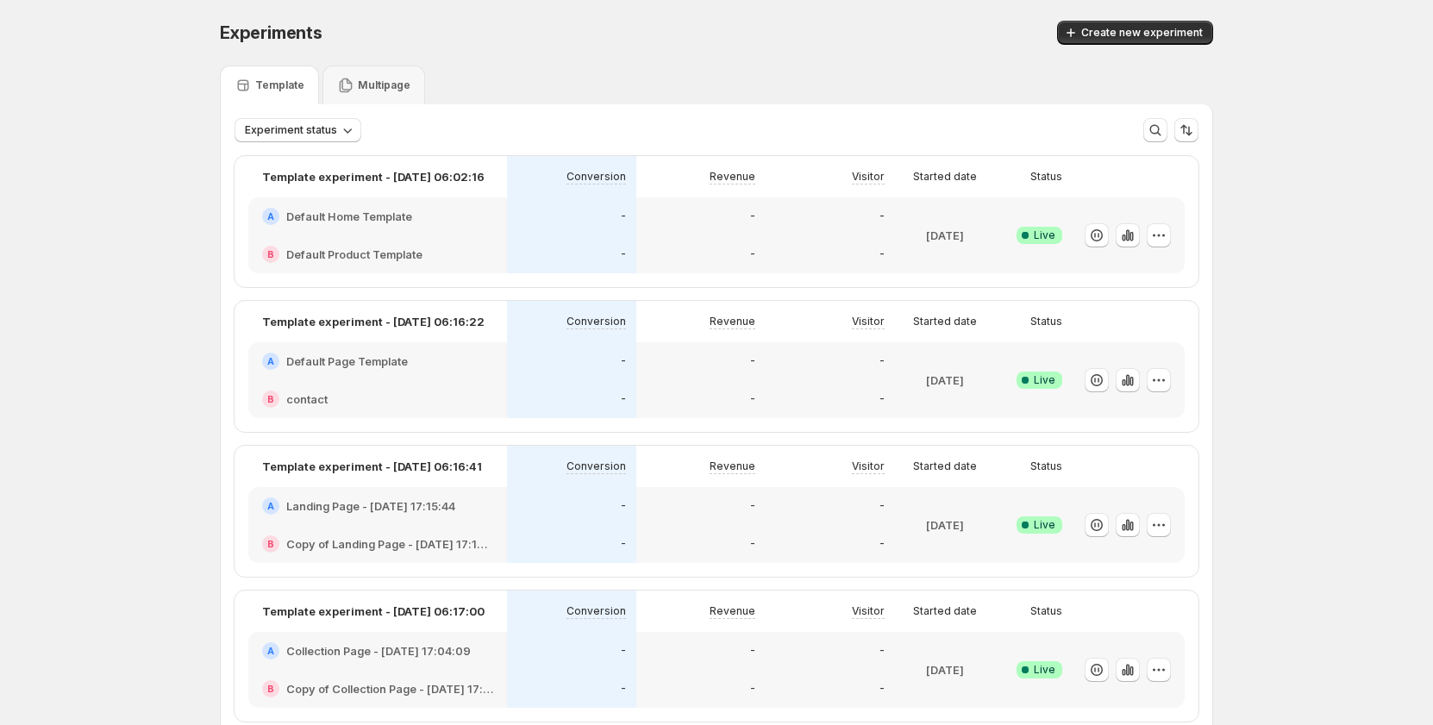
click at [1103, 19] on div "Experiments. This page is ready Experiments Create new experiment" at bounding box center [716, 33] width 993 height 66
click at [1100, 28] on span "Create new experiment" at bounding box center [1142, 33] width 122 height 14
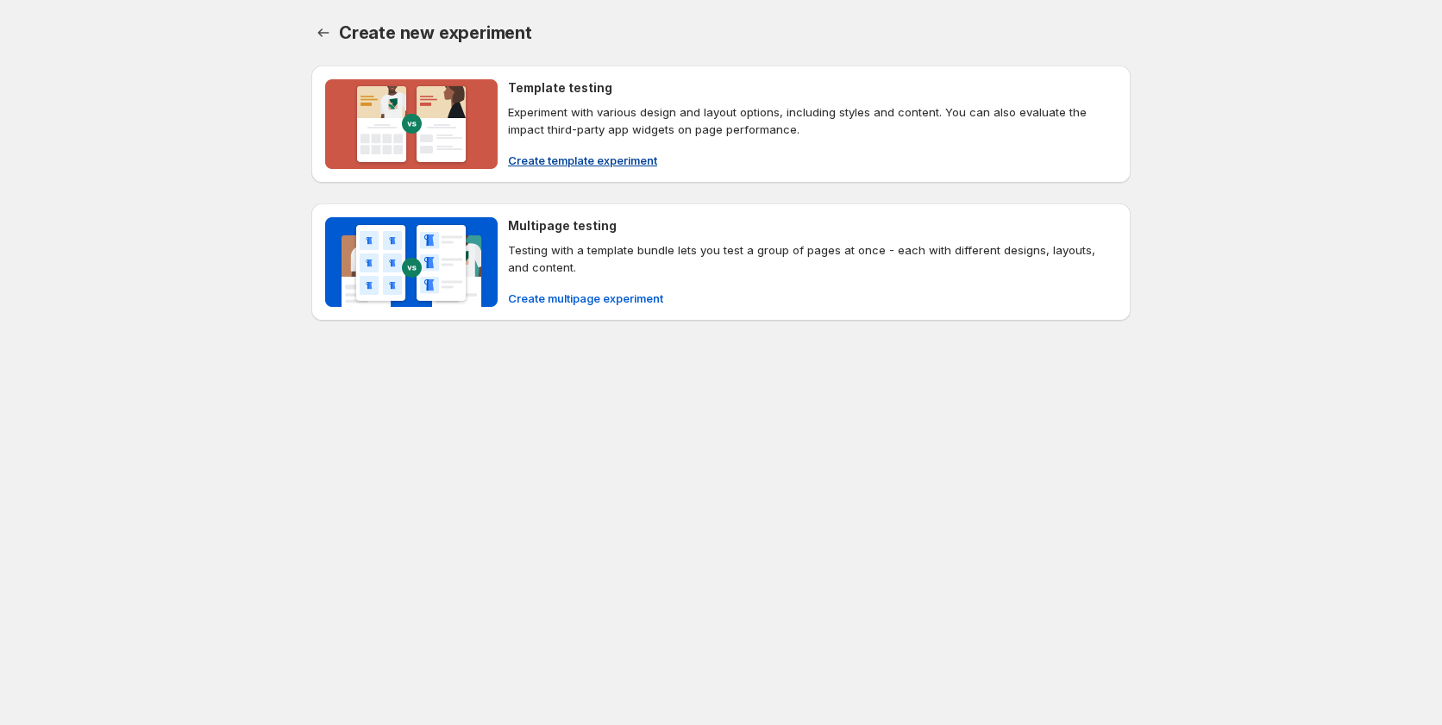
click at [660, 166] on button "Create template experiment" at bounding box center [583, 161] width 170 height 28
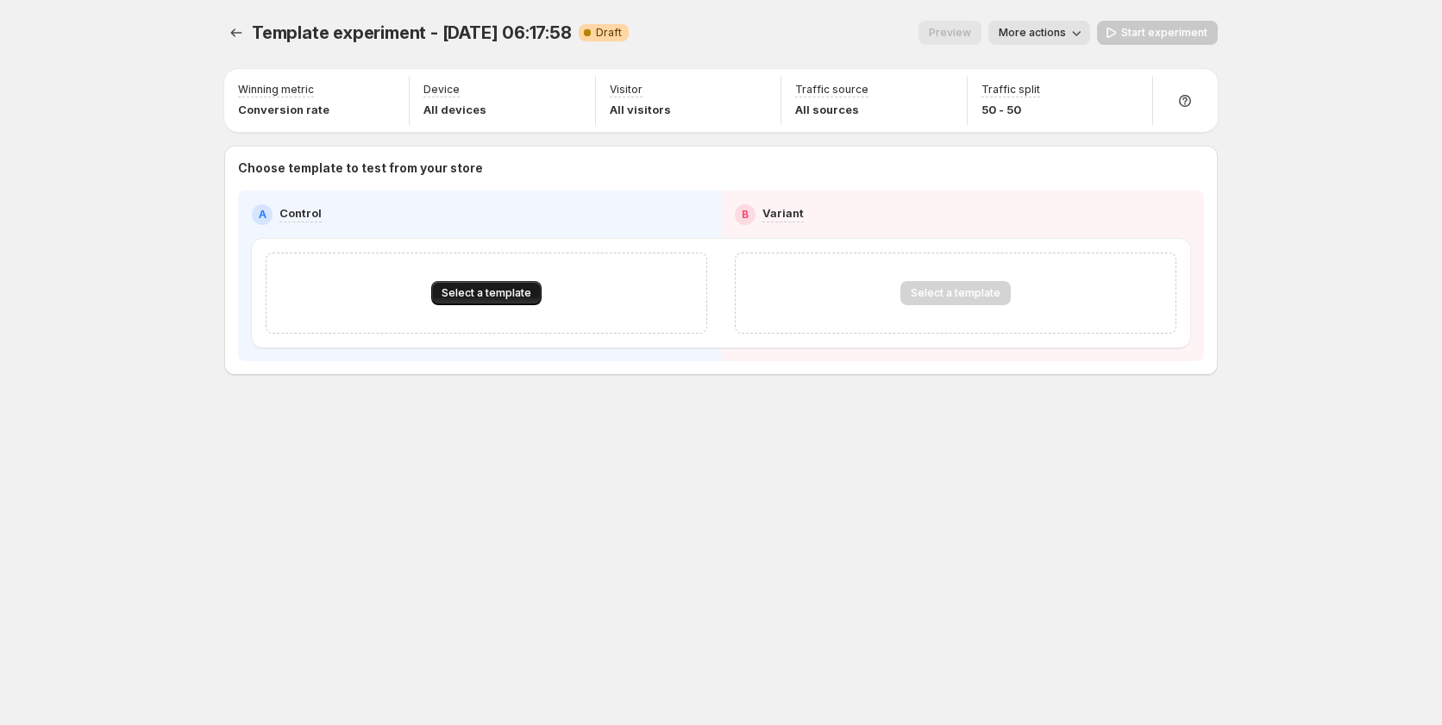
click at [498, 290] on span "Select a template" at bounding box center [486, 293] width 90 height 14
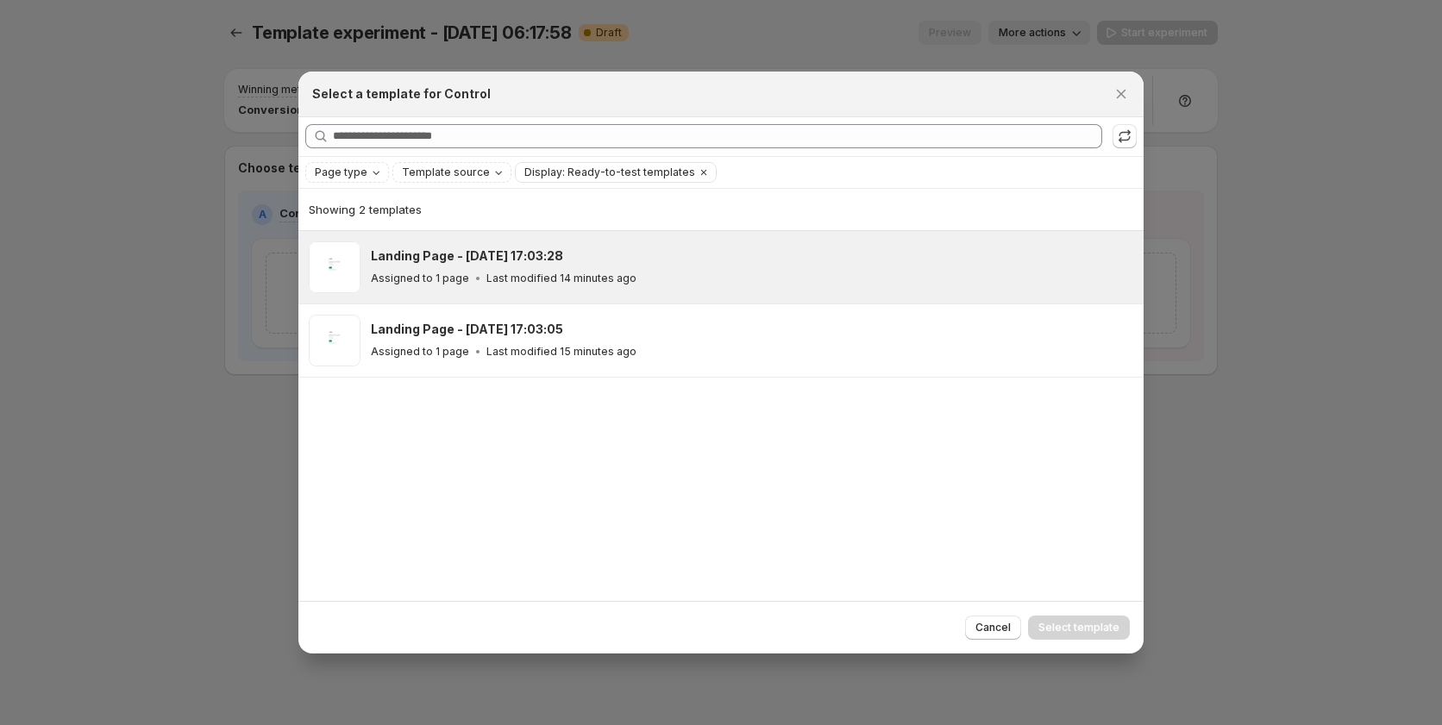
click at [454, 298] on div "Landing Page - Sep 16, 17:03:28 Assigned to 1 page Last modified 14 minutes ago" at bounding box center [720, 267] width 845 height 72
click at [1092, 631] on span "Select template" at bounding box center [1078, 628] width 81 height 14
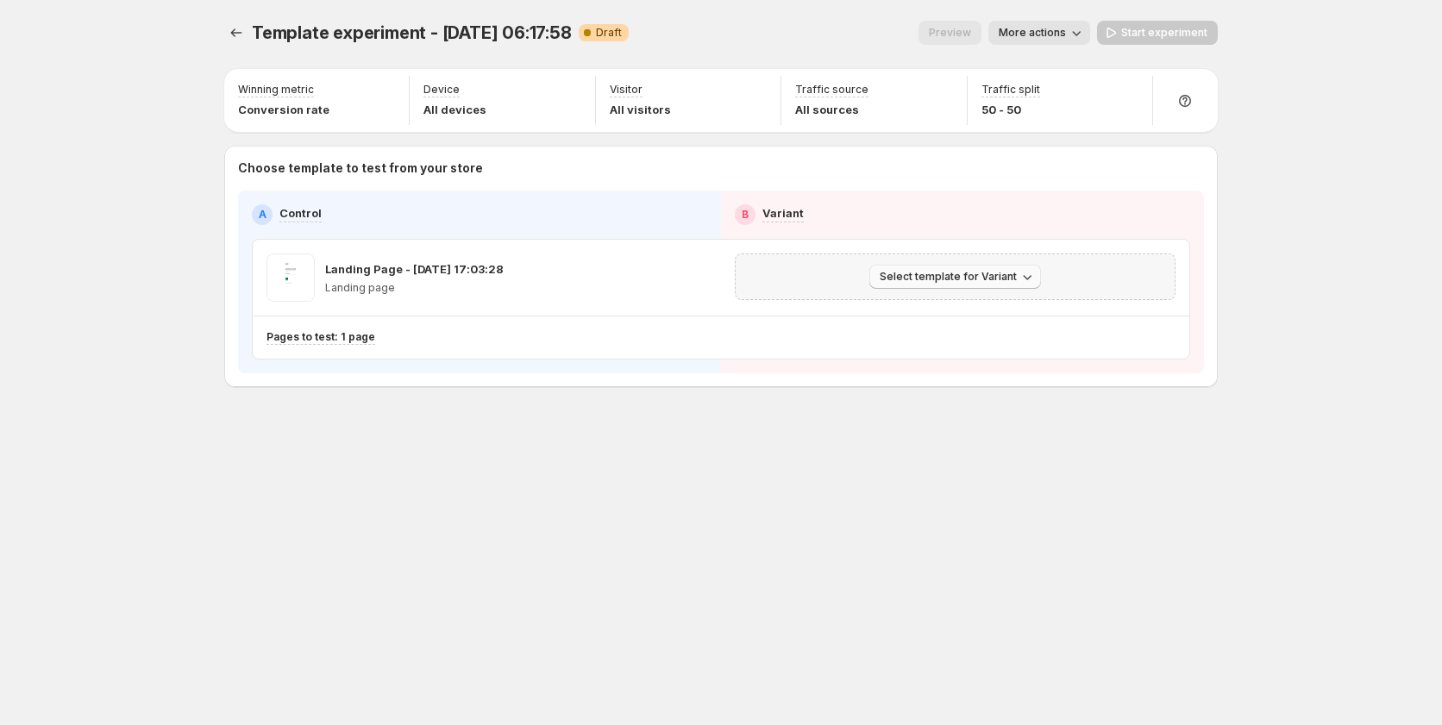
click at [917, 279] on span "Select template for Variant" at bounding box center [948, 277] width 137 height 14
click at [917, 341] on span "Create Variant based on Control" at bounding box center [958, 342] width 176 height 14
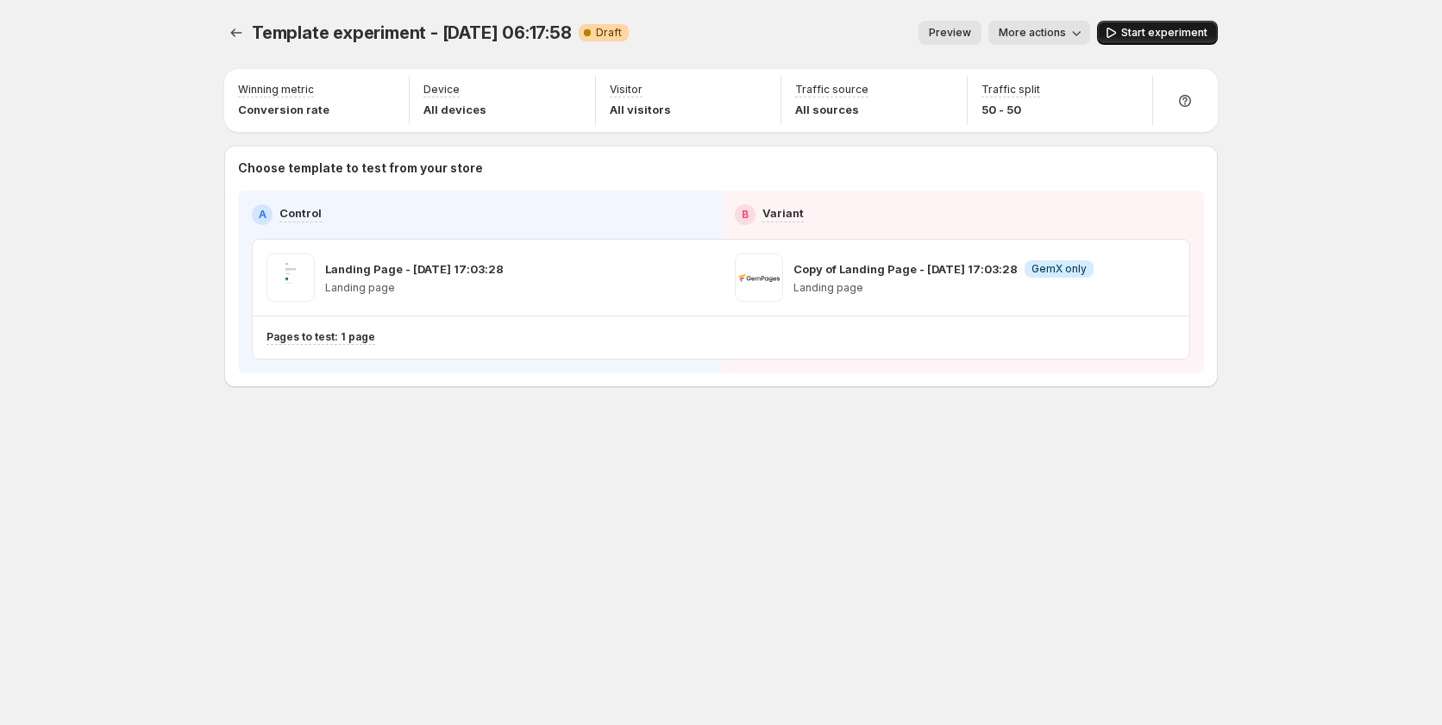
click at [1131, 29] on span "Start experiment" at bounding box center [1164, 33] width 86 height 14
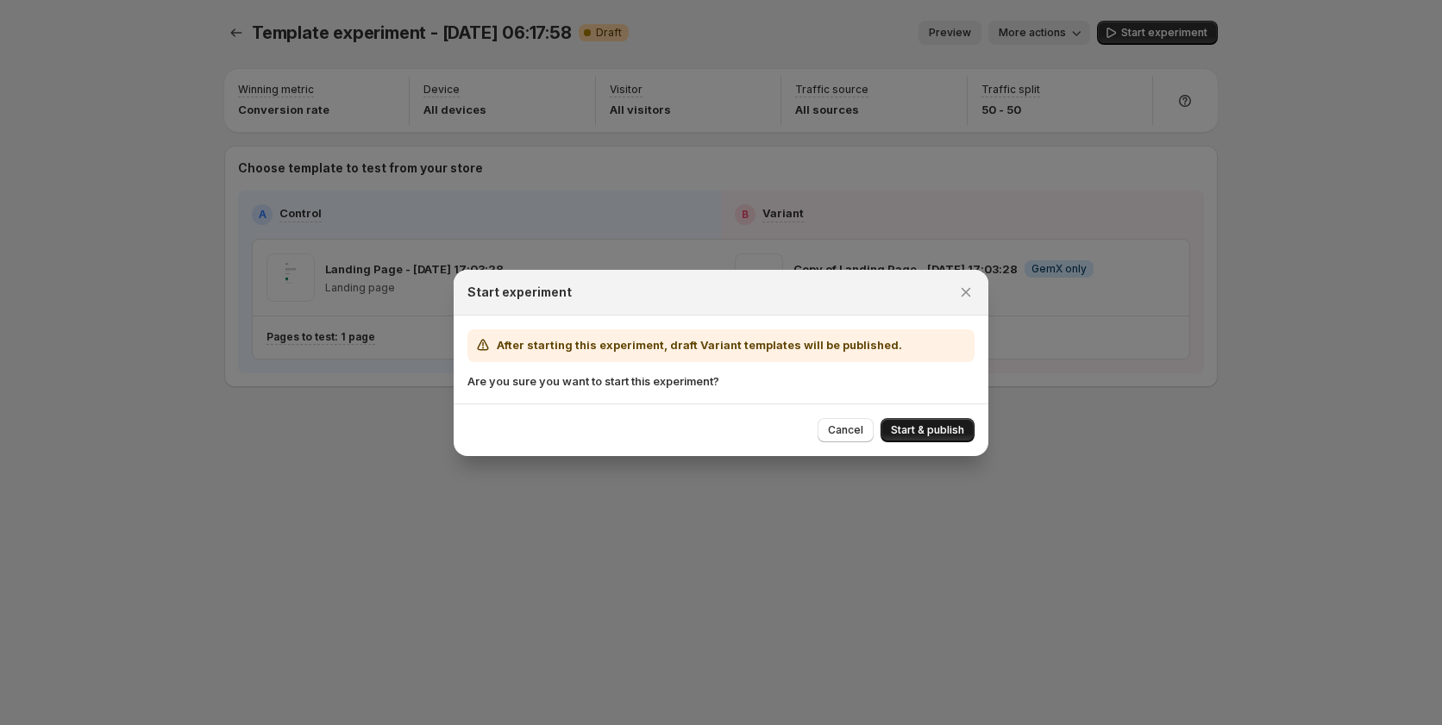
click at [898, 427] on span "Start & publish" at bounding box center [927, 430] width 73 height 14
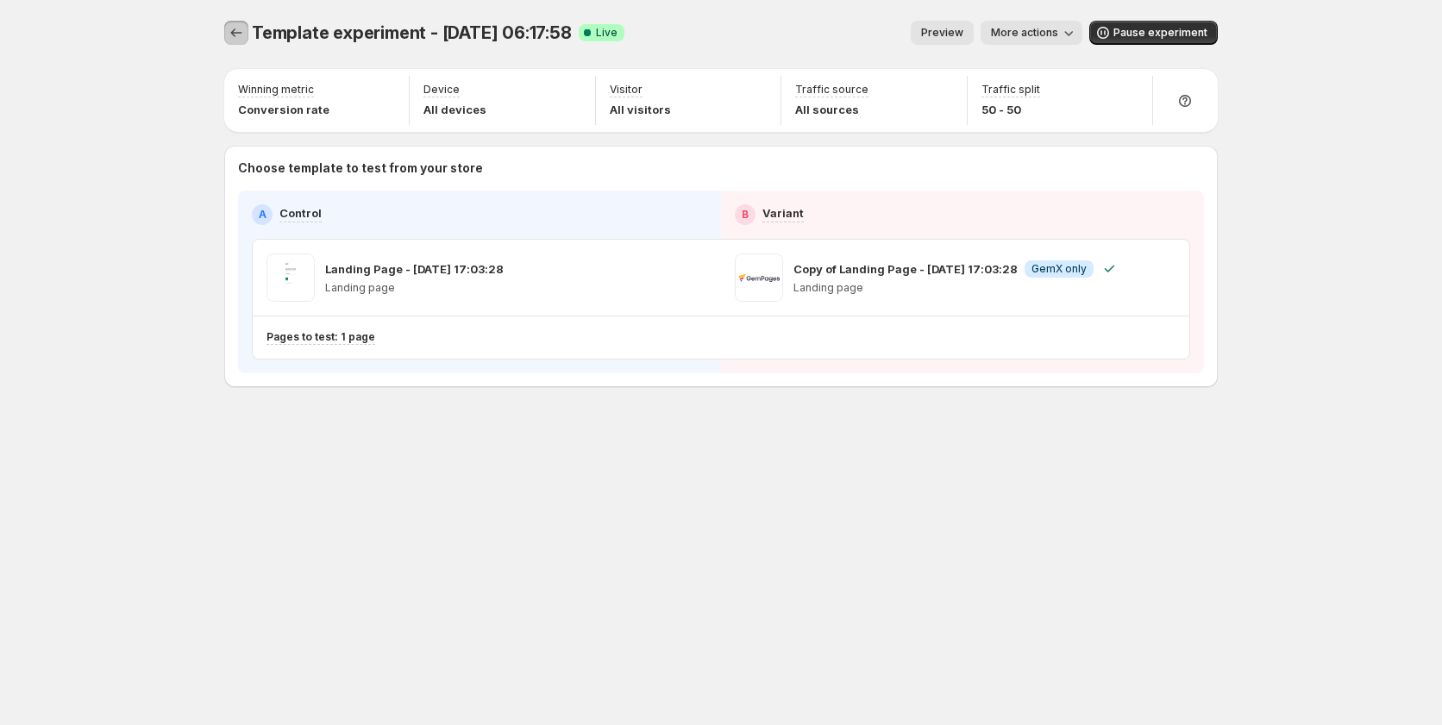
click at [234, 29] on icon "Experiments" at bounding box center [236, 32] width 17 height 17
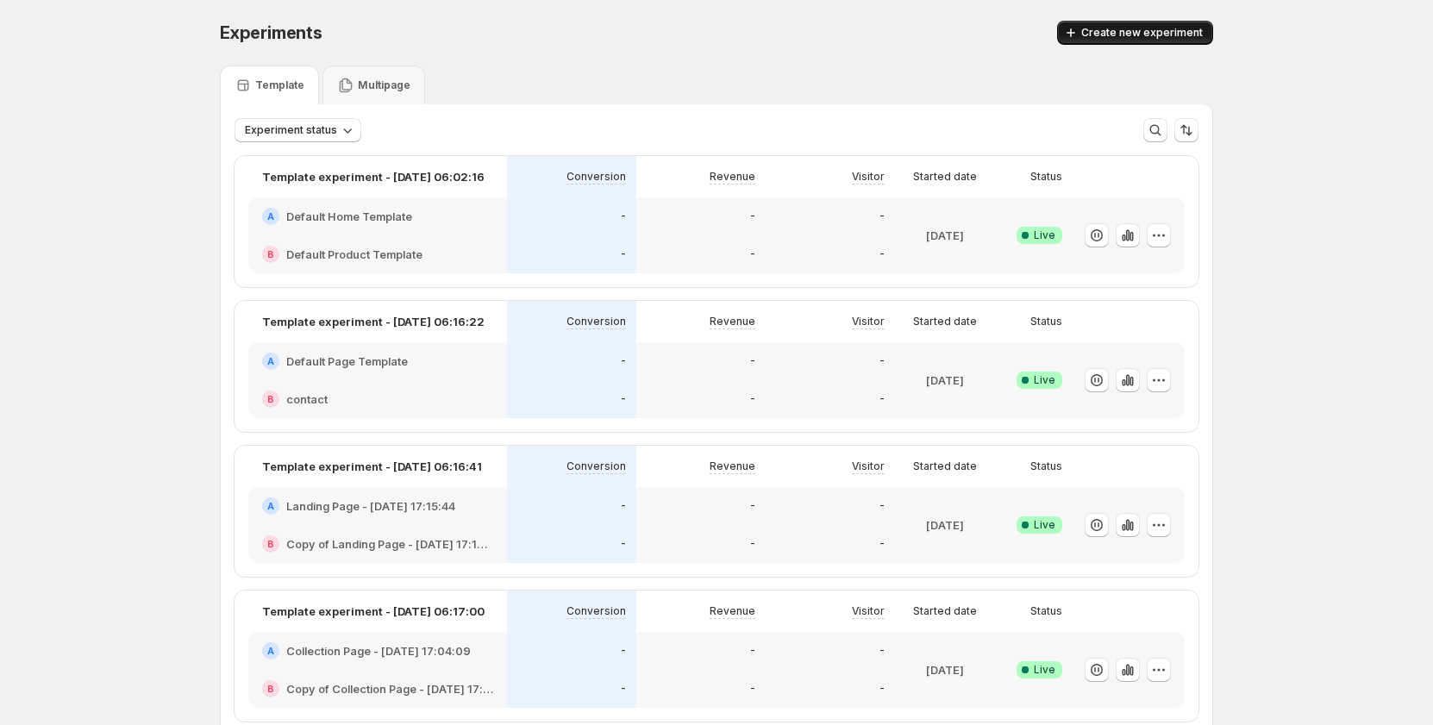
click at [1112, 29] on span "Create new experiment" at bounding box center [1142, 33] width 122 height 14
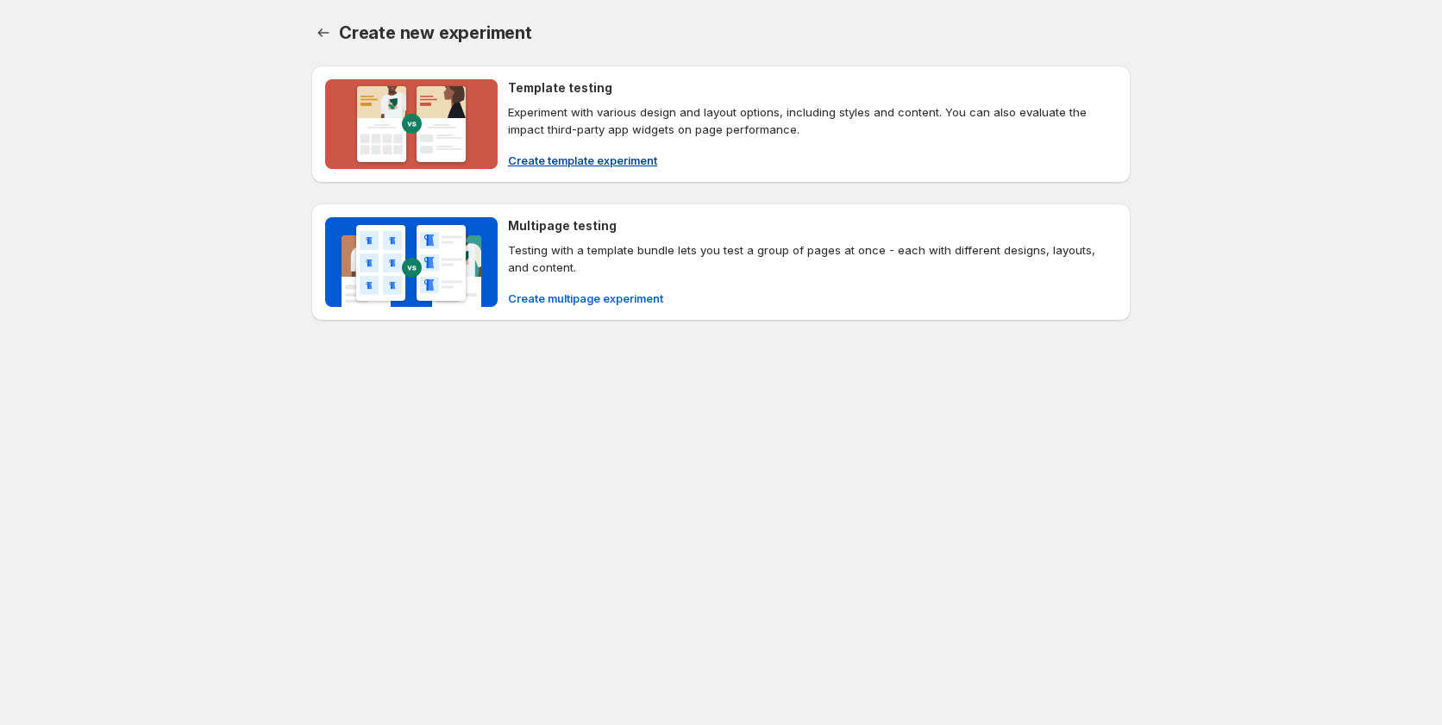
click at [583, 144] on div "Template testing Experiment with various design and layout options, including s…" at bounding box center [812, 124] width 609 height 90
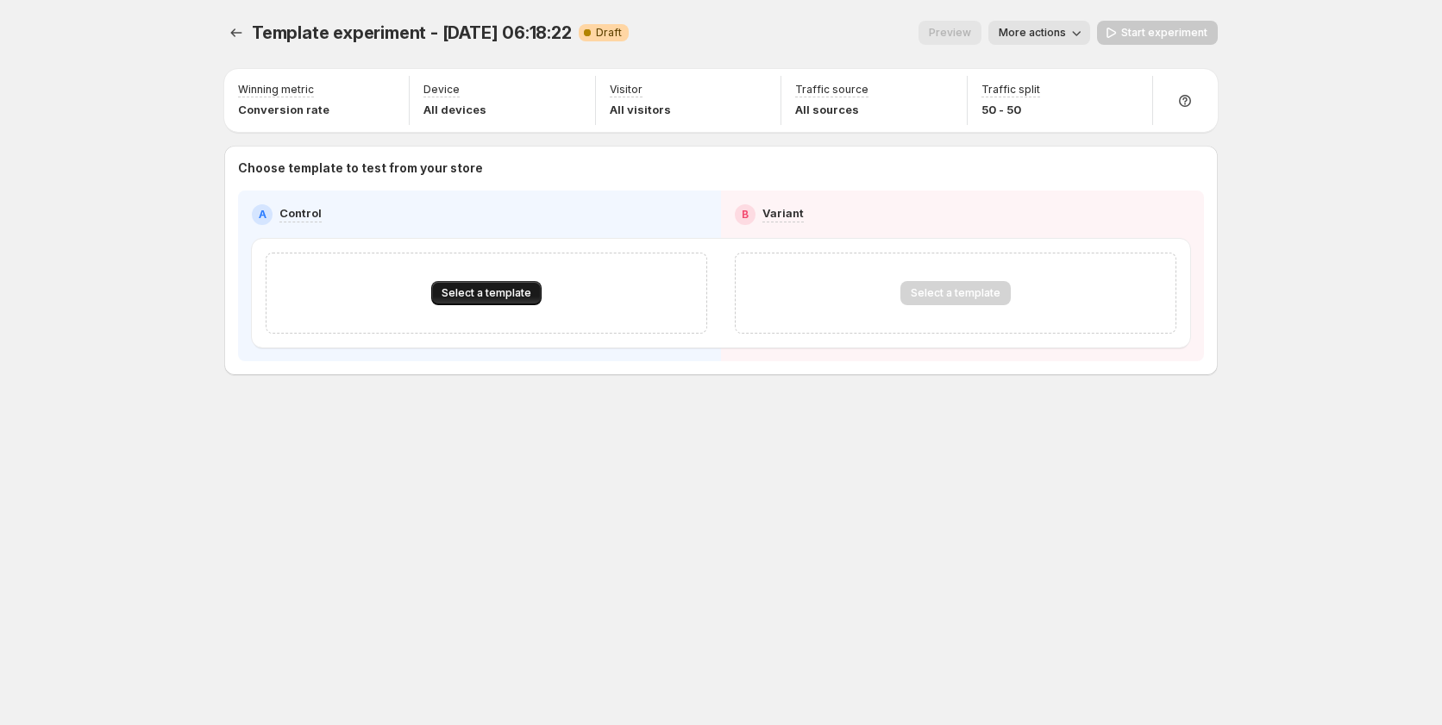
click at [481, 301] on button "Select a template" at bounding box center [486, 293] width 110 height 24
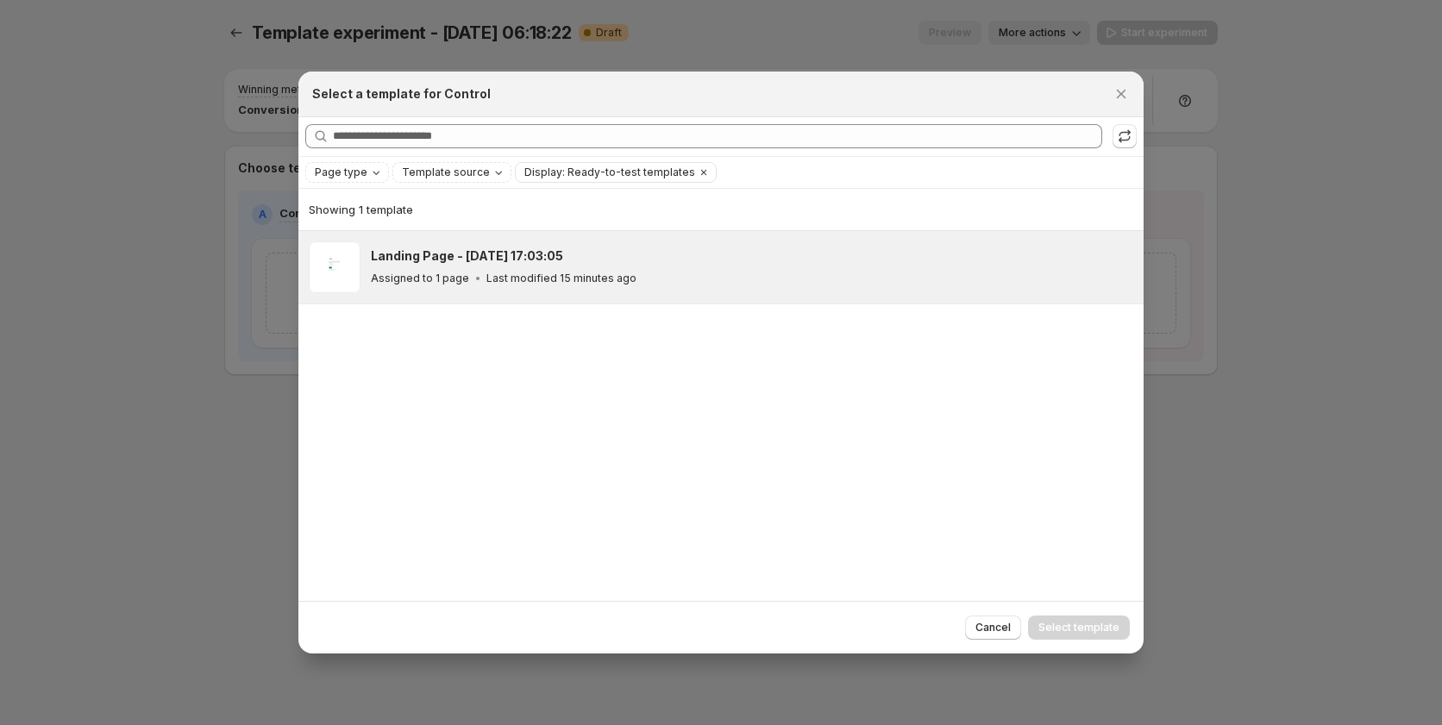
click at [488, 282] on p "Last modified 15 minutes ago" at bounding box center [561, 279] width 150 height 14
click at [1098, 632] on span "Select template" at bounding box center [1078, 628] width 81 height 14
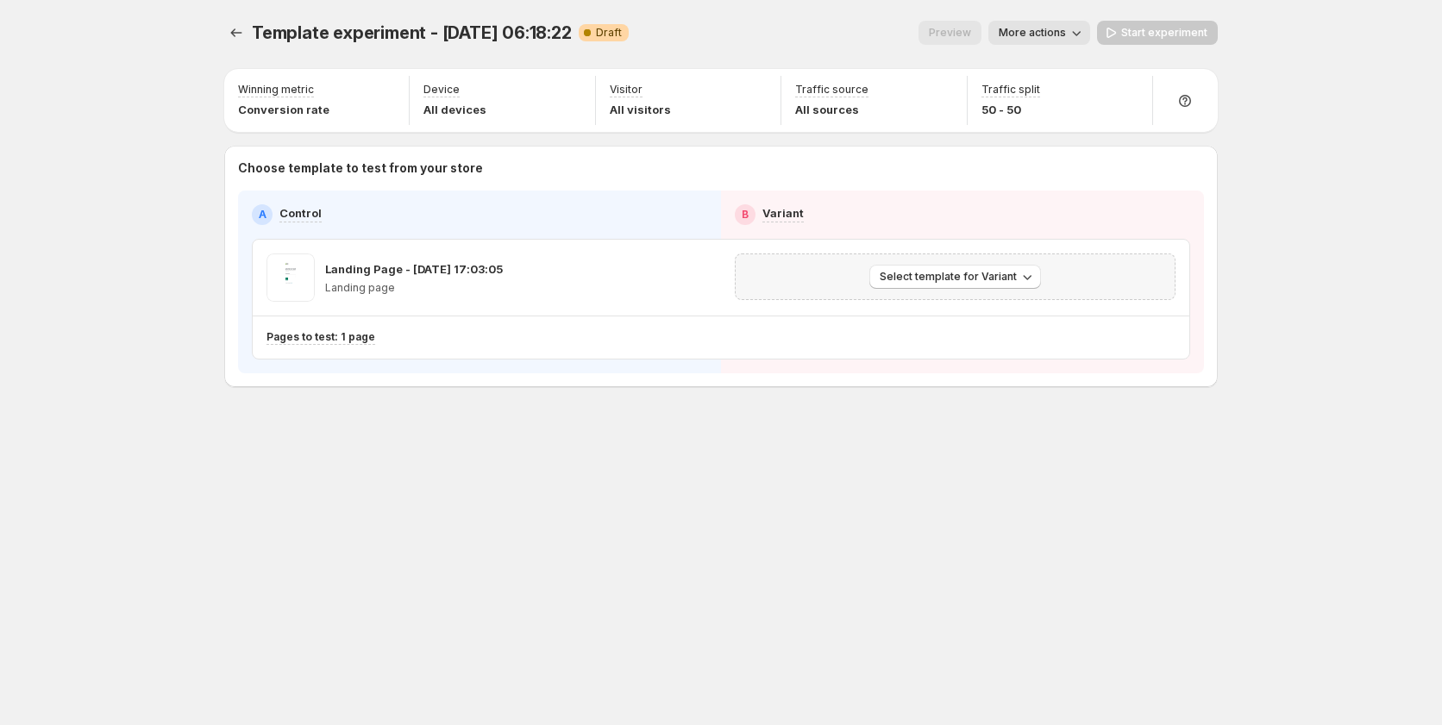
click at [916, 262] on div "Select template for Variant" at bounding box center [955, 277] width 441 height 47
click at [913, 272] on span "Select template for Variant" at bounding box center [948, 277] width 137 height 14
click at [910, 347] on span "Create Variant based on Control" at bounding box center [958, 342] width 176 height 14
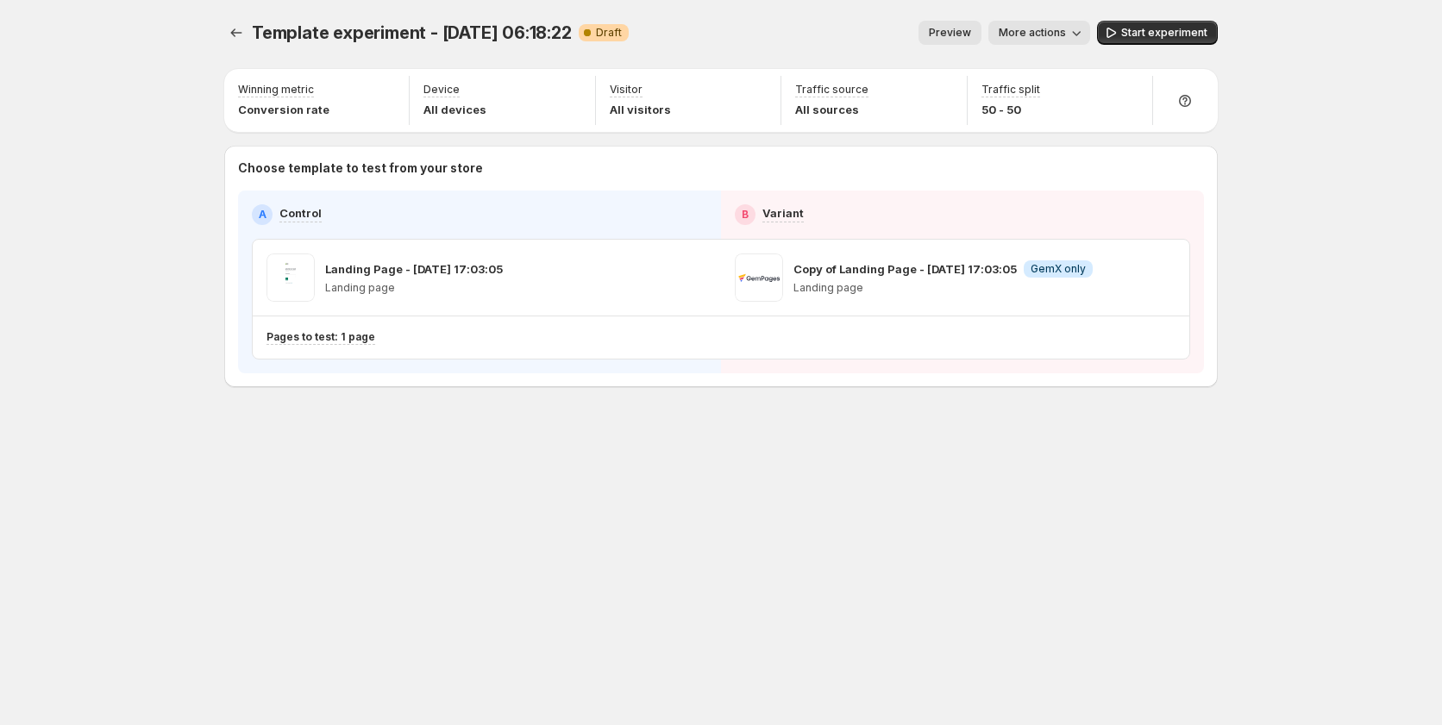
click at [1124, 36] on span "Start experiment" at bounding box center [1164, 33] width 86 height 14
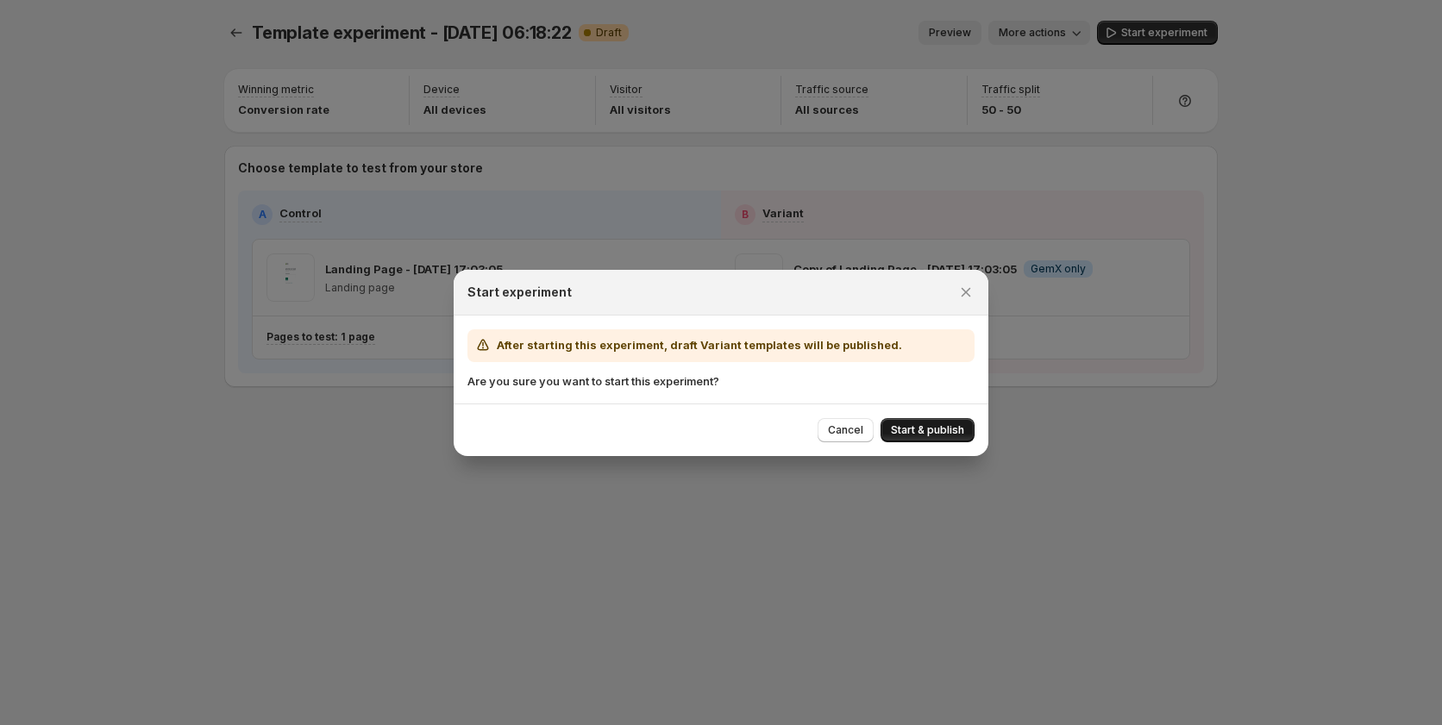
click at [922, 435] on span "Start & publish" at bounding box center [927, 430] width 73 height 14
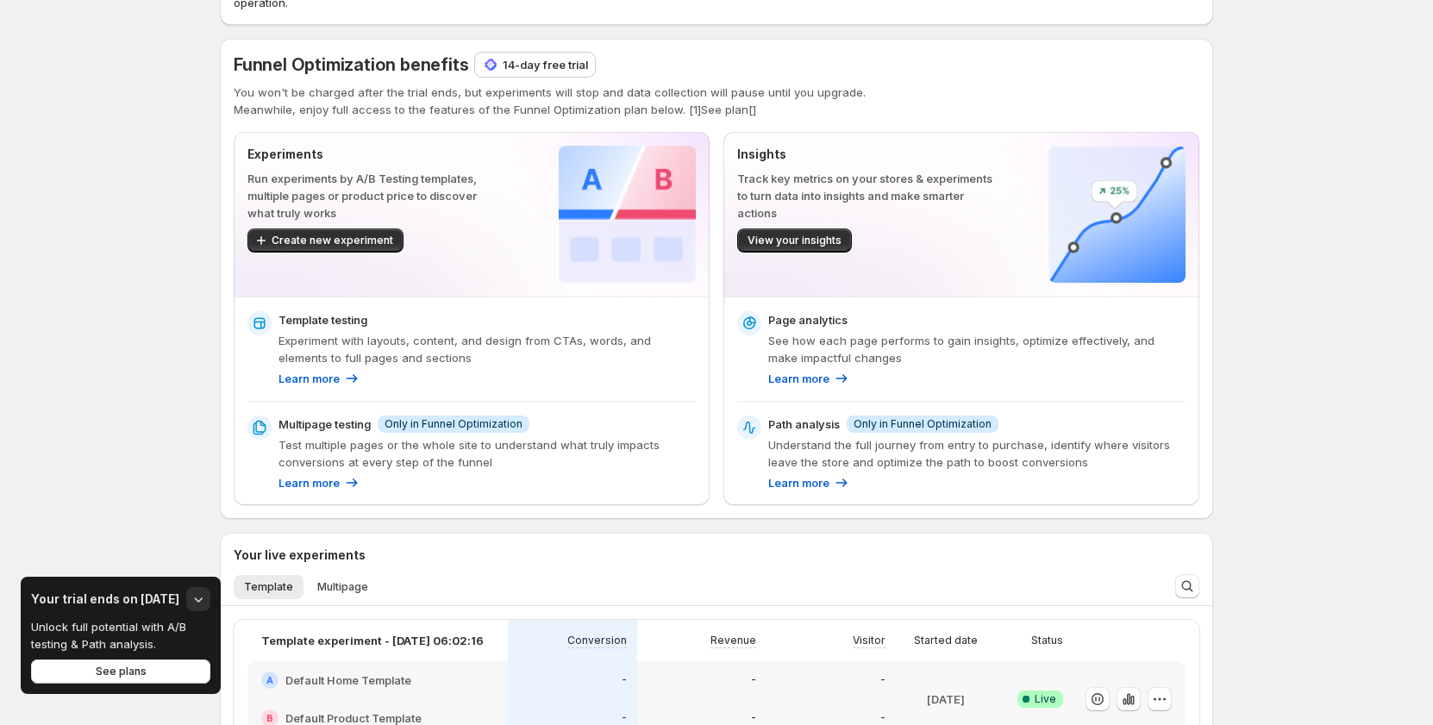
scroll to position [389, 0]
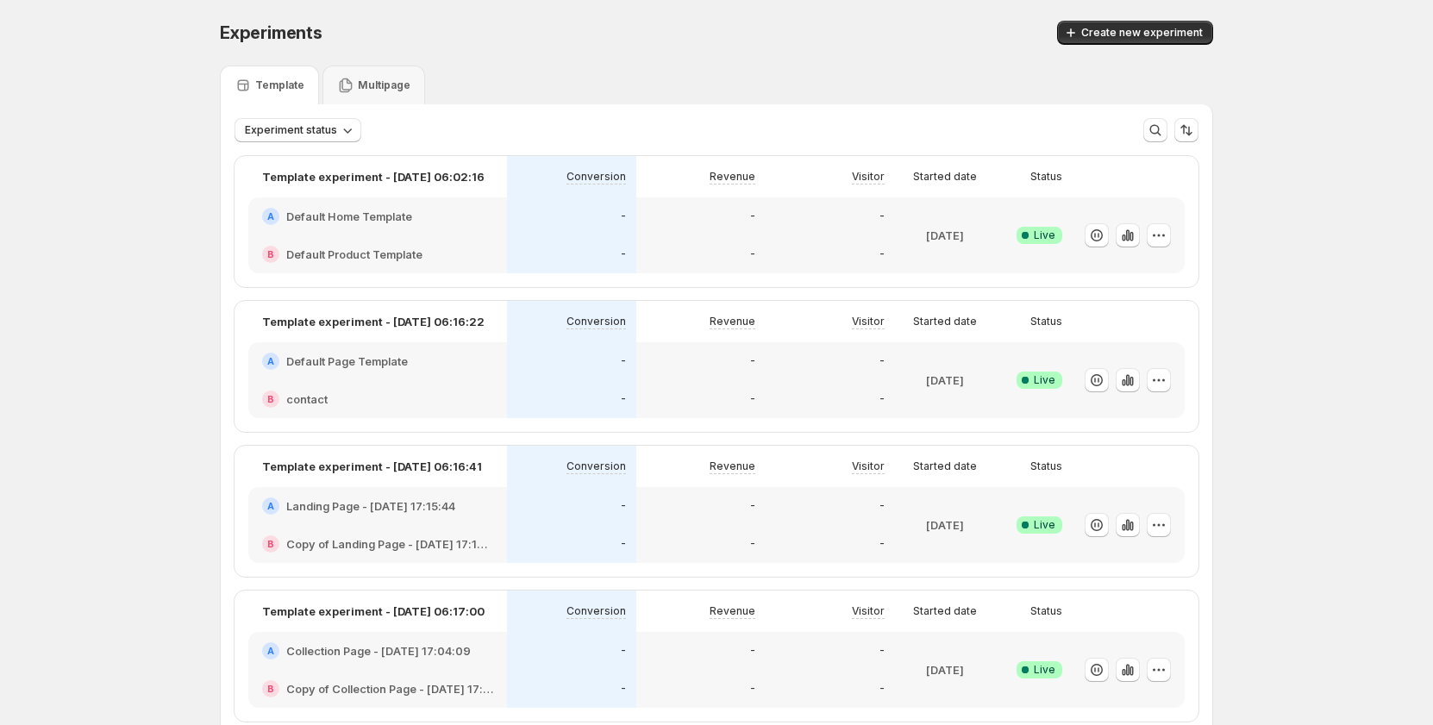
click at [1140, 28] on span "Create new experiment" at bounding box center [1142, 33] width 122 height 14
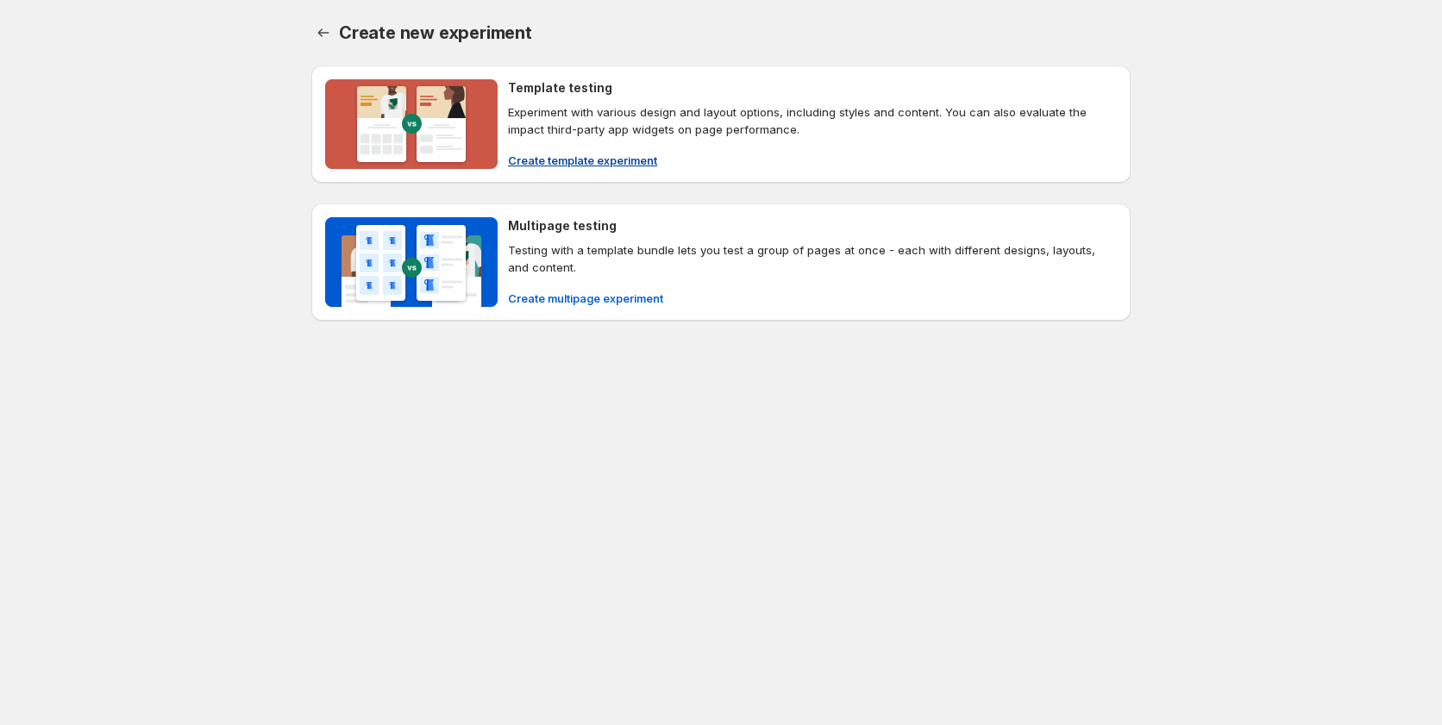
click at [544, 161] on span "Create template experiment" at bounding box center [582, 160] width 149 height 17
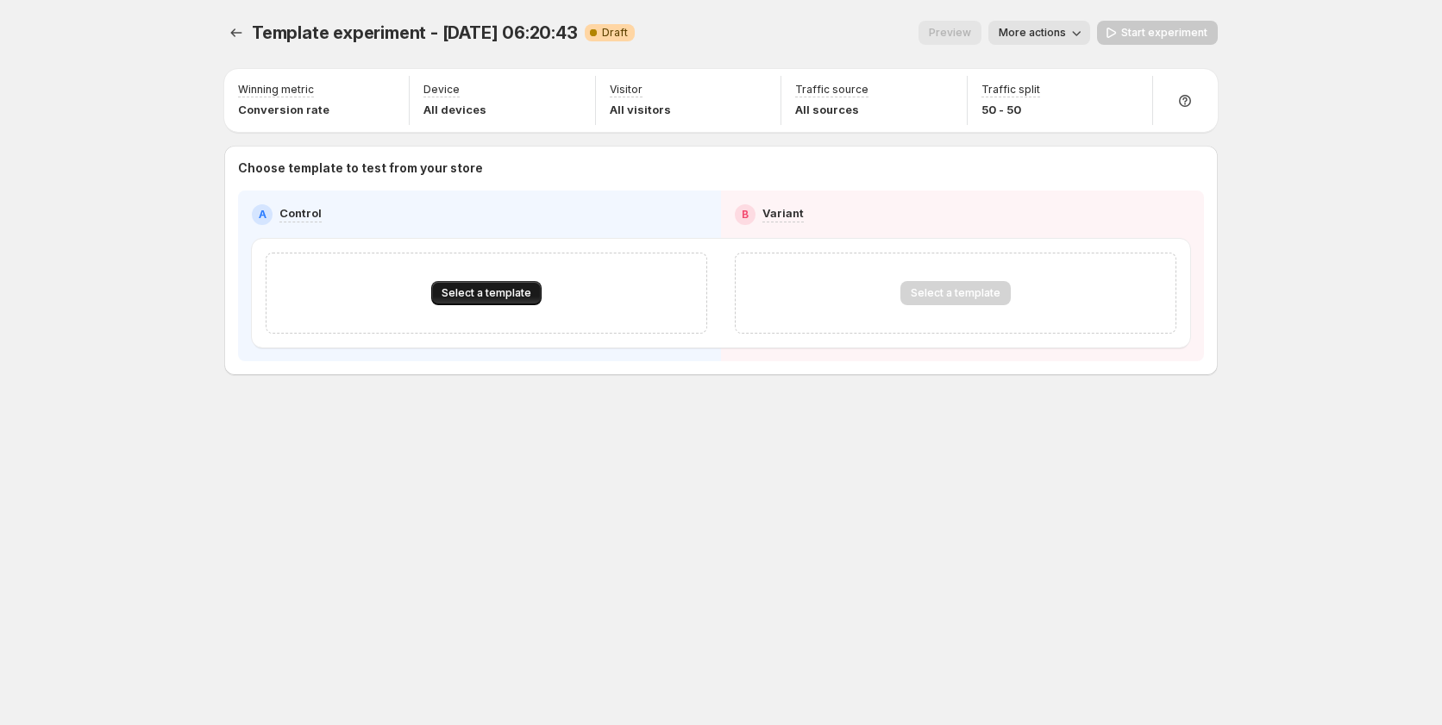
click at [478, 296] on span "Select a template" at bounding box center [486, 293] width 90 height 14
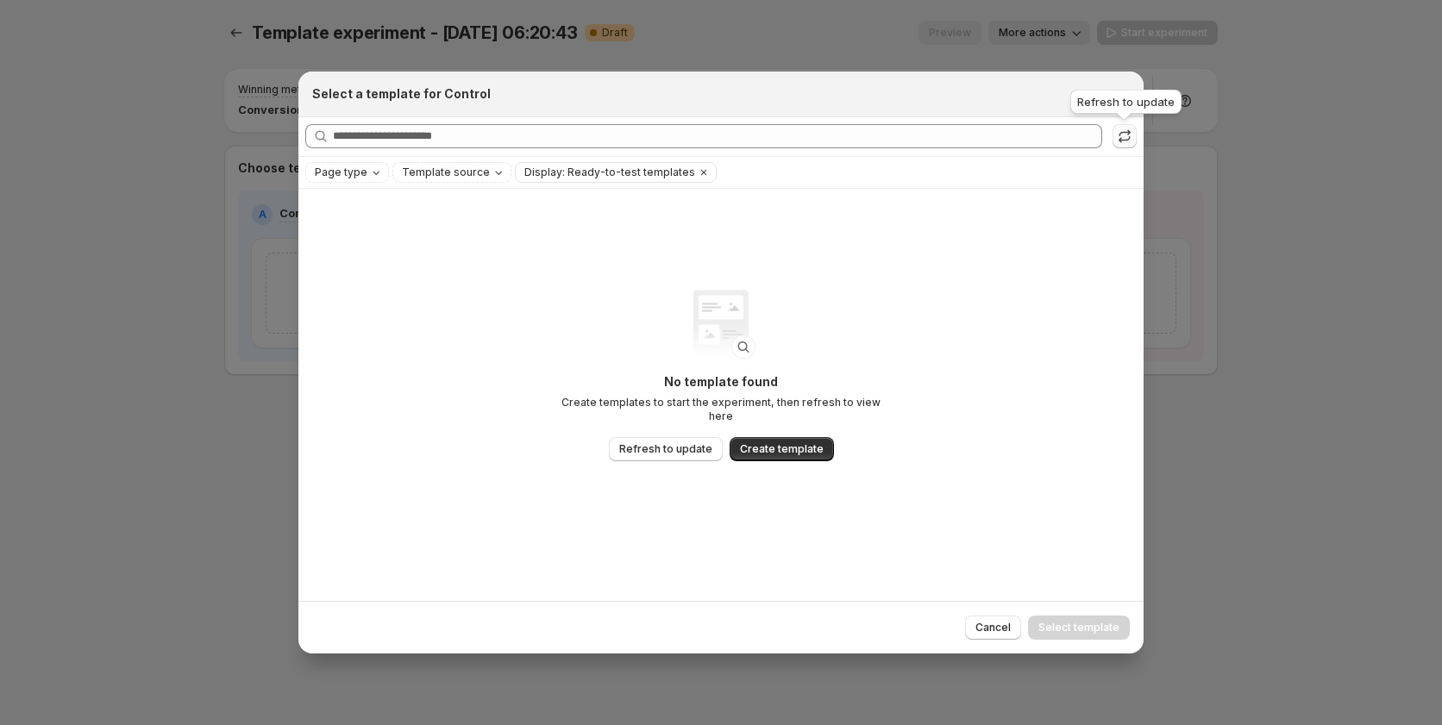
click at [1133, 139] on button ":r7g:" at bounding box center [1124, 136] width 24 height 24
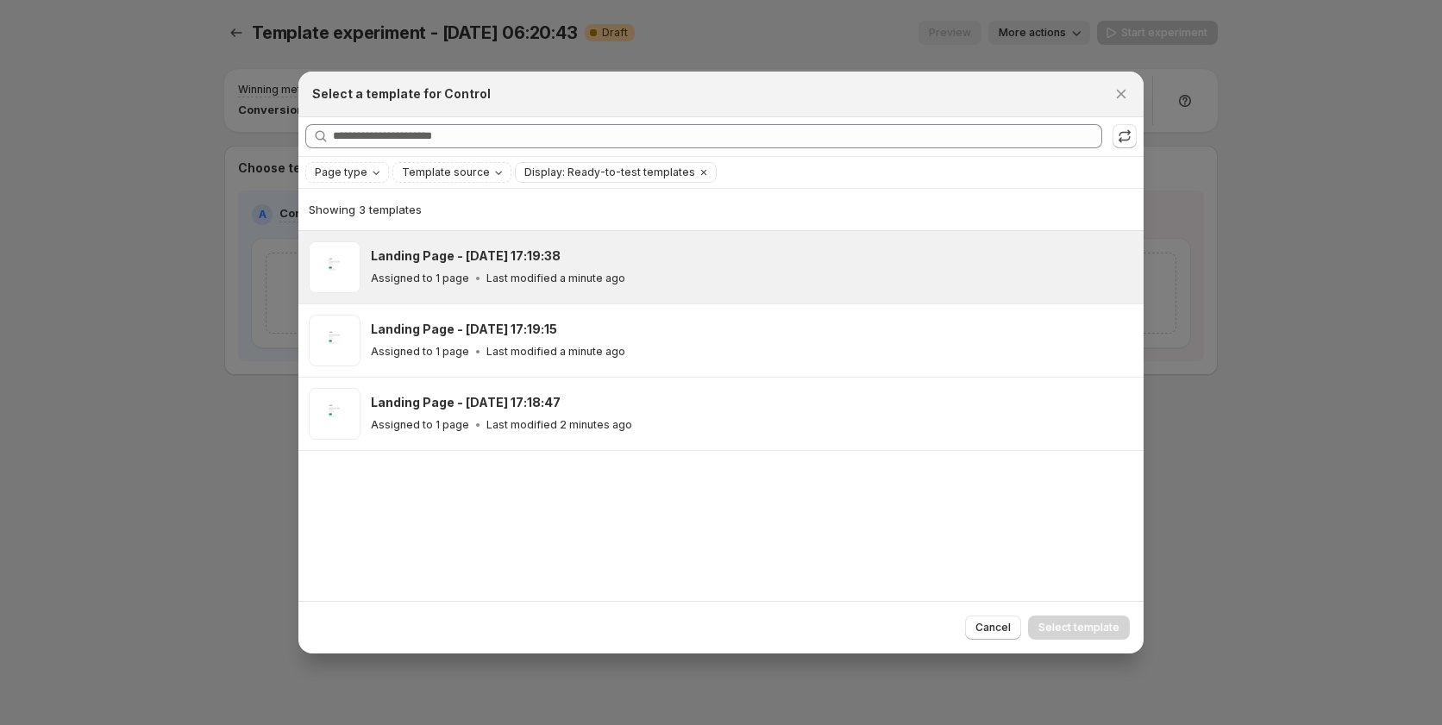
click at [551, 258] on h3 "Landing Page - Sep 16, 17:19:38" at bounding box center [466, 255] width 190 height 17
click at [1080, 623] on span "Select template" at bounding box center [1078, 628] width 81 height 14
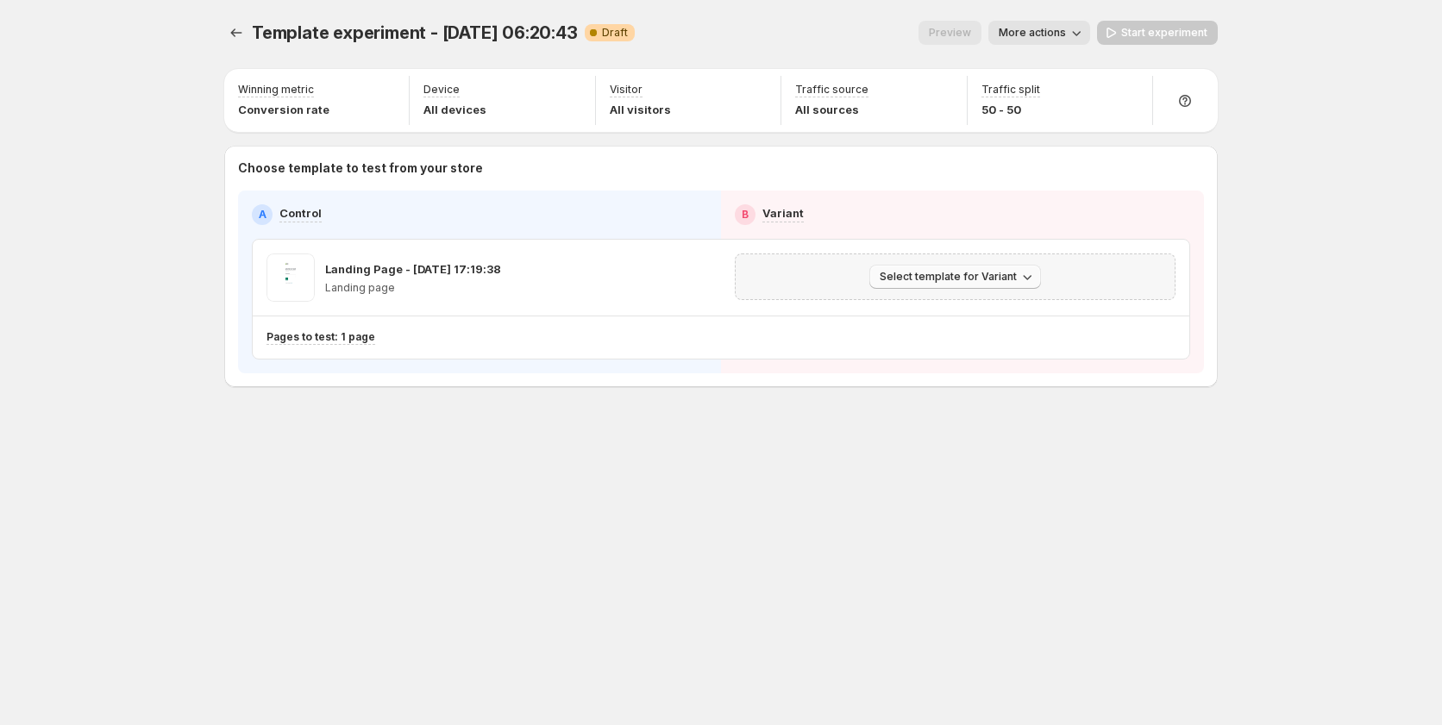
click at [912, 285] on button "Select template for Variant" at bounding box center [955, 277] width 172 height 24
click at [936, 343] on span "Create Variant based on Control" at bounding box center [958, 342] width 176 height 14
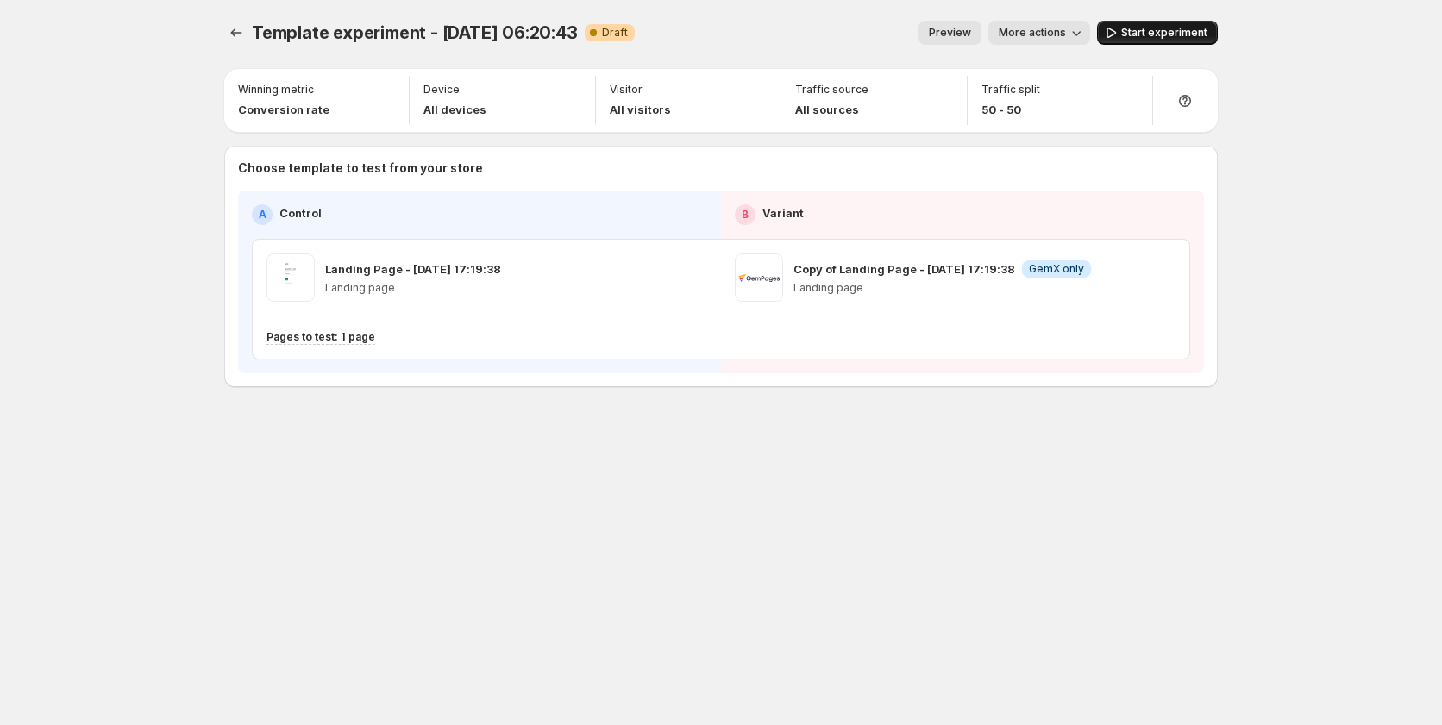
click at [1191, 35] on span "Start experiment" at bounding box center [1164, 33] width 86 height 14
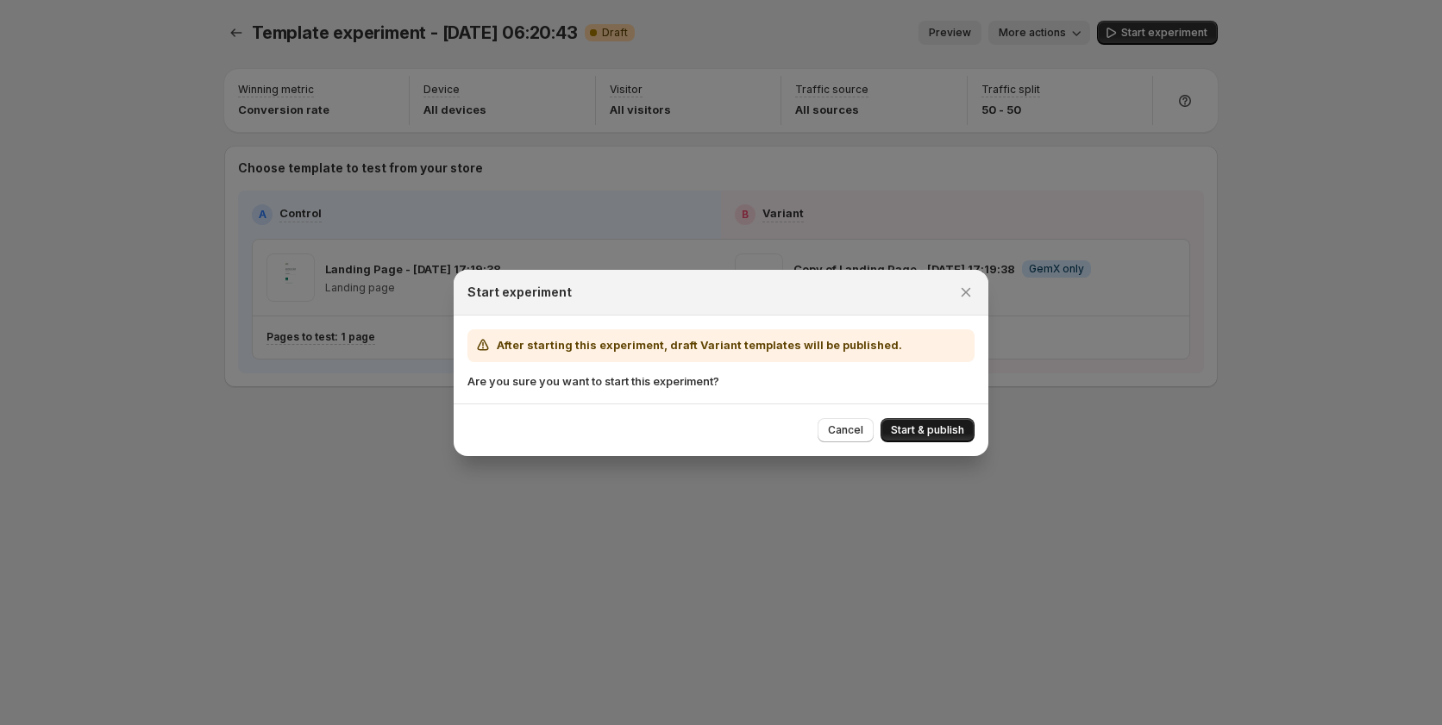
click at [901, 436] on span "Start & publish" at bounding box center [927, 430] width 73 height 14
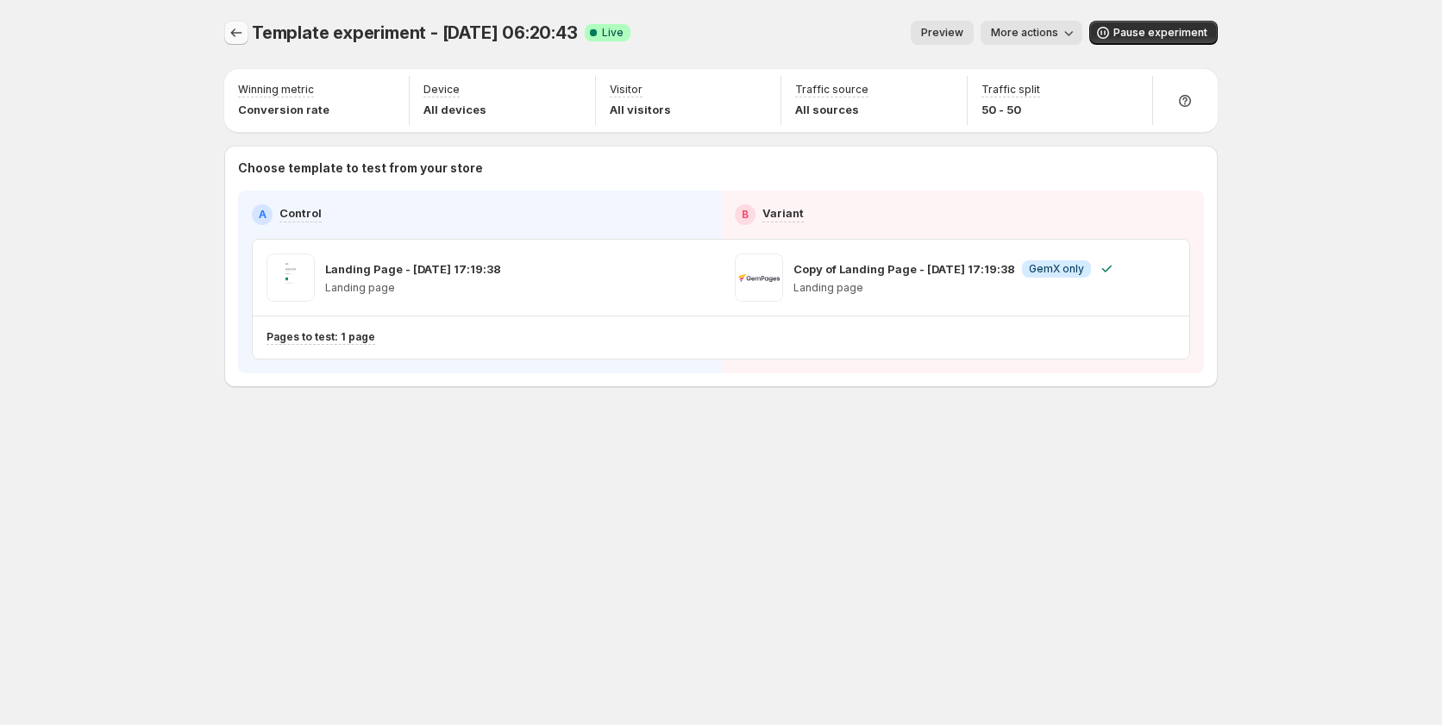
click at [228, 32] on icon "Experiments" at bounding box center [236, 32] width 17 height 17
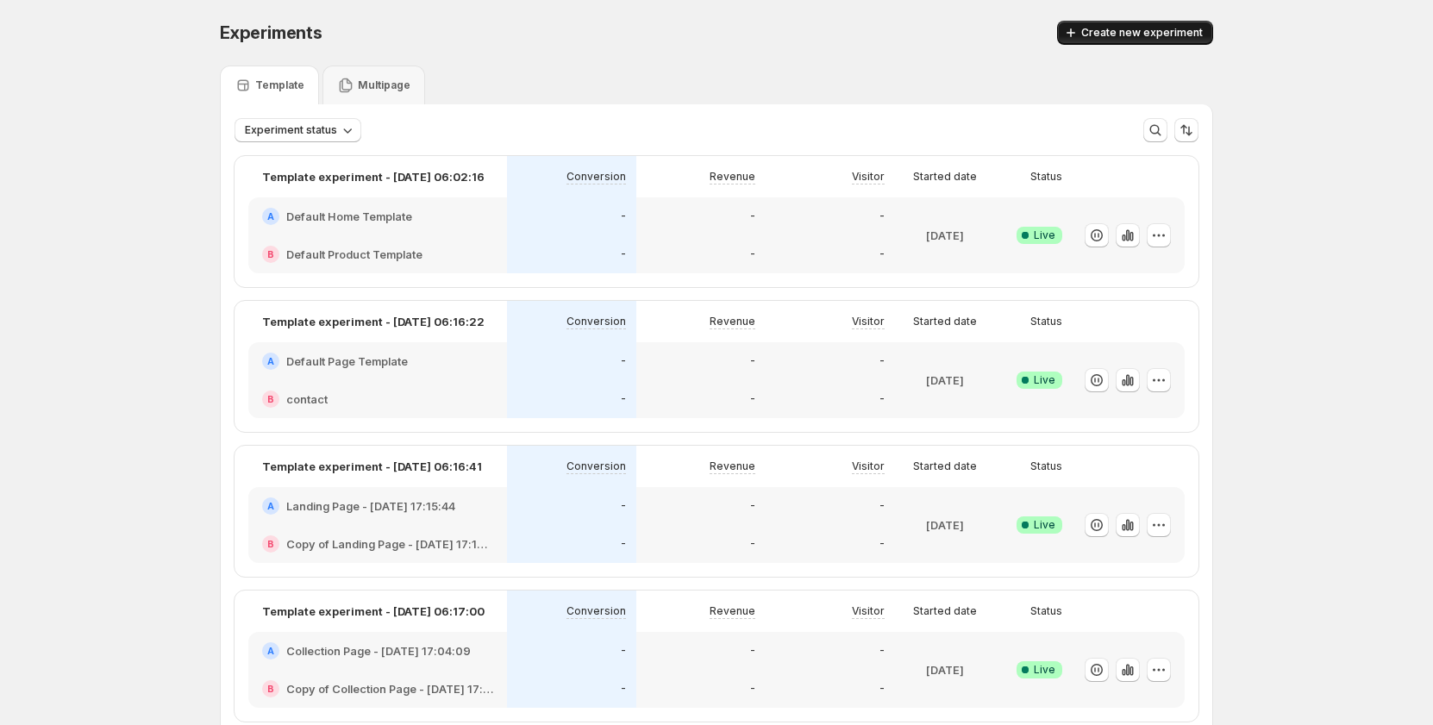
click at [1199, 34] on span "Create new experiment" at bounding box center [1142, 33] width 122 height 14
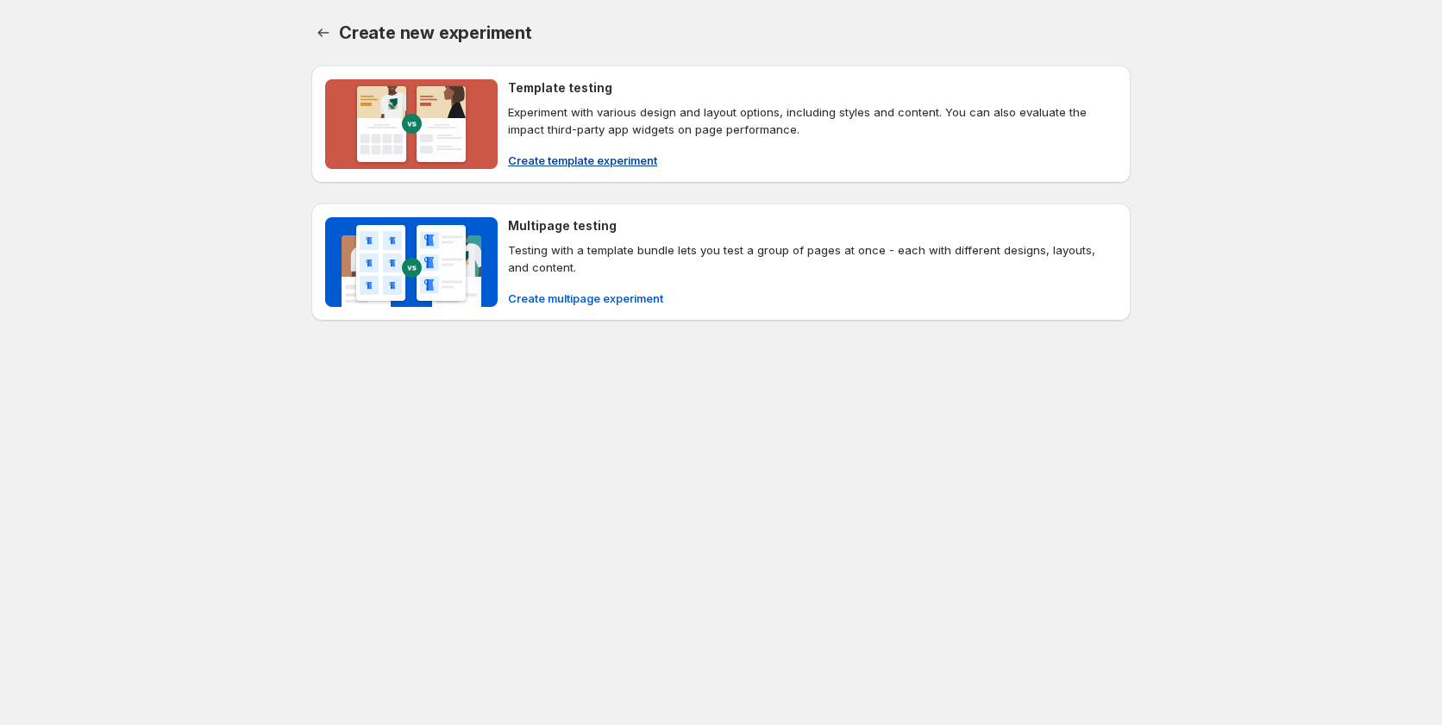
click at [542, 149] on button "Create template experiment" at bounding box center [583, 161] width 170 height 28
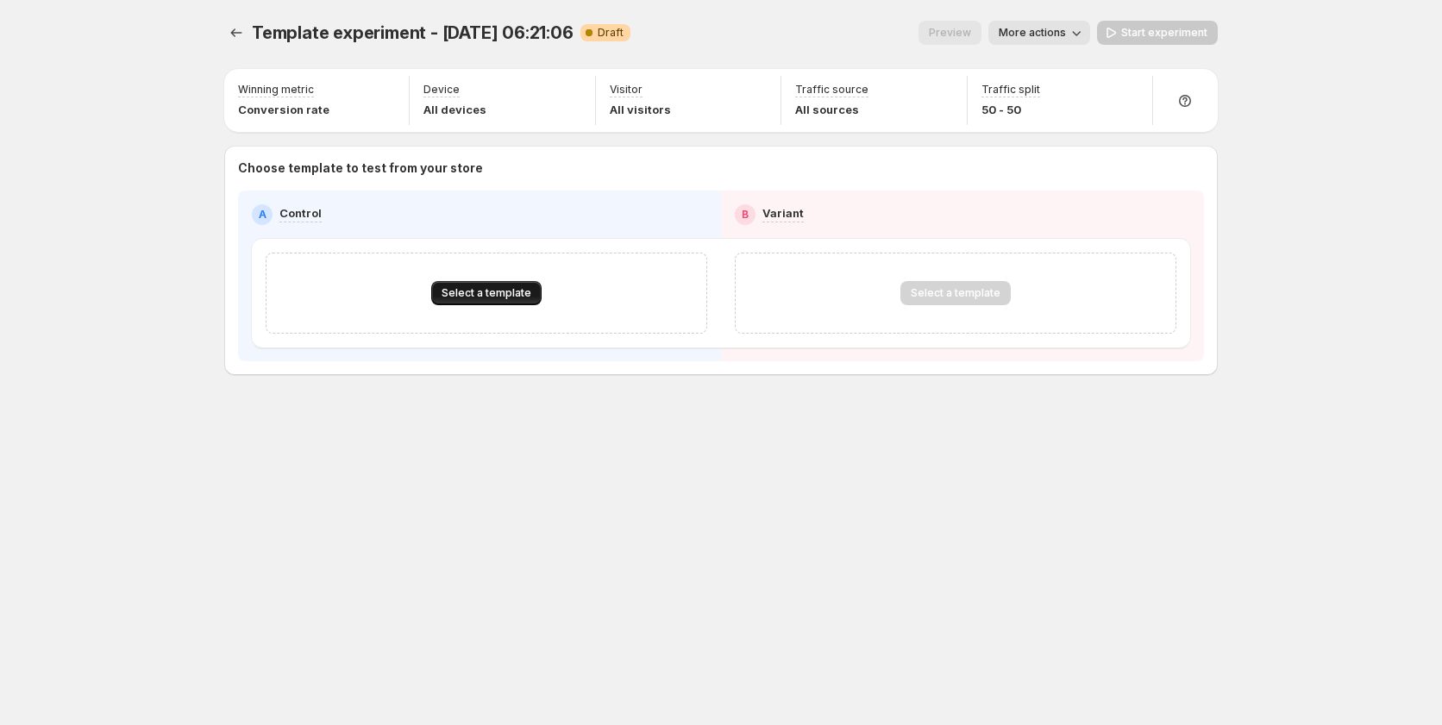
click at [493, 300] on button "Select a template" at bounding box center [486, 293] width 110 height 24
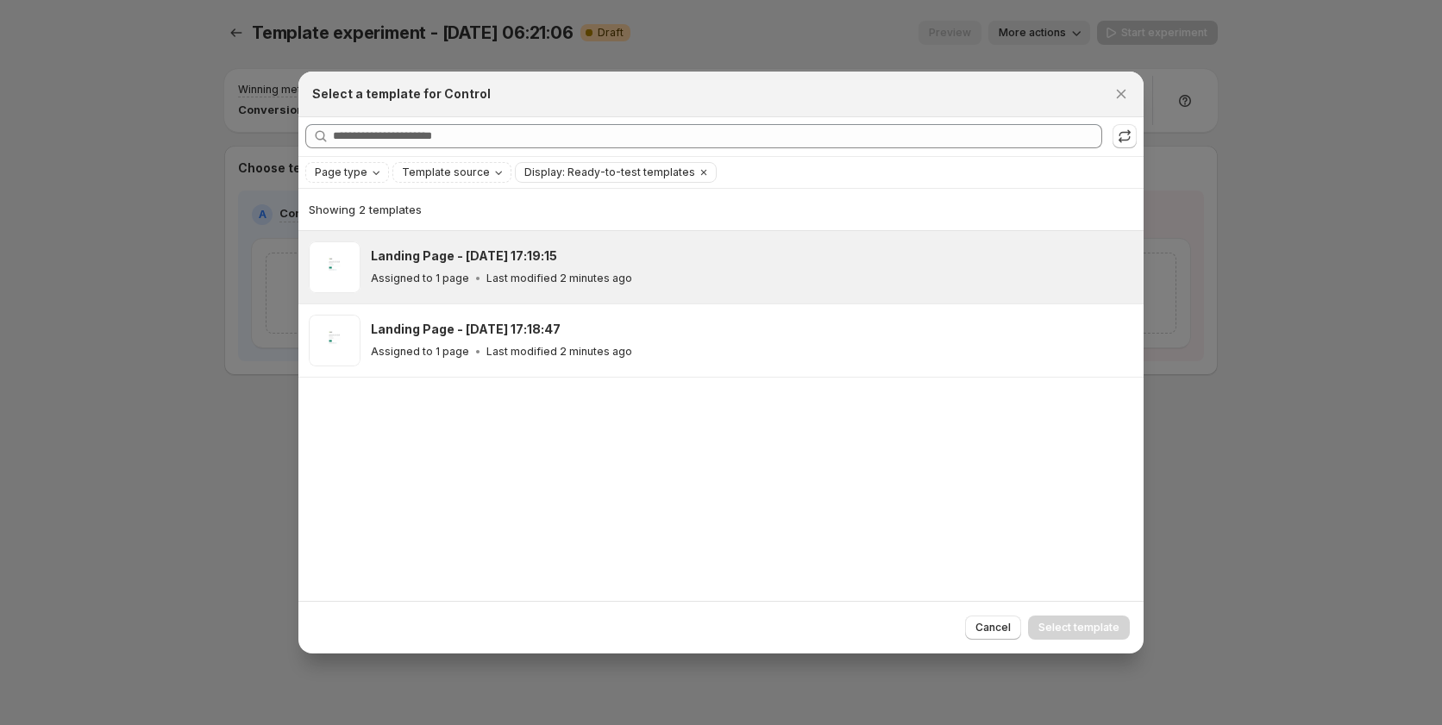
click at [498, 281] on p "Last modified 2 minutes ago" at bounding box center [559, 279] width 146 height 14
click at [1066, 626] on span "Select template" at bounding box center [1078, 628] width 81 height 14
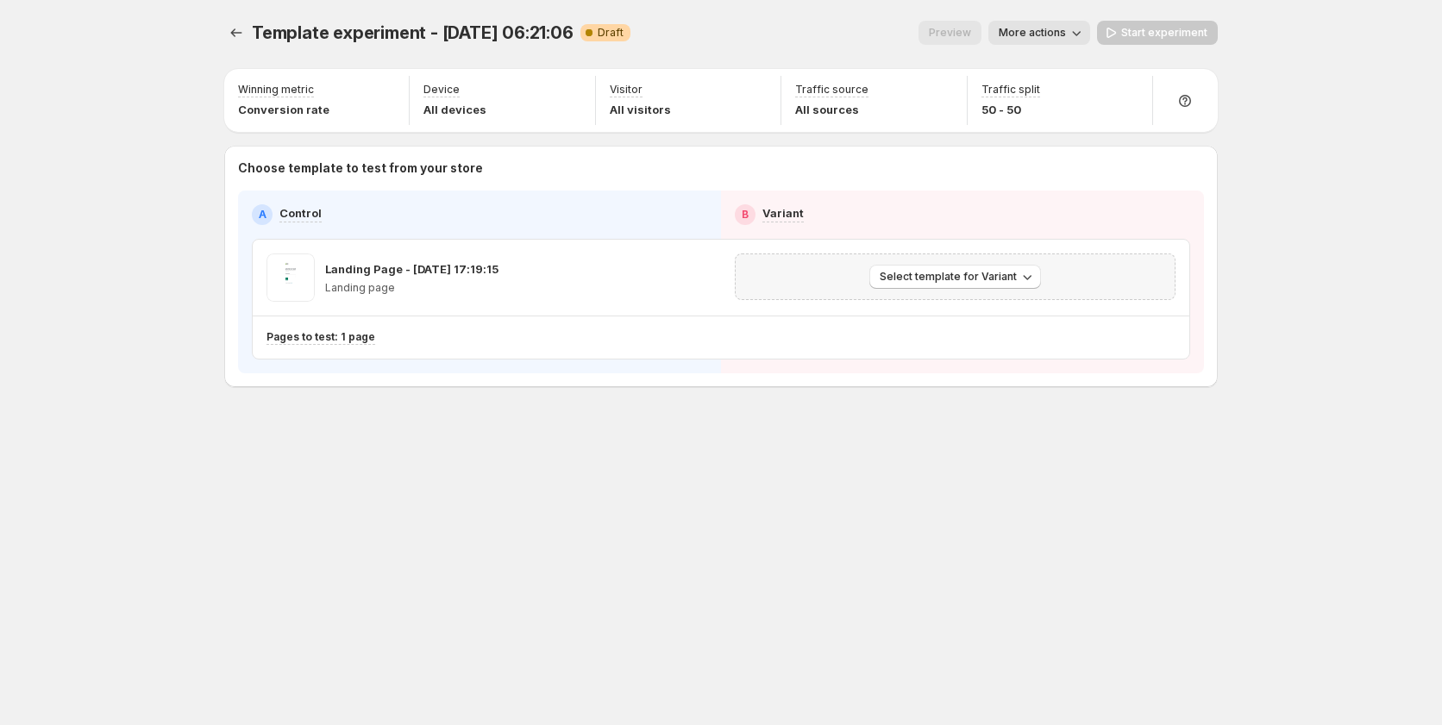
click at [961, 291] on div "Select template for Variant" at bounding box center [955, 277] width 441 height 47
click at [950, 279] on span "Select template for Variant" at bounding box center [948, 277] width 137 height 14
click at [939, 335] on span "Create Variant based on Control" at bounding box center [958, 342] width 176 height 14
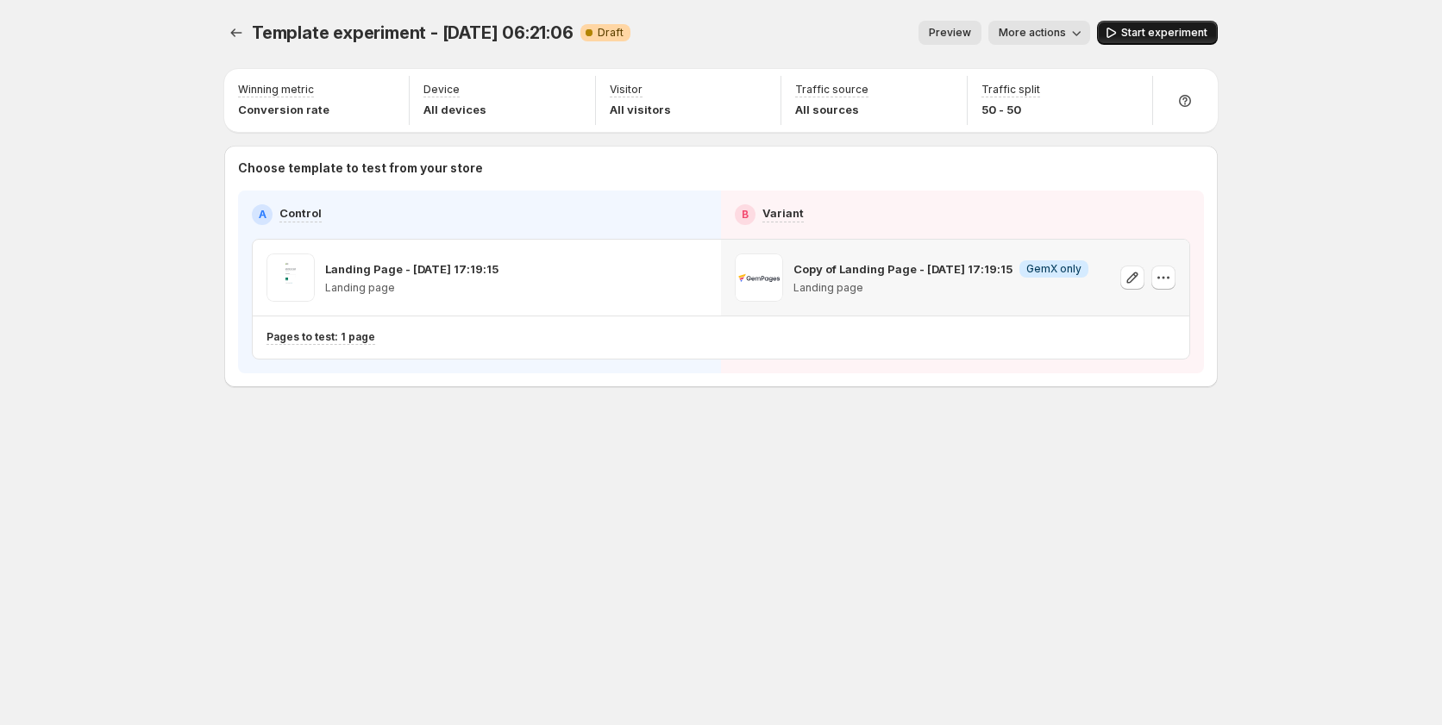
click at [1163, 28] on span "Start experiment" at bounding box center [1164, 33] width 86 height 14
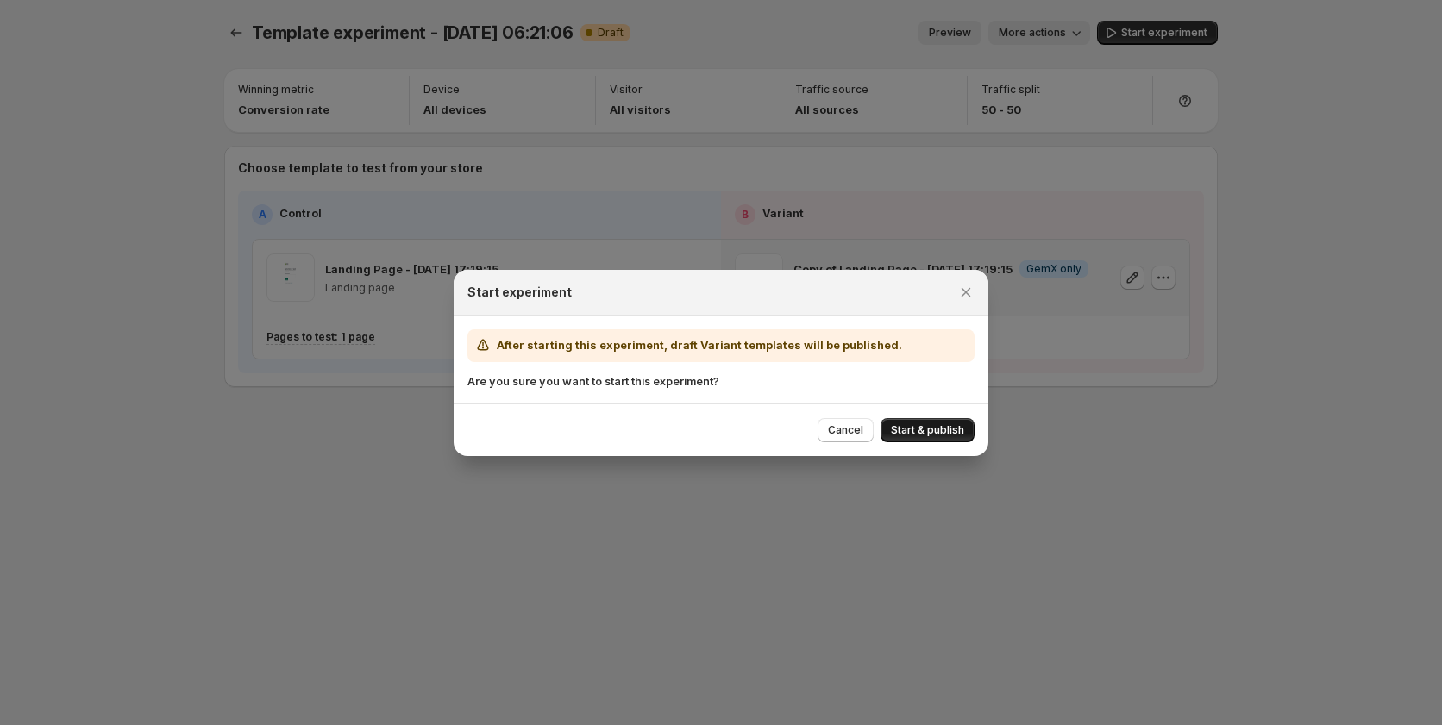
click at [919, 423] on button "Start & publish" at bounding box center [927, 430] width 94 height 24
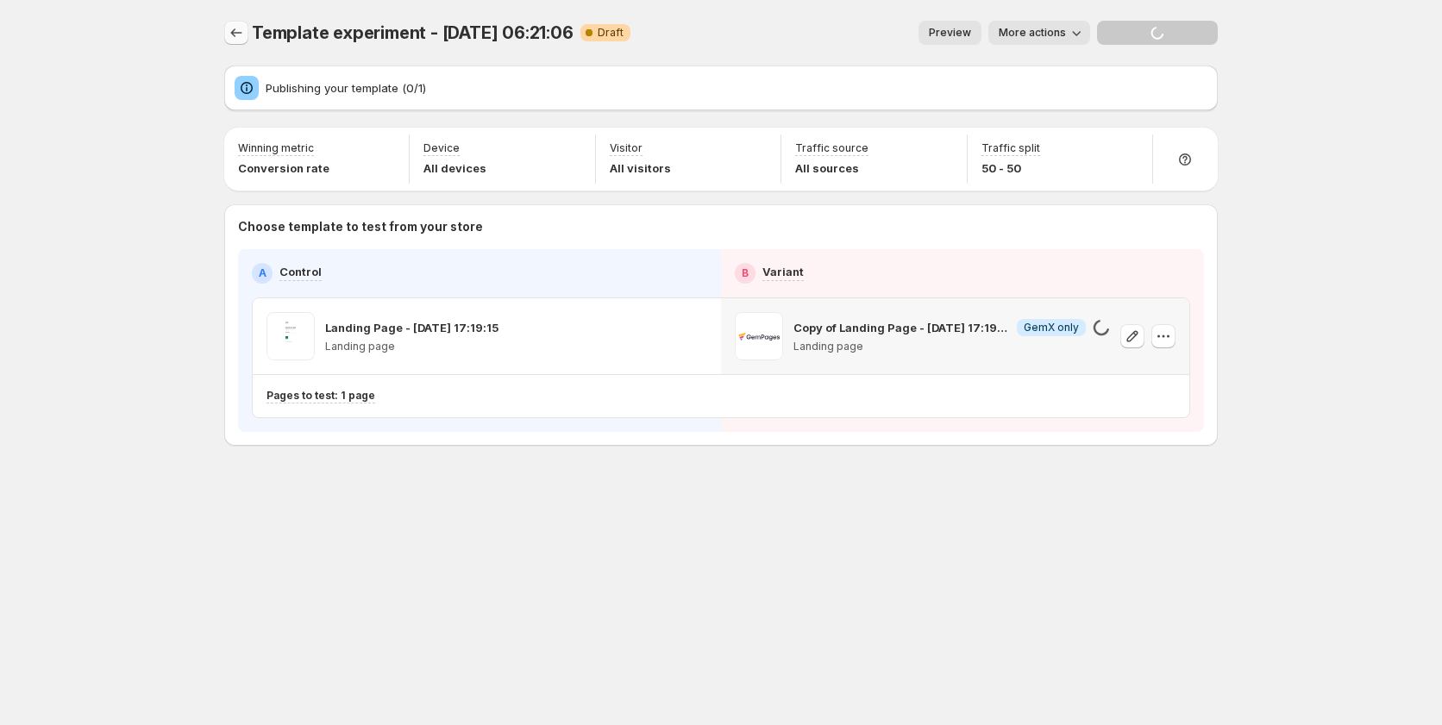
click at [235, 41] on icon "Experiments" at bounding box center [236, 32] width 17 height 17
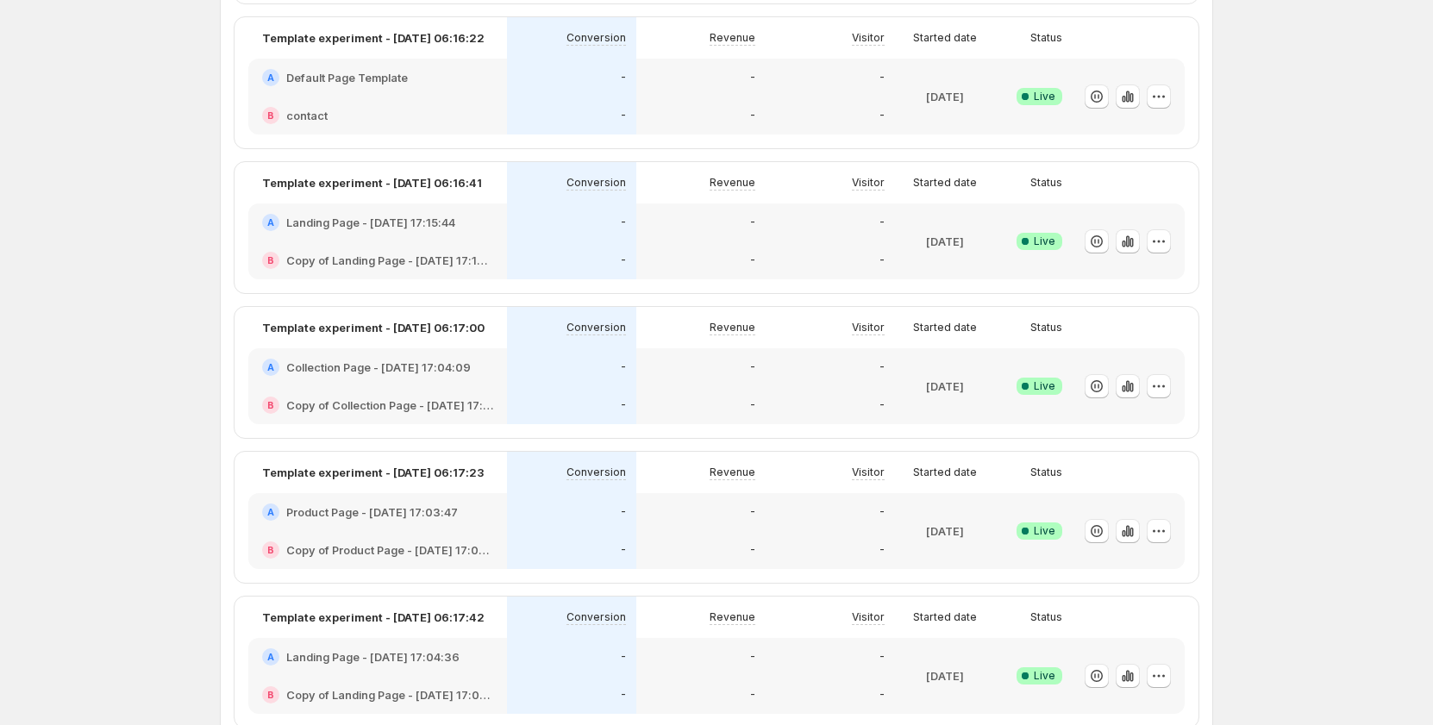
scroll to position [25, 0]
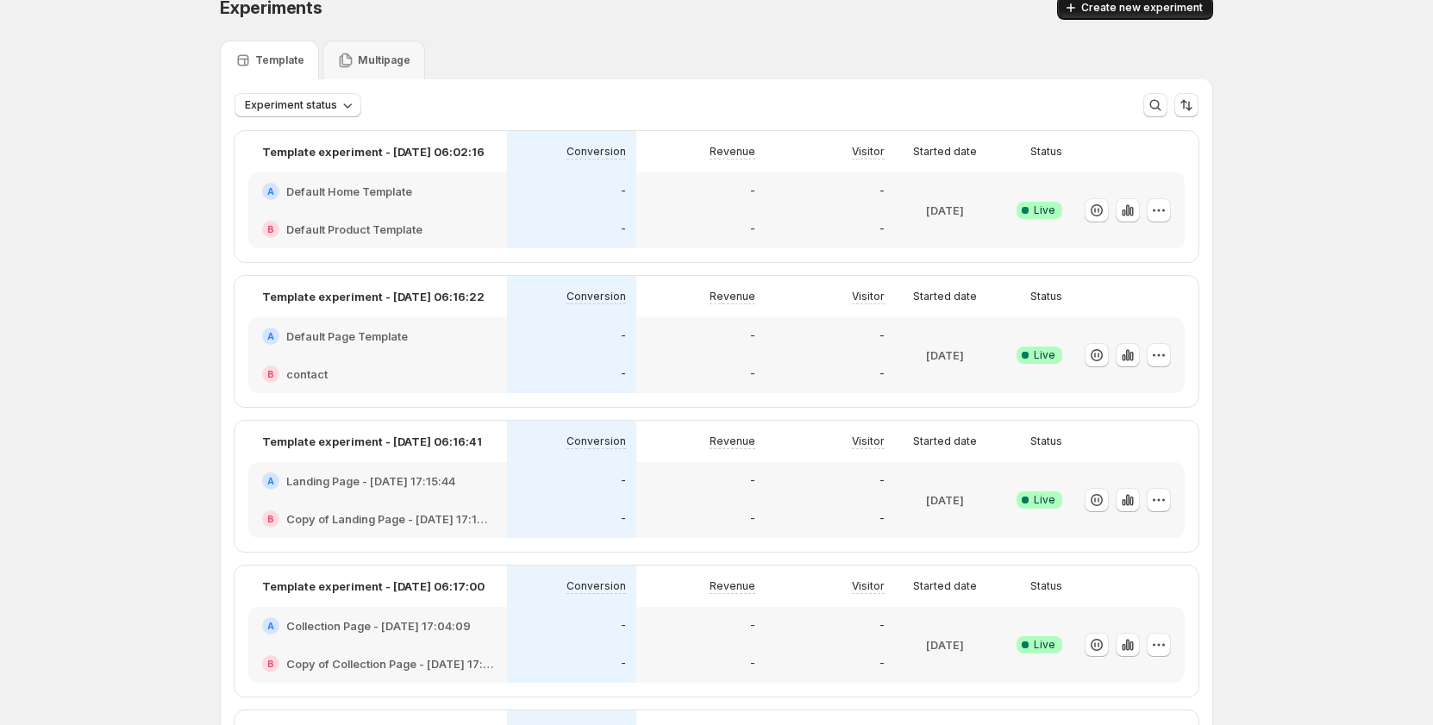
click at [1135, 7] on span "Create new experiment" at bounding box center [1142, 8] width 122 height 14
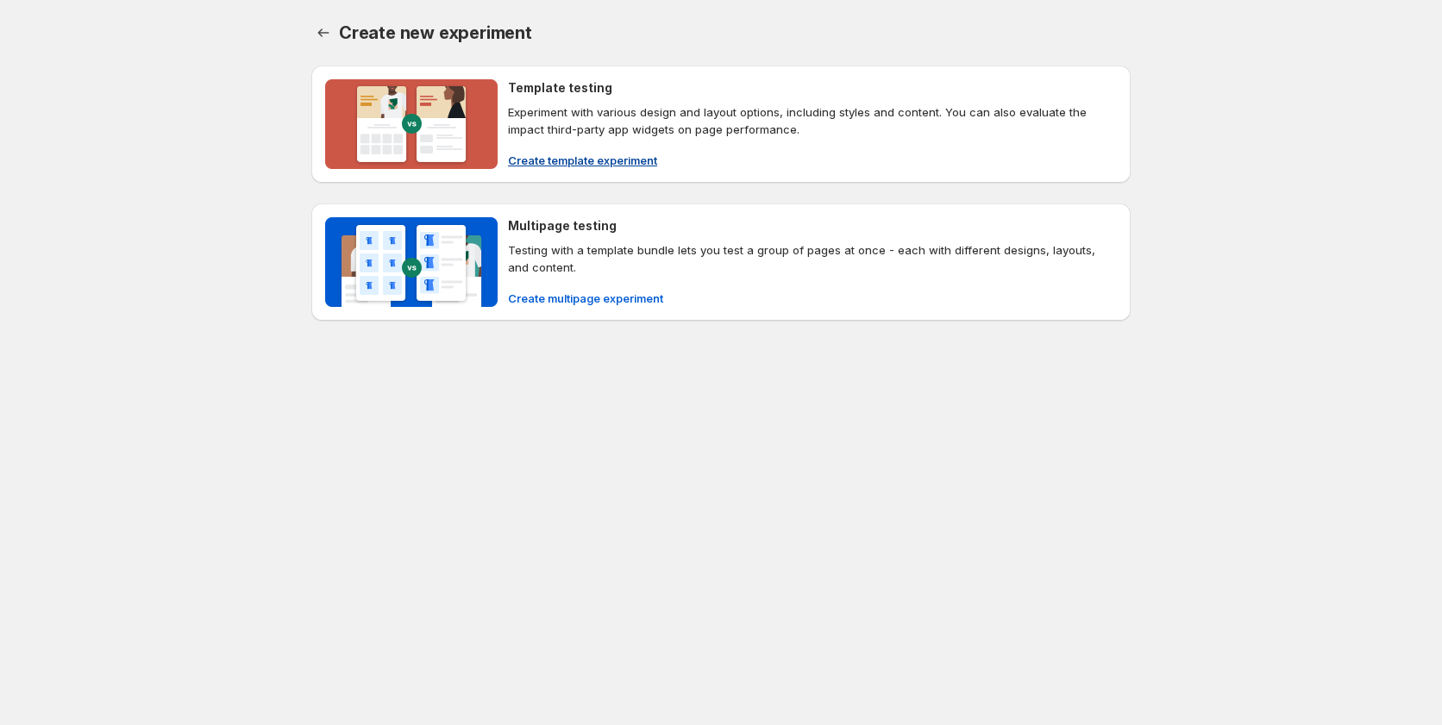
click at [576, 163] on span "Create template experiment" at bounding box center [582, 160] width 149 height 17
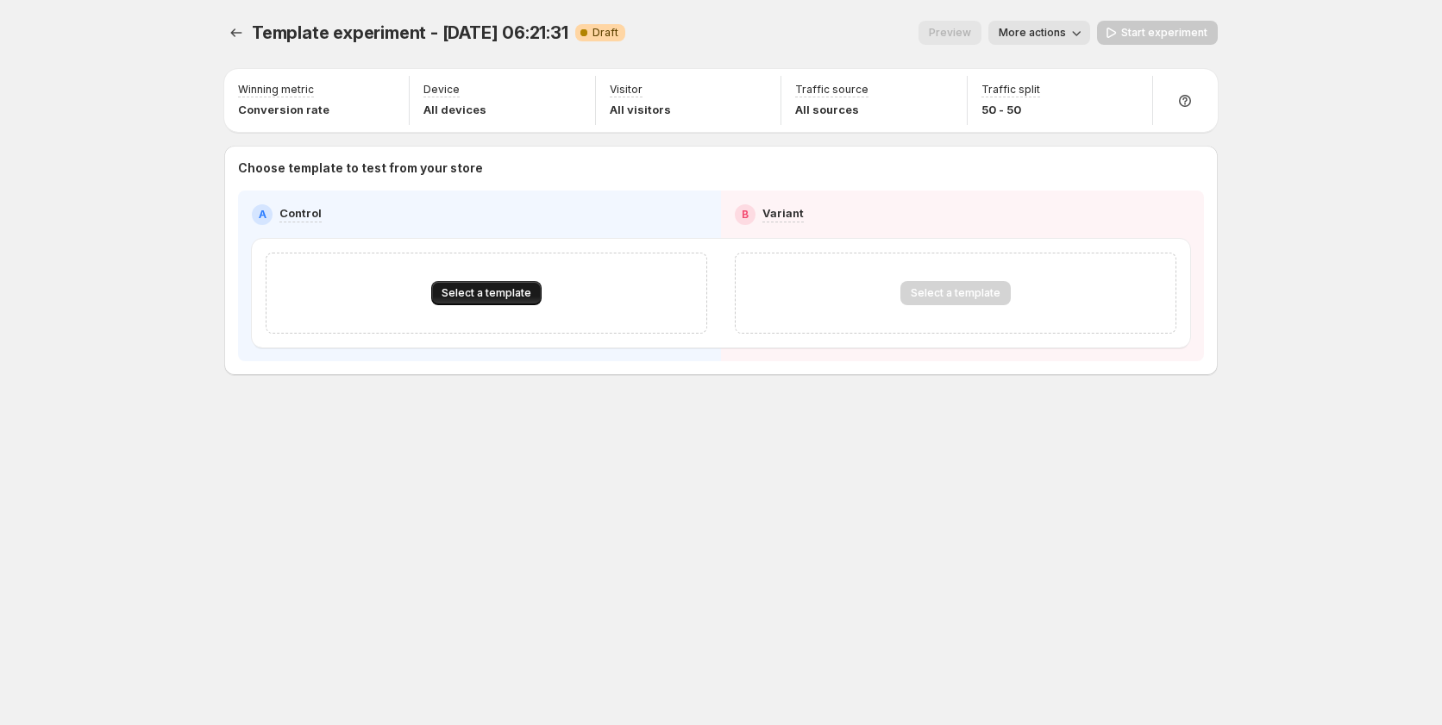
click at [476, 294] on span "Select a template" at bounding box center [486, 293] width 90 height 14
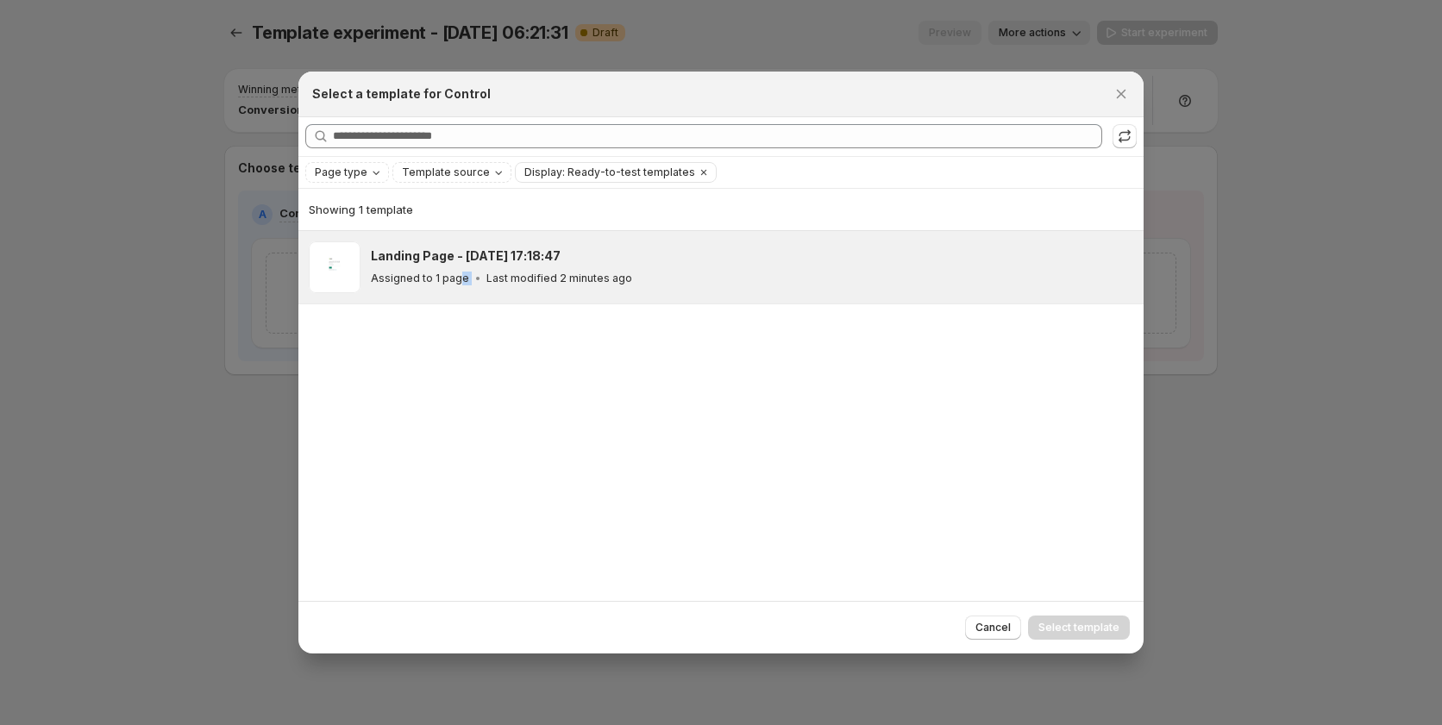
click at [456, 304] on div "Landing Page - Sep 16, 17:18:47 Assigned to 1 page Last modified 2 minutes ago" at bounding box center [720, 267] width 845 height 73
click at [462, 276] on p "Assigned to 1 page" at bounding box center [420, 279] width 98 height 14
click at [1080, 625] on span "Select template" at bounding box center [1078, 628] width 81 height 14
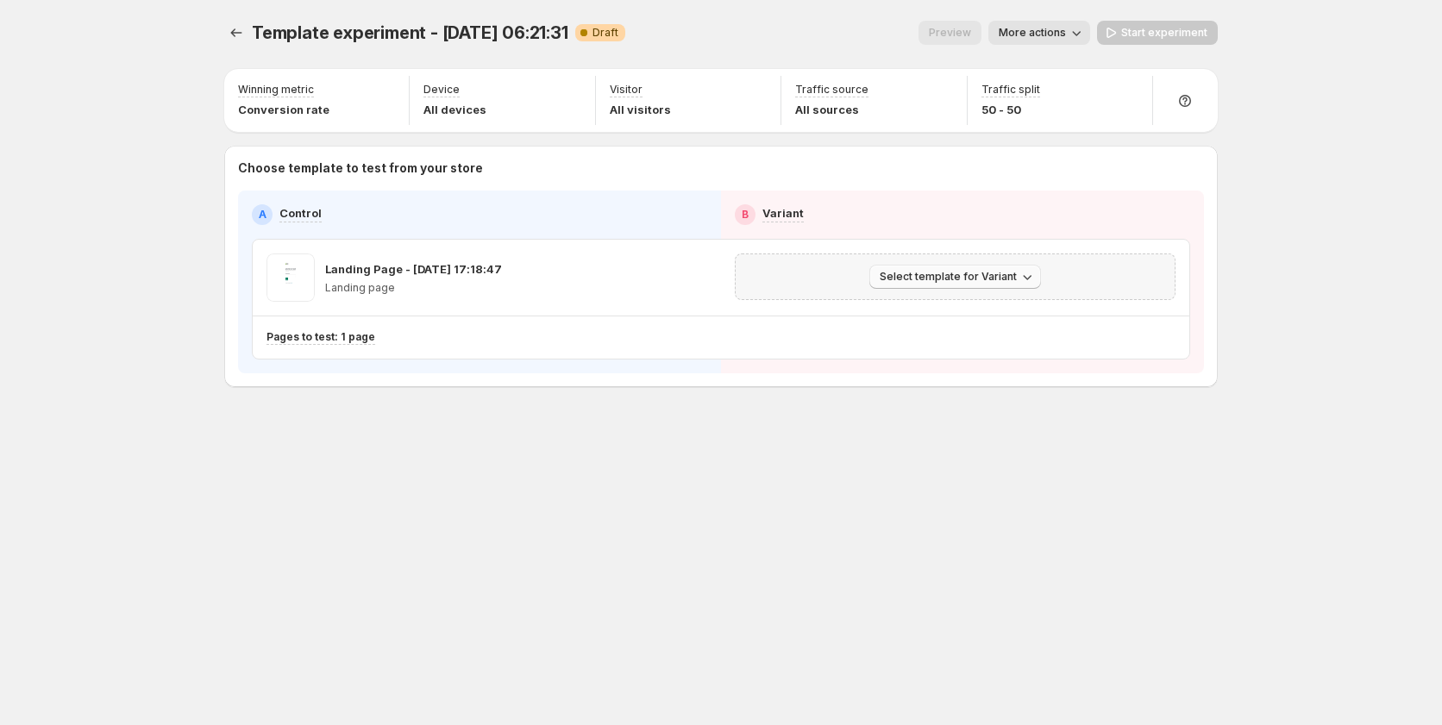
click at [905, 270] on button "Select template for Variant" at bounding box center [955, 277] width 172 height 24
click at [917, 340] on span "Create Variant based on Control" at bounding box center [958, 342] width 176 height 14
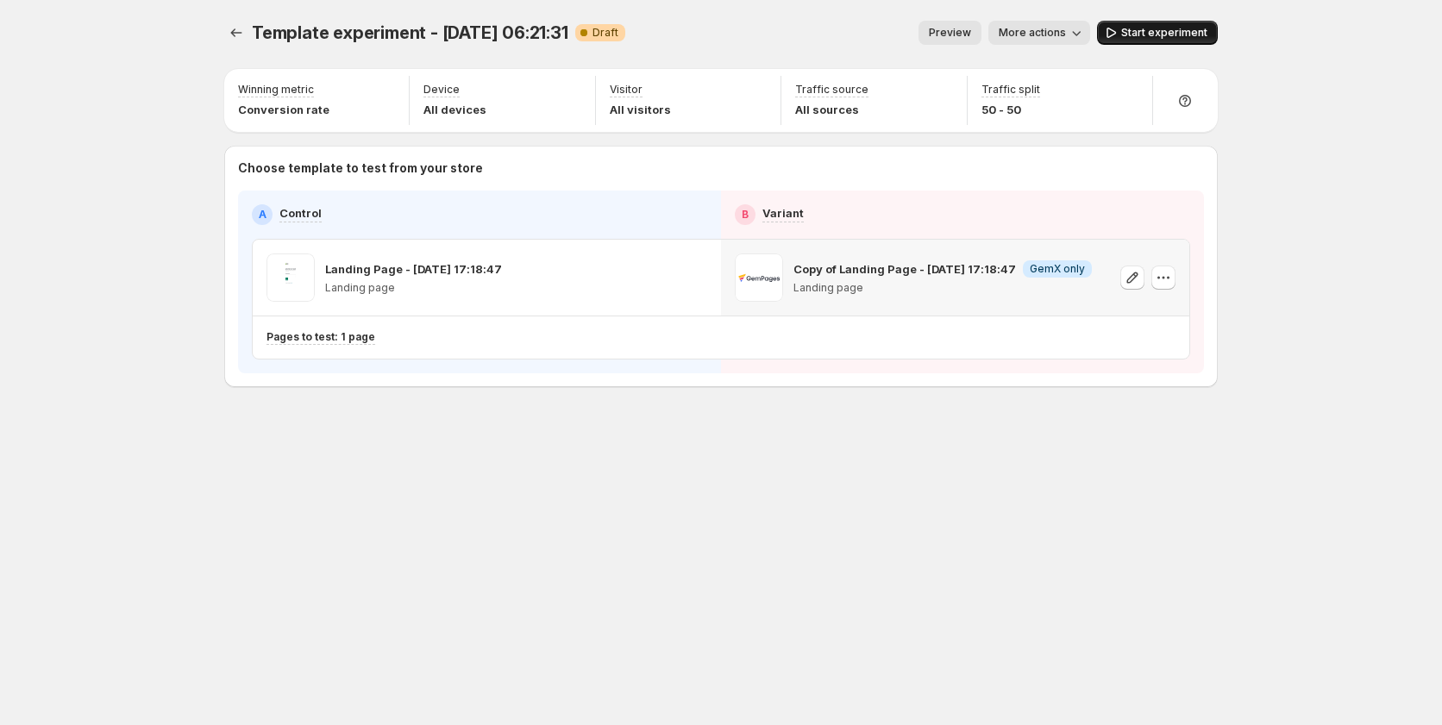
click at [1119, 26] on icon "button" at bounding box center [1110, 32] width 17 height 17
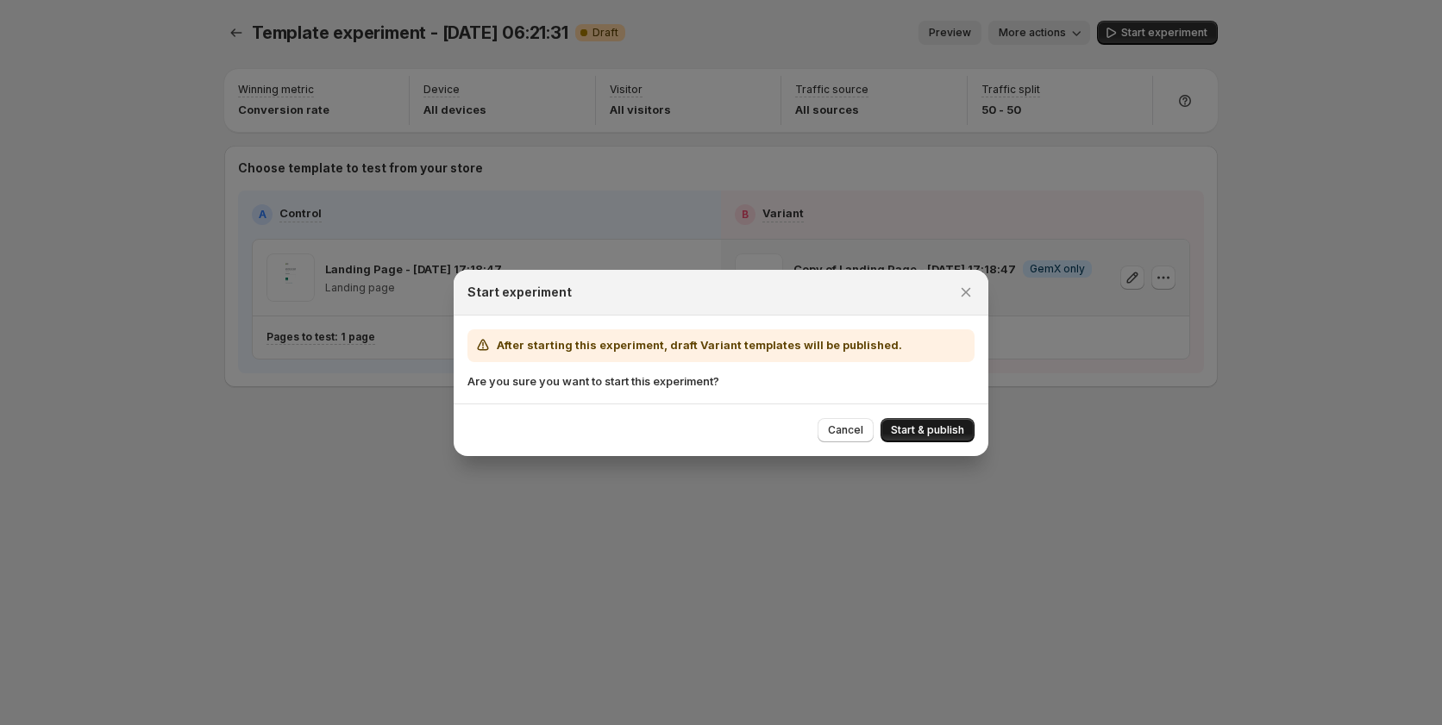
click at [911, 423] on span "Start & publish" at bounding box center [927, 430] width 73 height 14
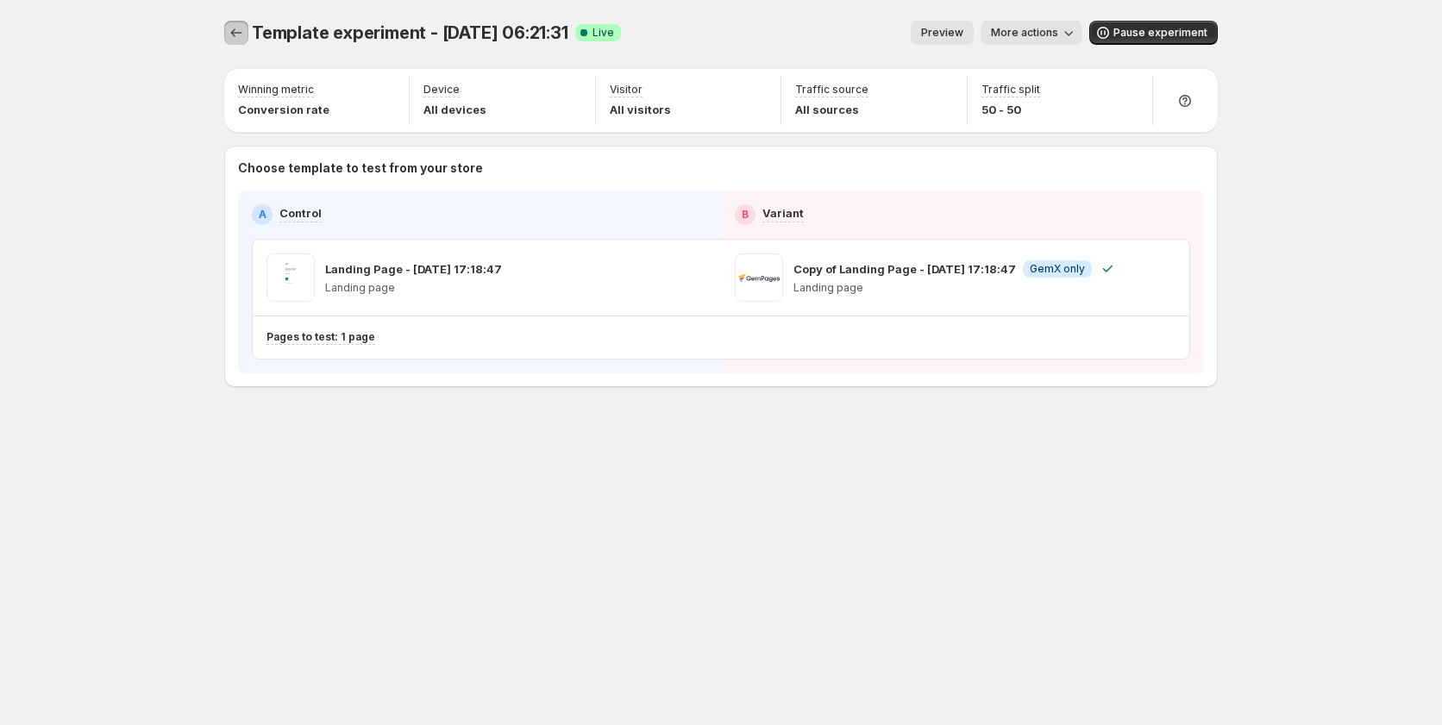
click at [232, 34] on icon "Experiments" at bounding box center [236, 32] width 17 height 17
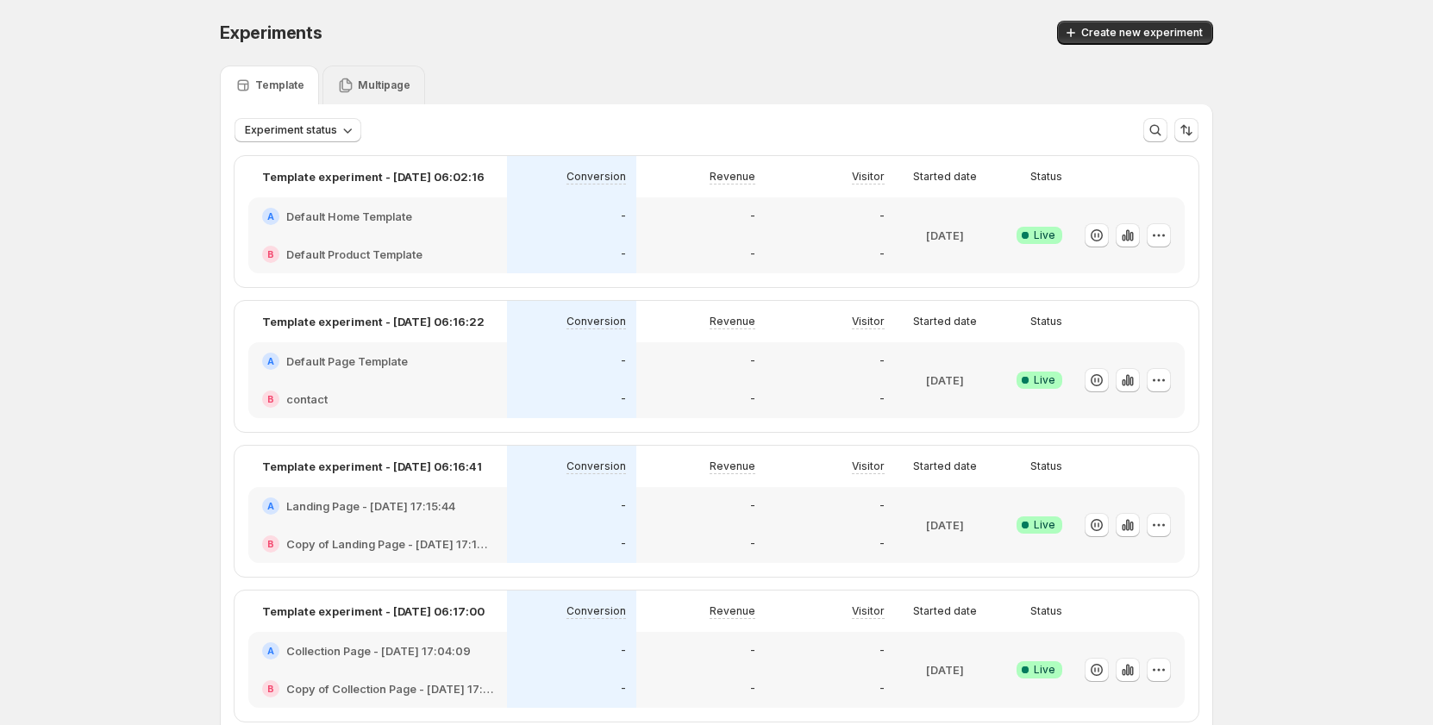
click at [372, 82] on p "Multipage" at bounding box center [384, 85] width 53 height 14
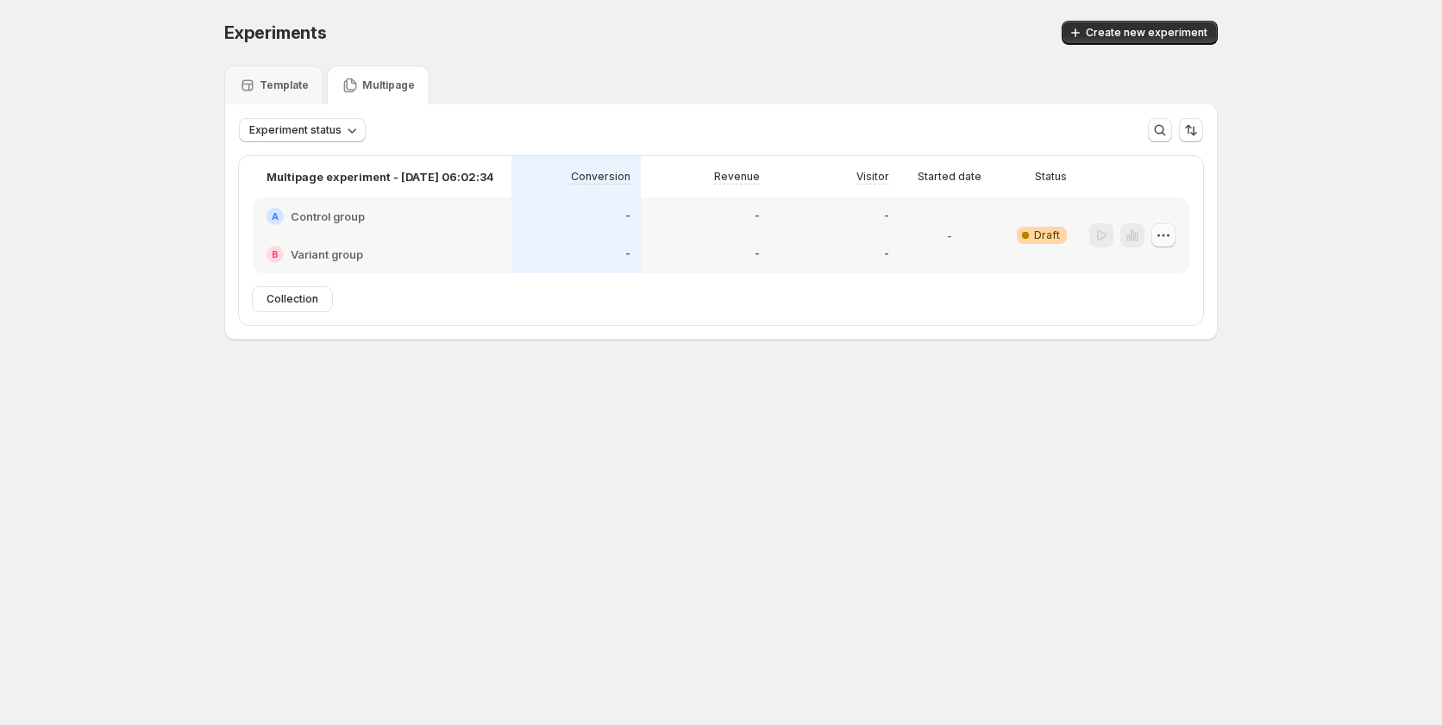
click at [1166, 232] on icon "button" at bounding box center [1163, 235] width 17 height 17
click at [1140, 269] on span "Edit" at bounding box center [1142, 272] width 19 height 14
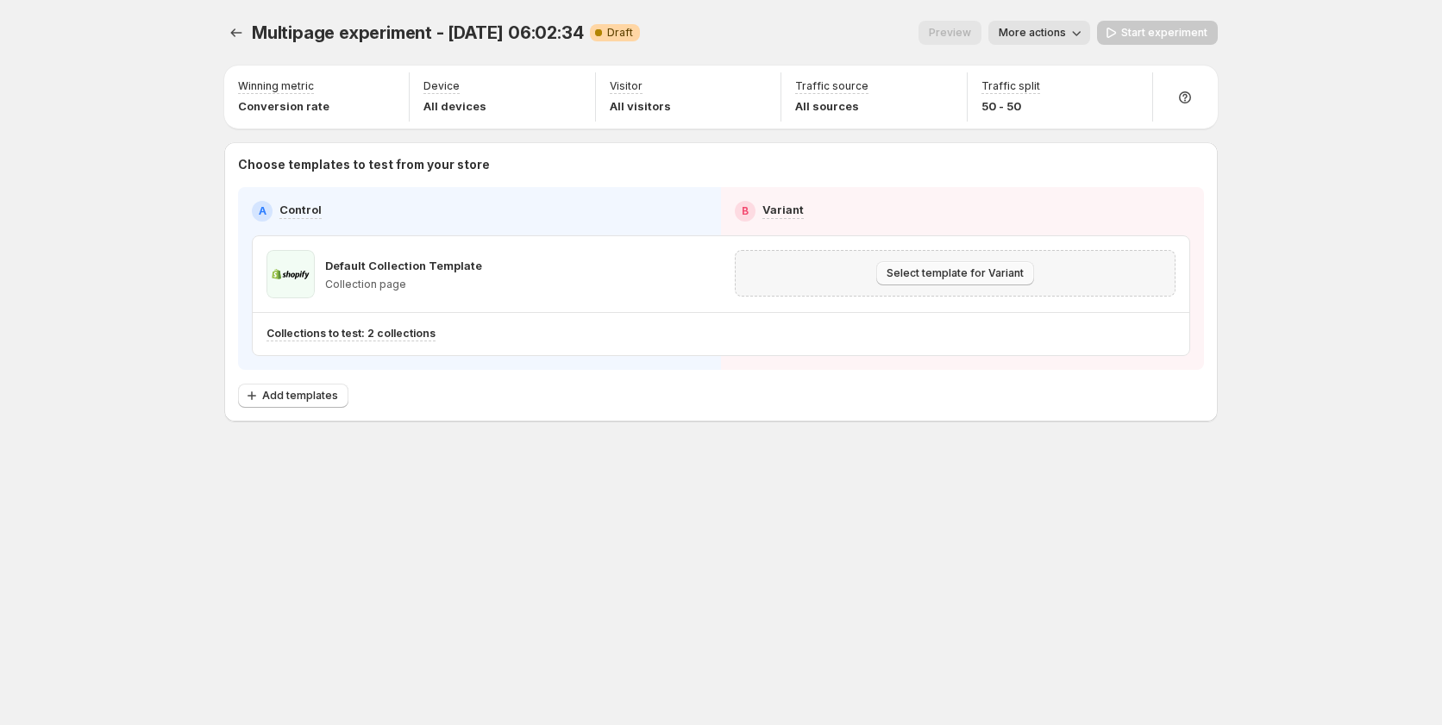
click at [941, 277] on span "Select template for Variant" at bounding box center [954, 273] width 137 height 14
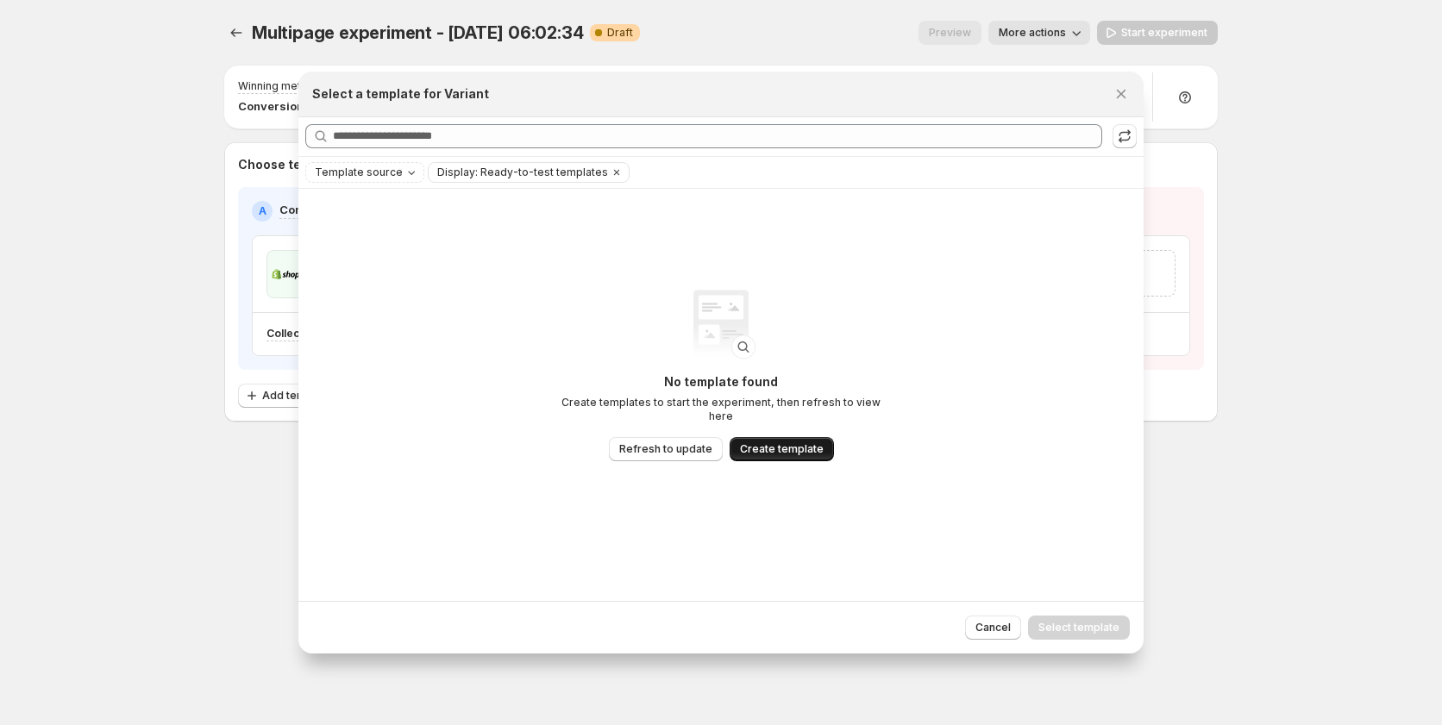
click at [778, 442] on span "Create template" at bounding box center [782, 449] width 84 height 14
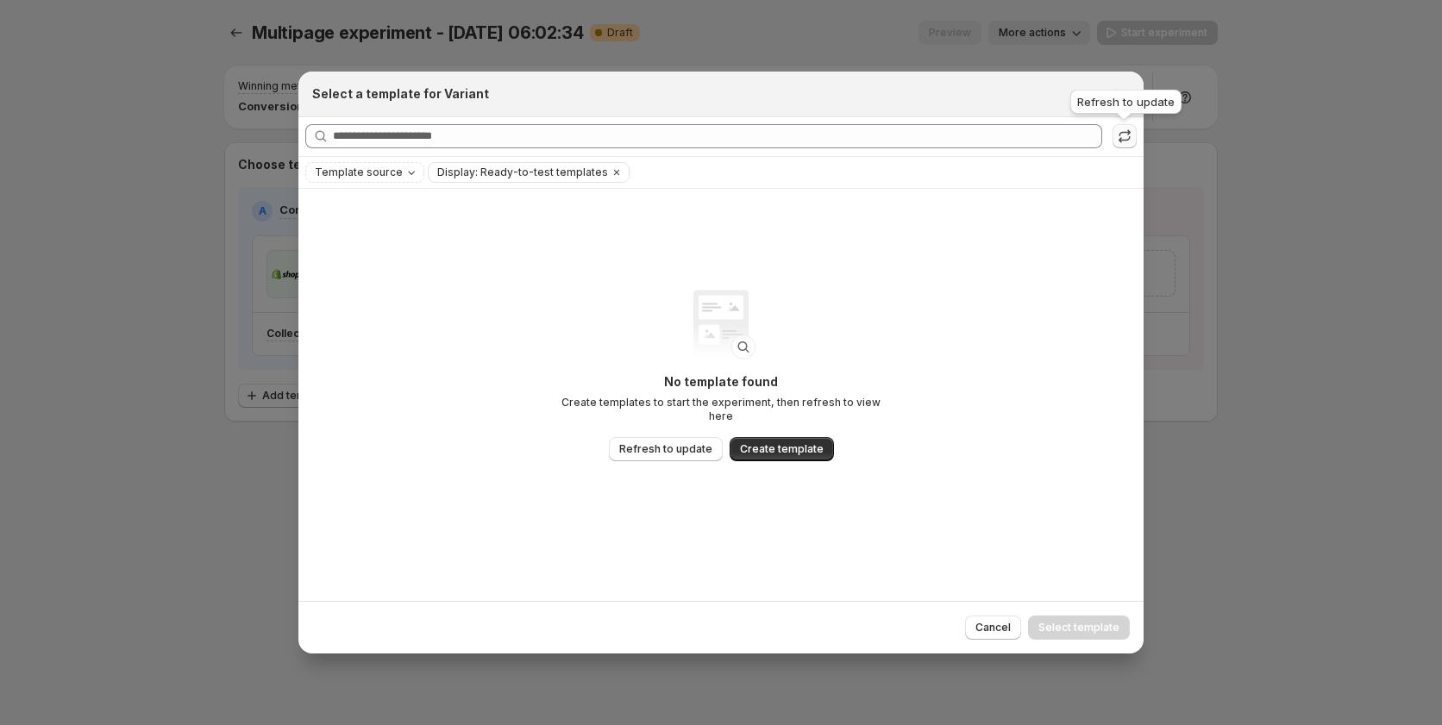
click at [1115, 139] on button ":rrj:" at bounding box center [1124, 136] width 24 height 24
click at [1130, 96] on button "Close" at bounding box center [1121, 94] width 24 height 24
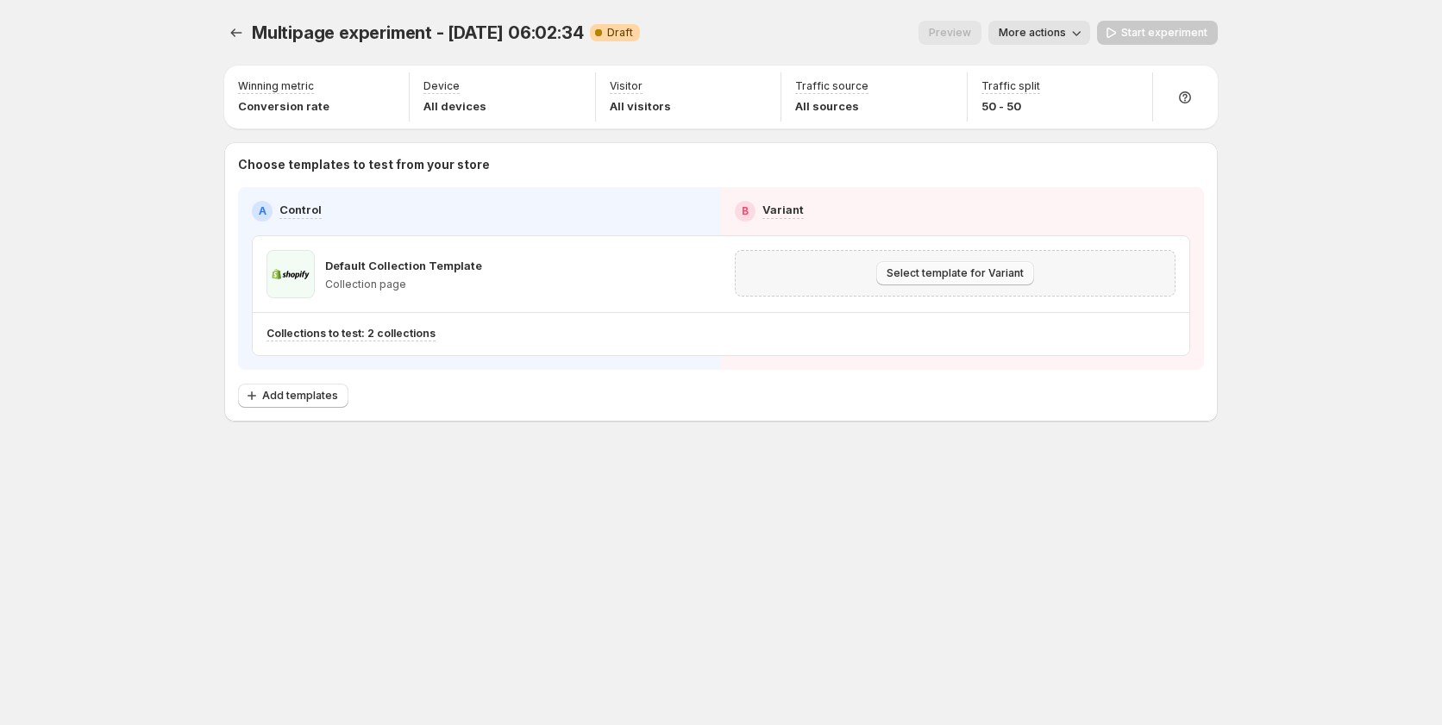
click at [967, 272] on span "Select template for Variant" at bounding box center [954, 273] width 137 height 14
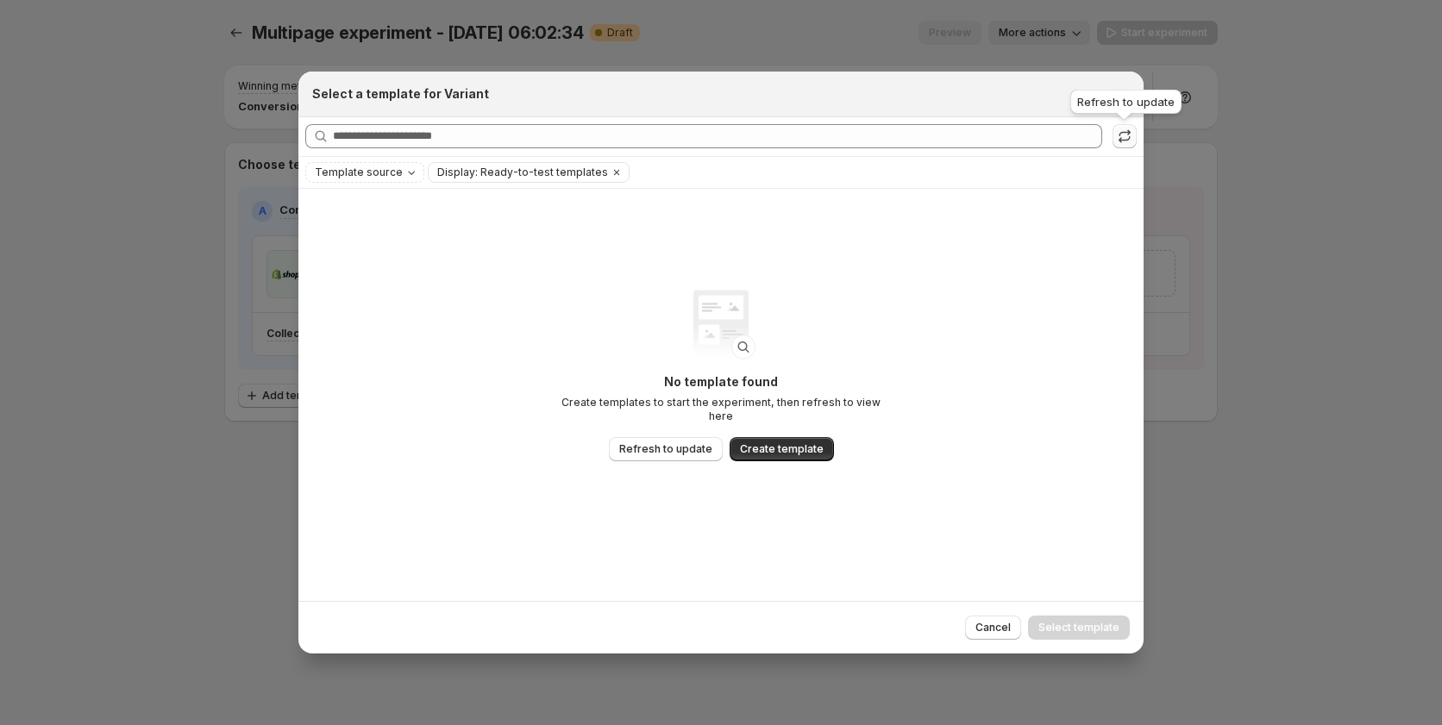
click at [1117, 135] on icon ":rrj:" at bounding box center [1124, 136] width 17 height 17
click at [1125, 102] on icon "Close" at bounding box center [1120, 93] width 17 height 17
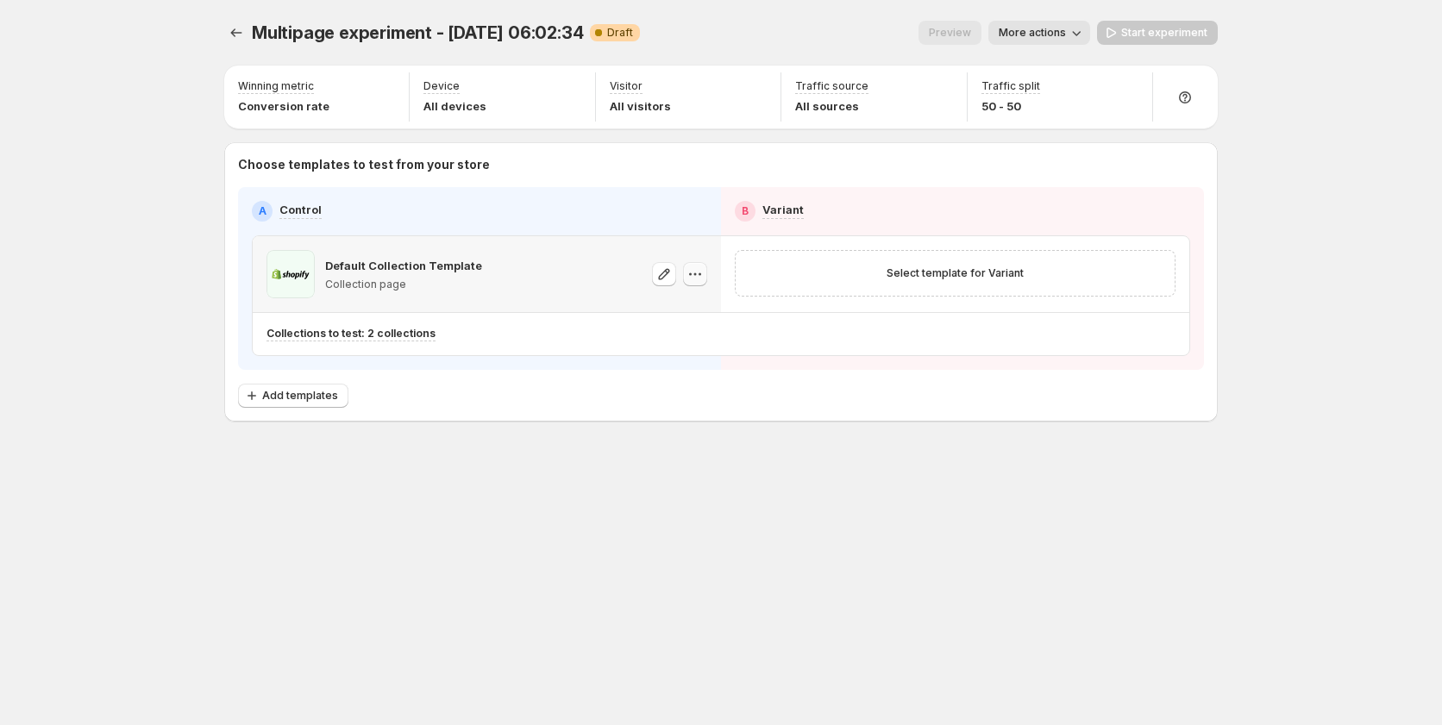
click at [698, 281] on icon "button" at bounding box center [694, 274] width 17 height 17
click at [703, 270] on icon "button" at bounding box center [694, 274] width 17 height 17
click at [702, 306] on span "Change template" at bounding box center [695, 311] width 93 height 14
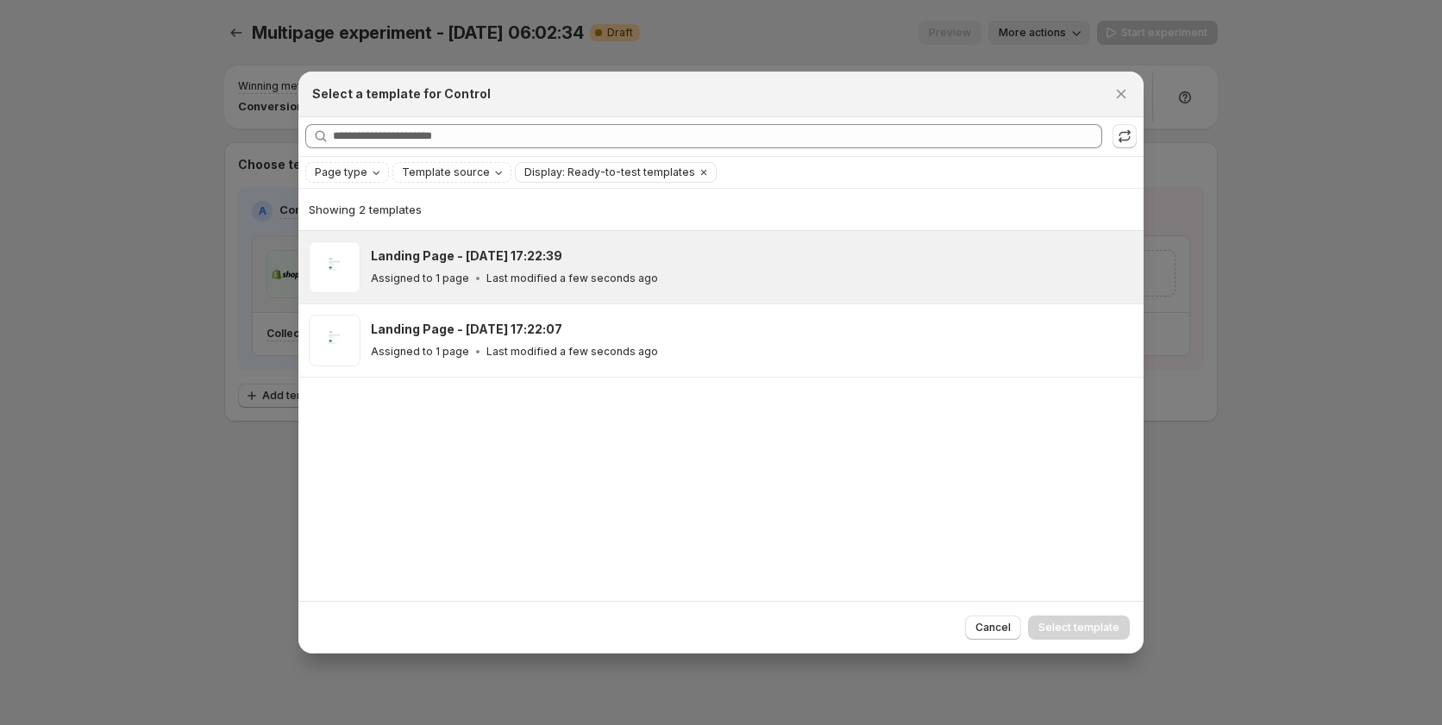
click at [688, 290] on div "Landing Page - Sep 16, 17:22:39 Assigned to 1 page Last modified a few seconds …" at bounding box center [752, 267] width 762 height 52
click at [1069, 629] on span "Select template" at bounding box center [1078, 628] width 81 height 14
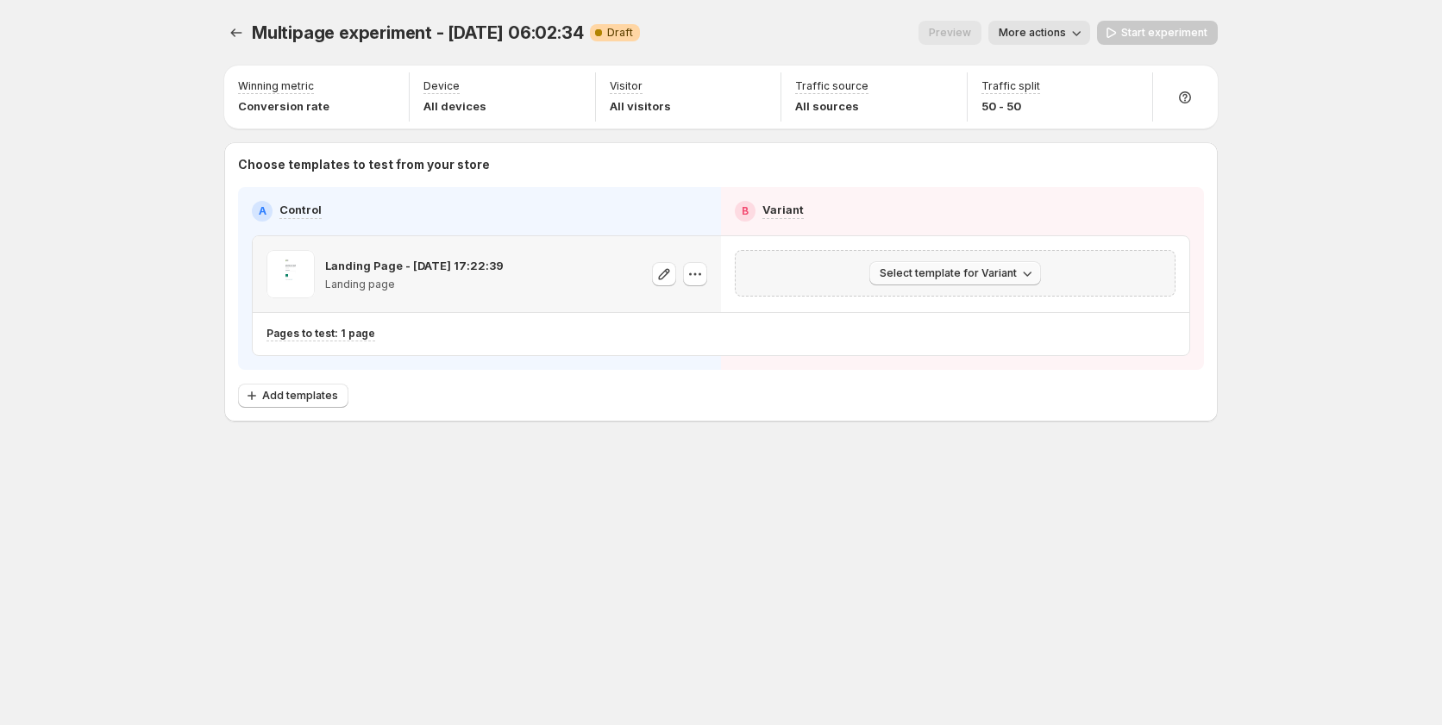
click at [943, 273] on span "Select template for Variant" at bounding box center [948, 273] width 137 height 14
click at [929, 336] on span "Create Variant based on Control" at bounding box center [958, 339] width 176 height 14
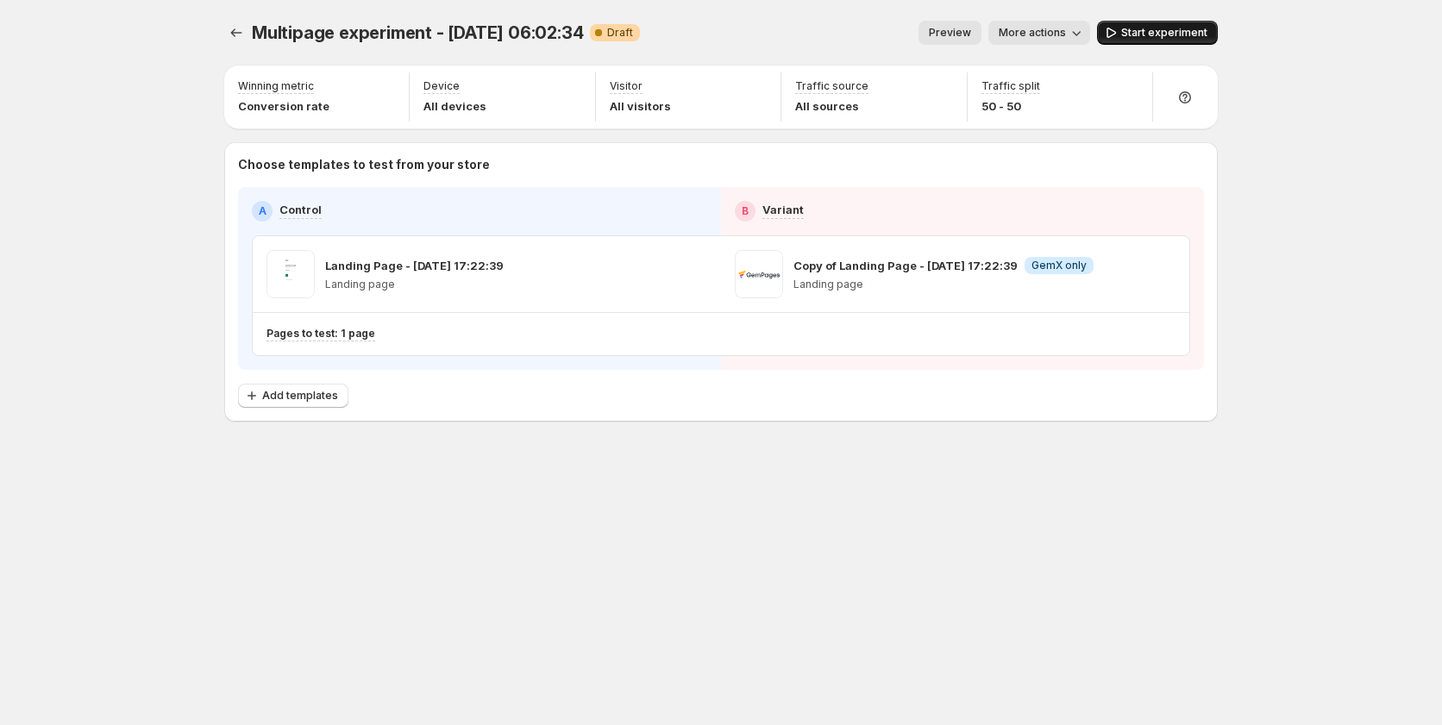
click at [1154, 33] on span "Start experiment" at bounding box center [1164, 33] width 86 height 14
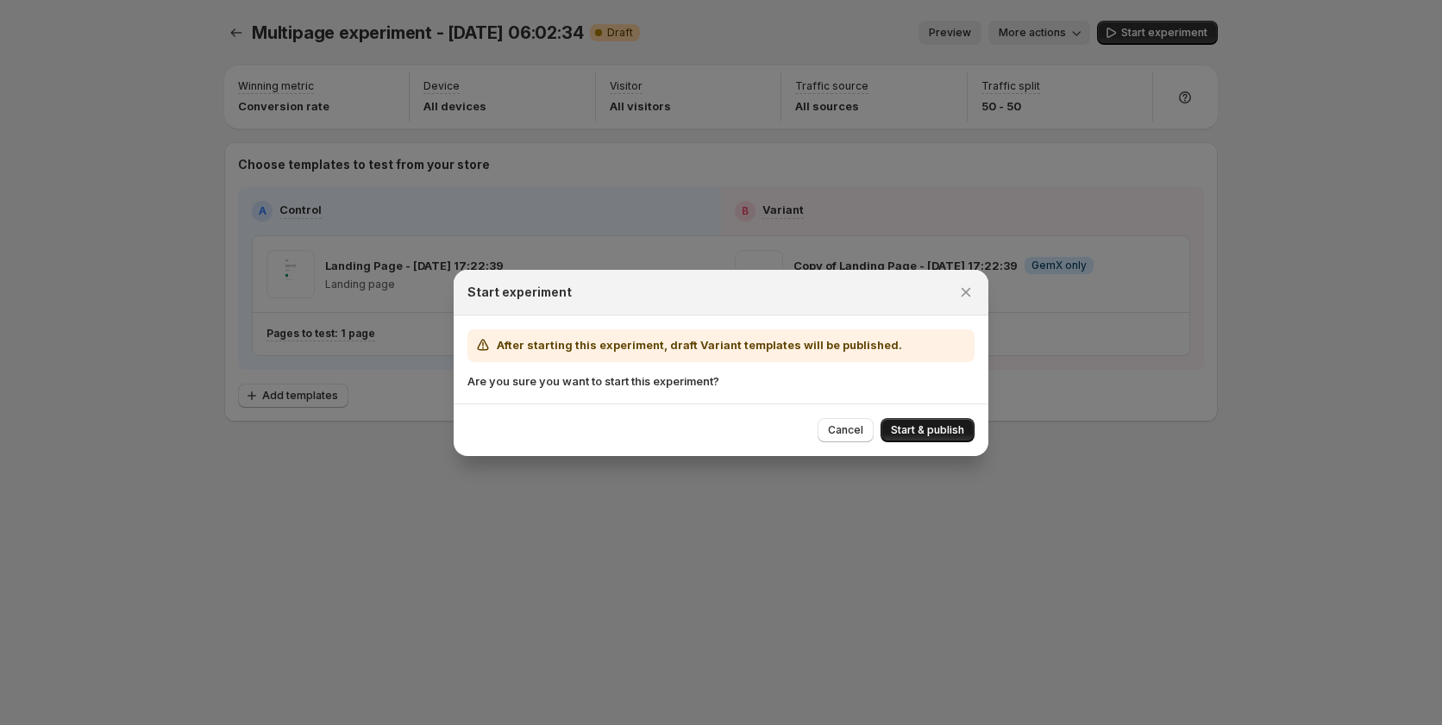
click at [902, 425] on span "Start & publish" at bounding box center [927, 430] width 73 height 14
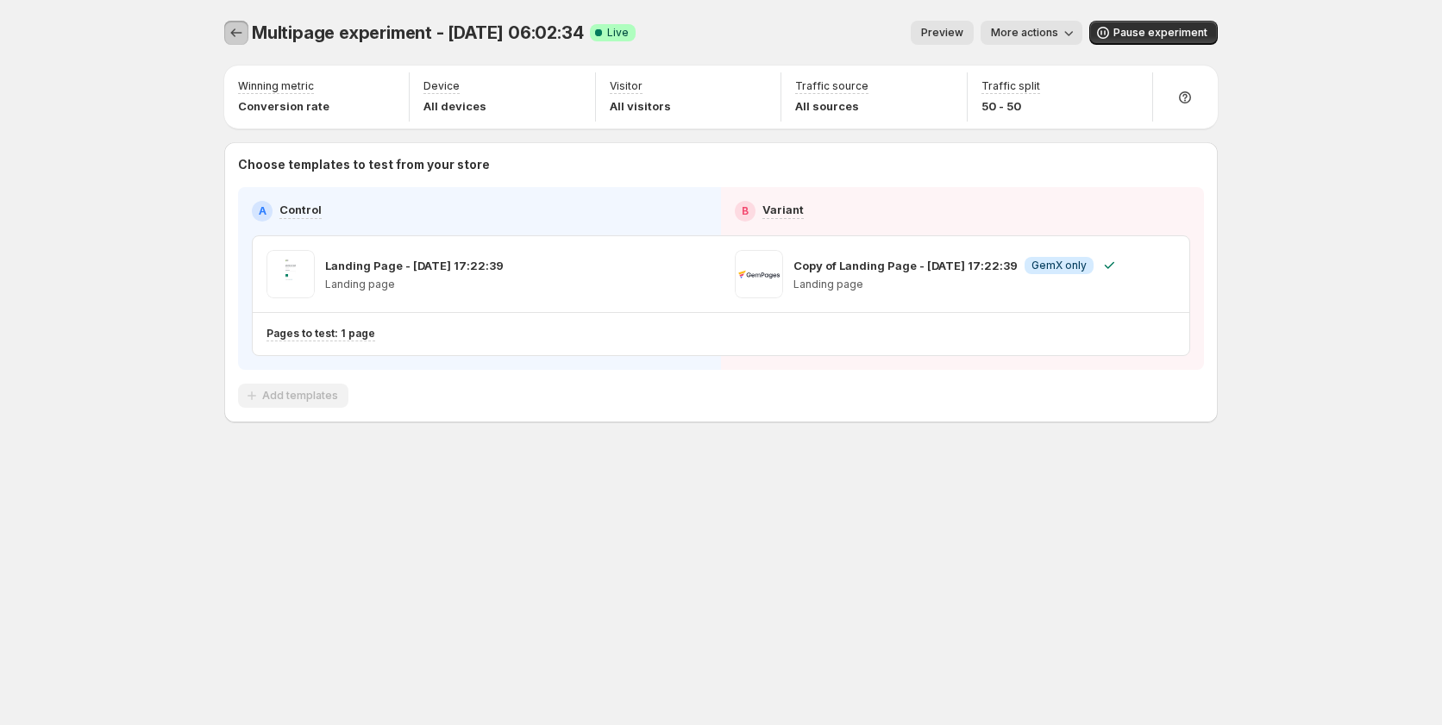
click at [235, 33] on icon "Experiments" at bounding box center [236, 32] width 17 height 17
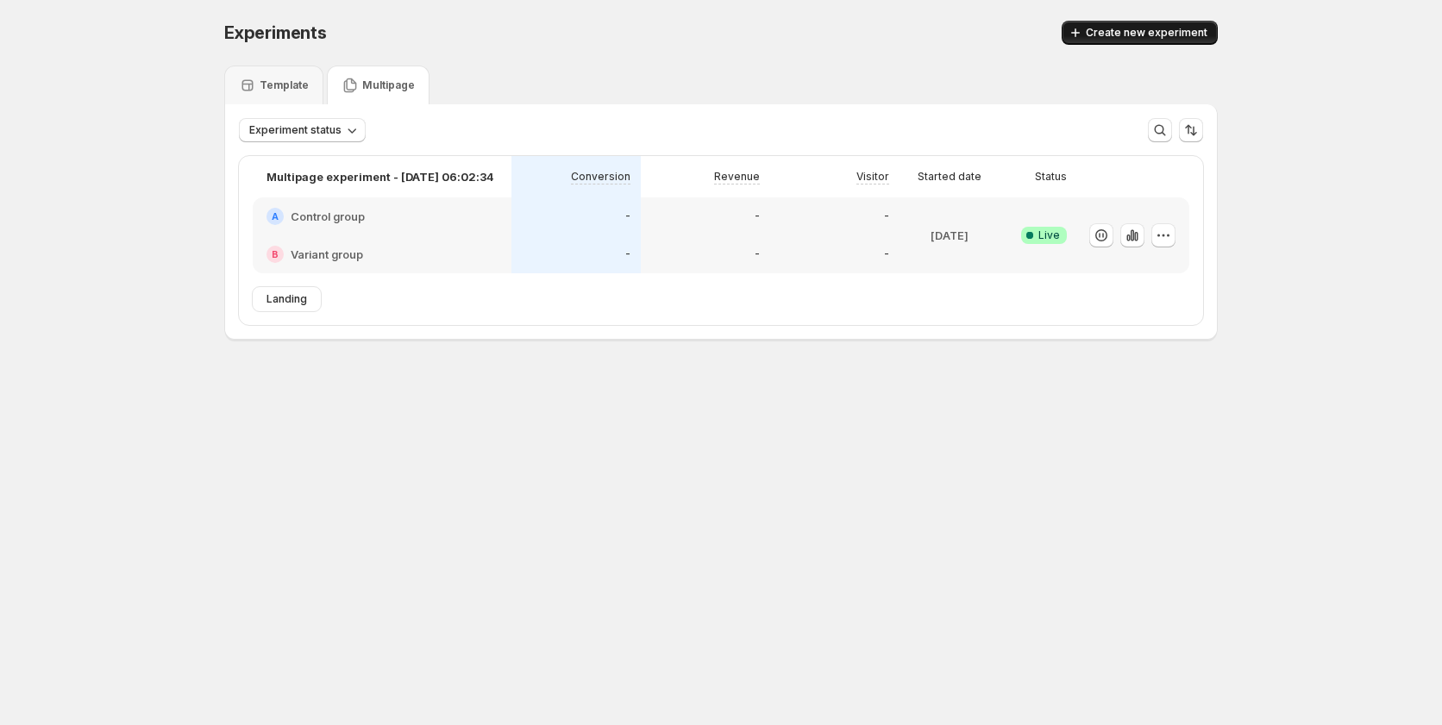
click at [1134, 29] on span "Create new experiment" at bounding box center [1147, 33] width 122 height 14
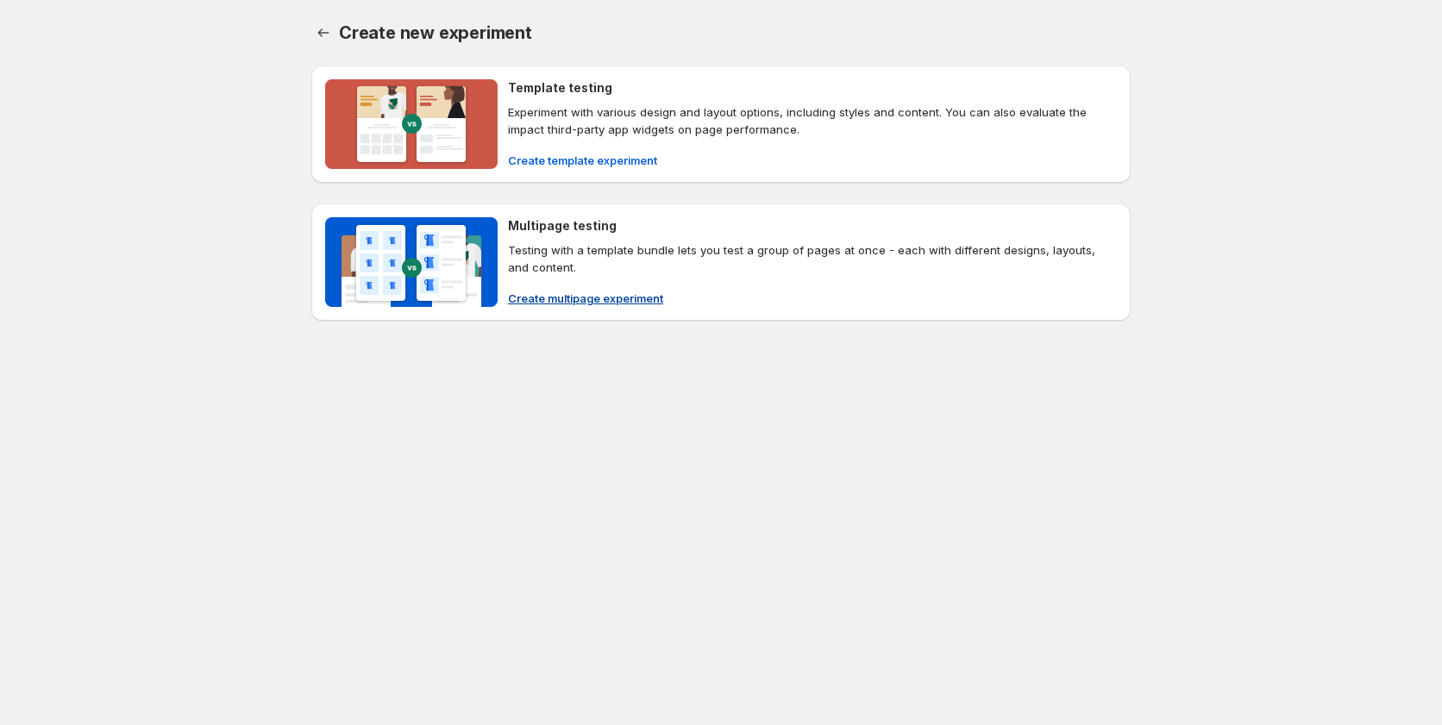
click at [569, 287] on button "Create multipage experiment" at bounding box center [586, 299] width 176 height 28
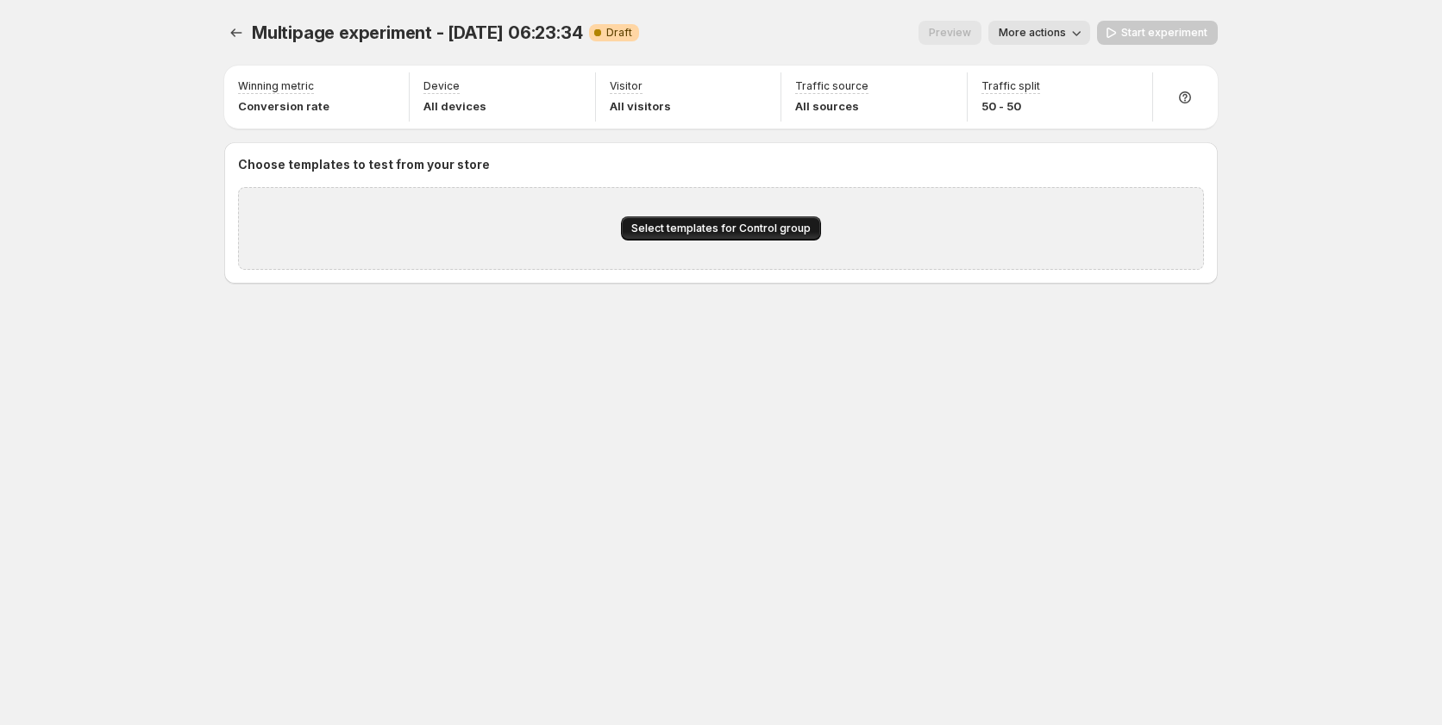
click at [644, 222] on span "Select templates for Control group" at bounding box center [720, 229] width 179 height 14
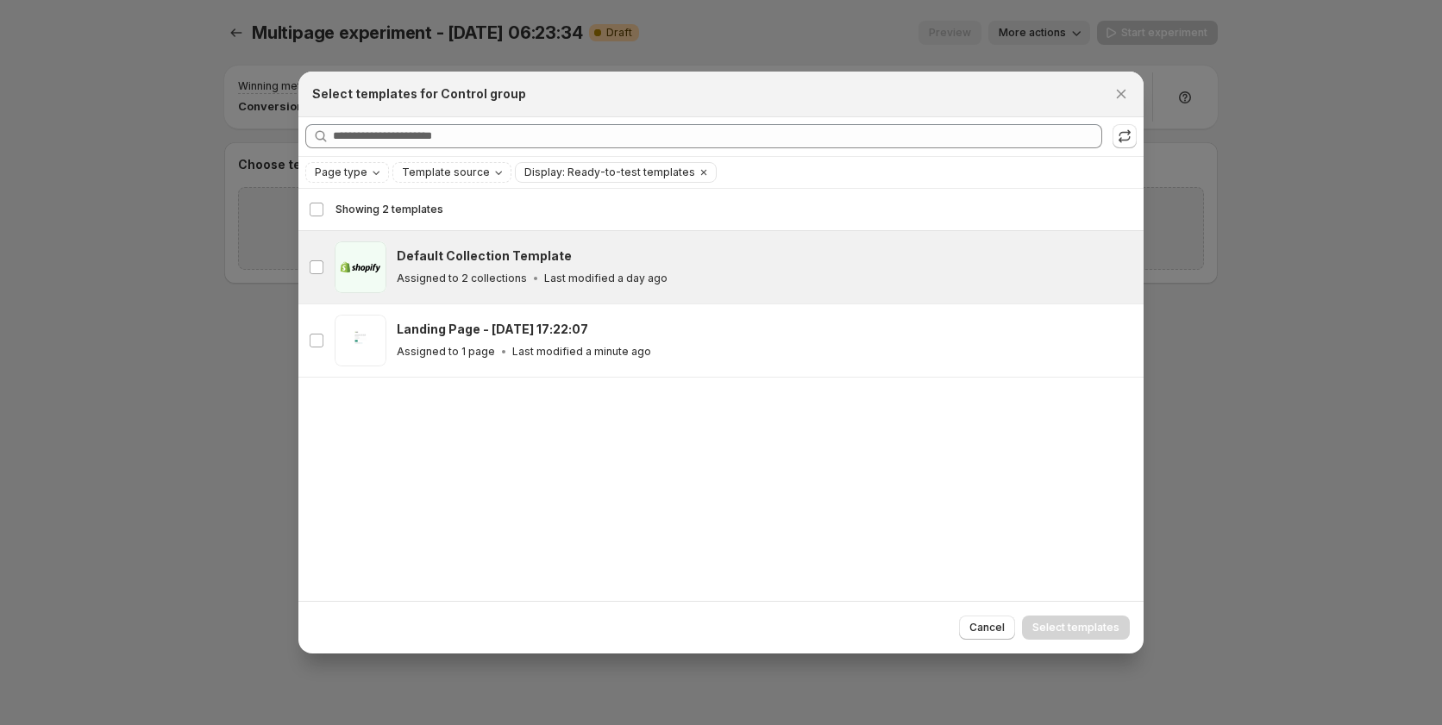
click at [601, 272] on p "Last modified a day ago" at bounding box center [605, 279] width 123 height 14
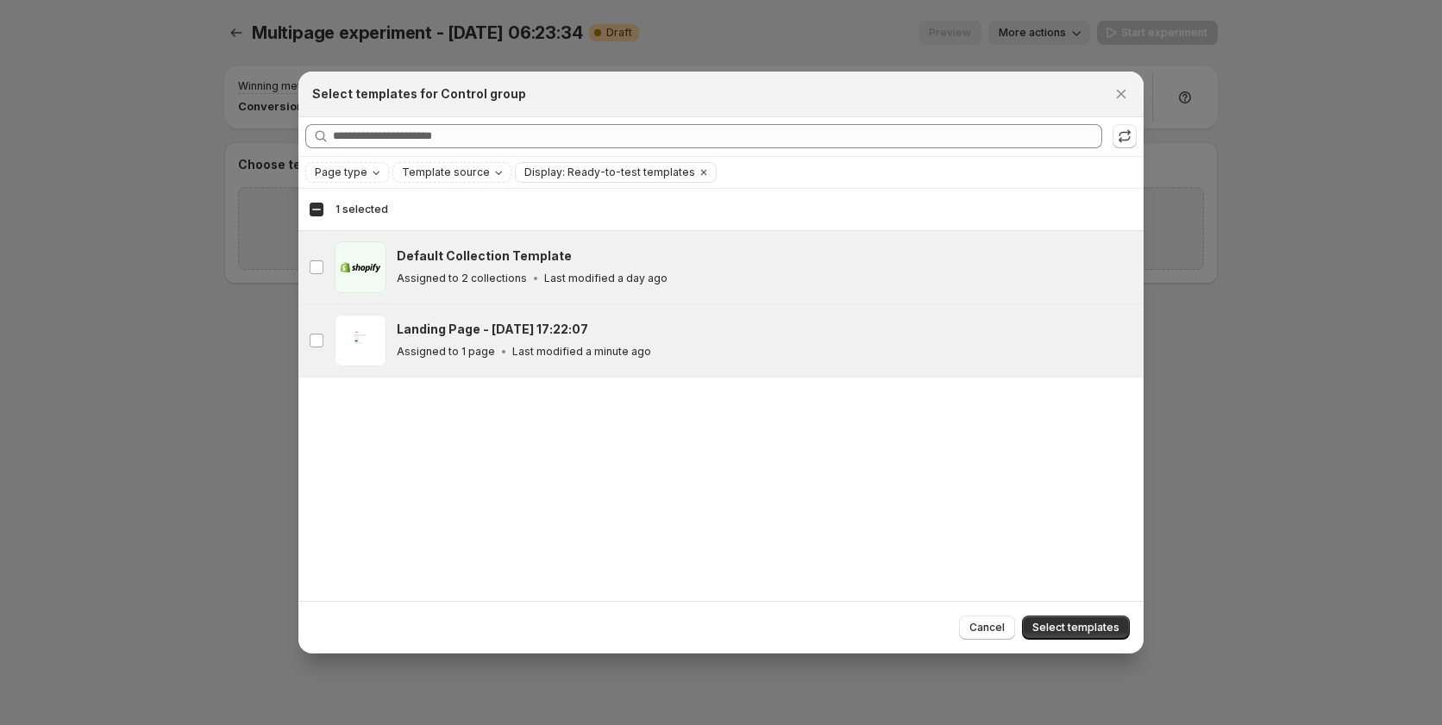
click at [621, 329] on div "Landing Page - Sep 16, 17:22:07" at bounding box center [762, 329] width 731 height 17
click at [613, 270] on div "Assigned to 2 collections Last modified a day ago" at bounding box center [762, 278] width 731 height 17
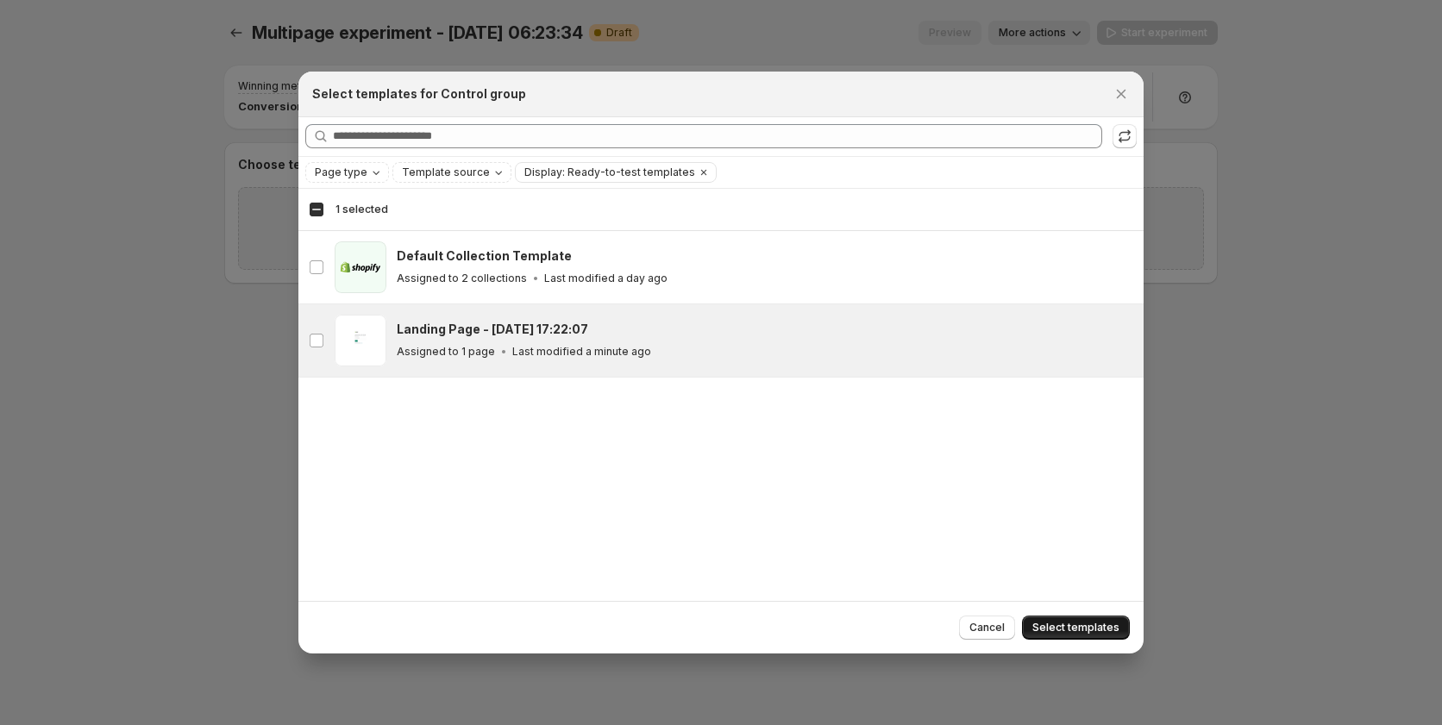
click at [1049, 624] on span "Select templates" at bounding box center [1075, 628] width 87 height 14
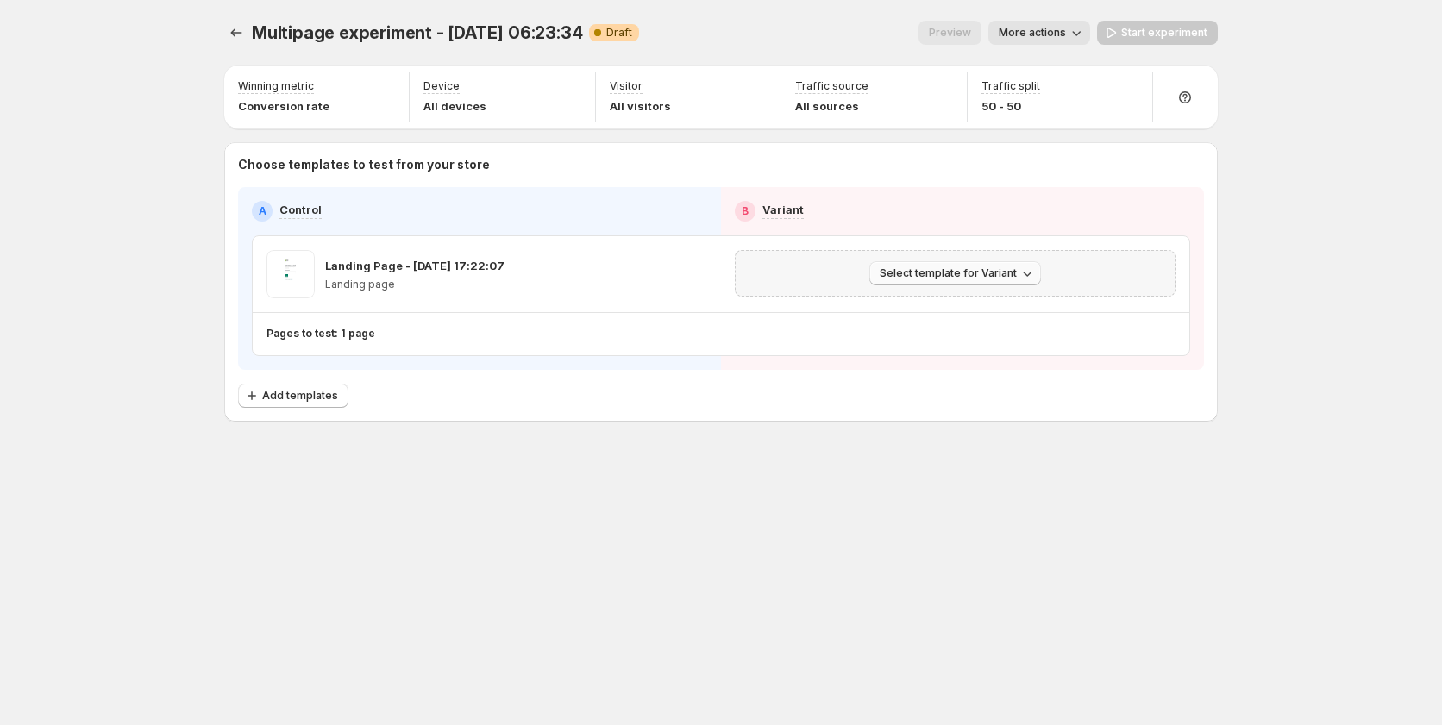
click at [932, 277] on span "Select template for Variant" at bounding box center [948, 273] width 137 height 14
click at [915, 335] on span "Create Variant based on Control" at bounding box center [958, 339] width 176 height 14
click at [1150, 33] on span "Start experiment" at bounding box center [1164, 33] width 86 height 14
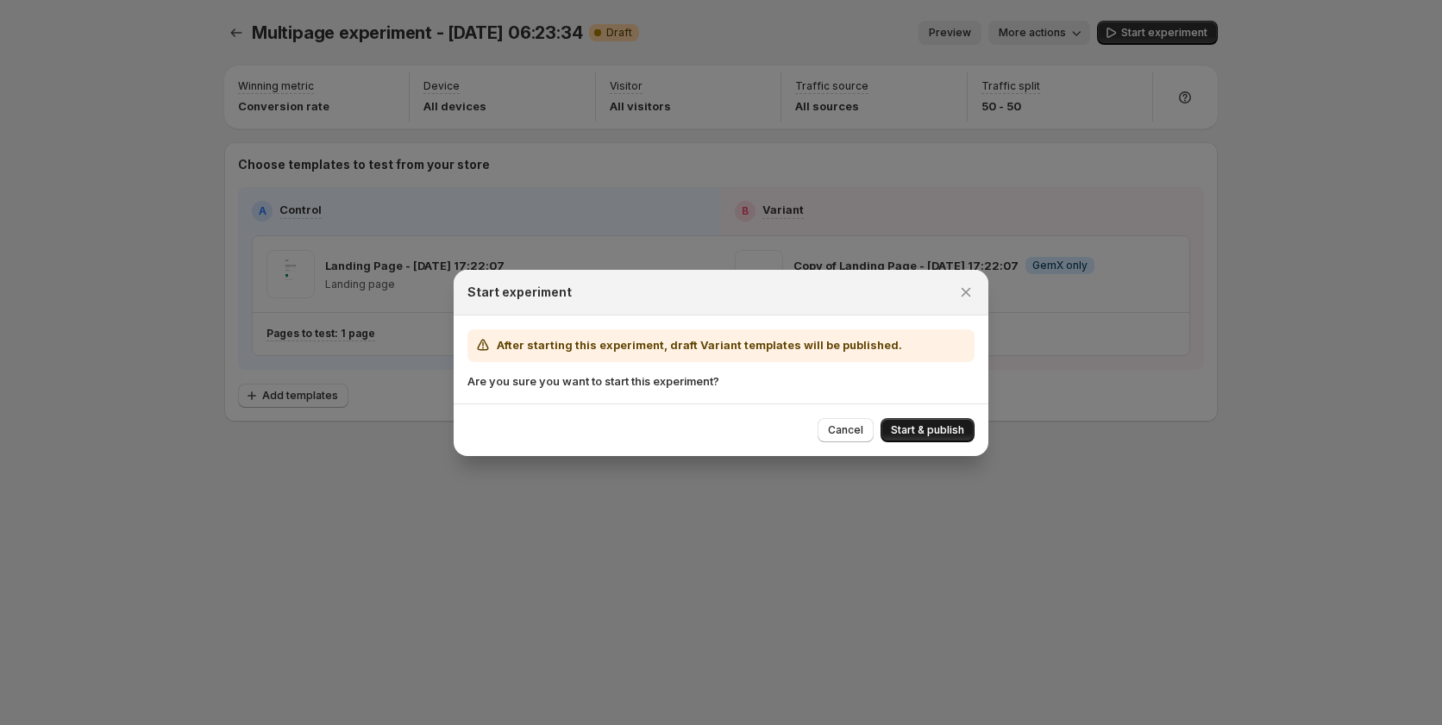
click at [911, 437] on button "Start & publish" at bounding box center [927, 430] width 94 height 24
